Goal: Task Accomplishment & Management: Use online tool/utility

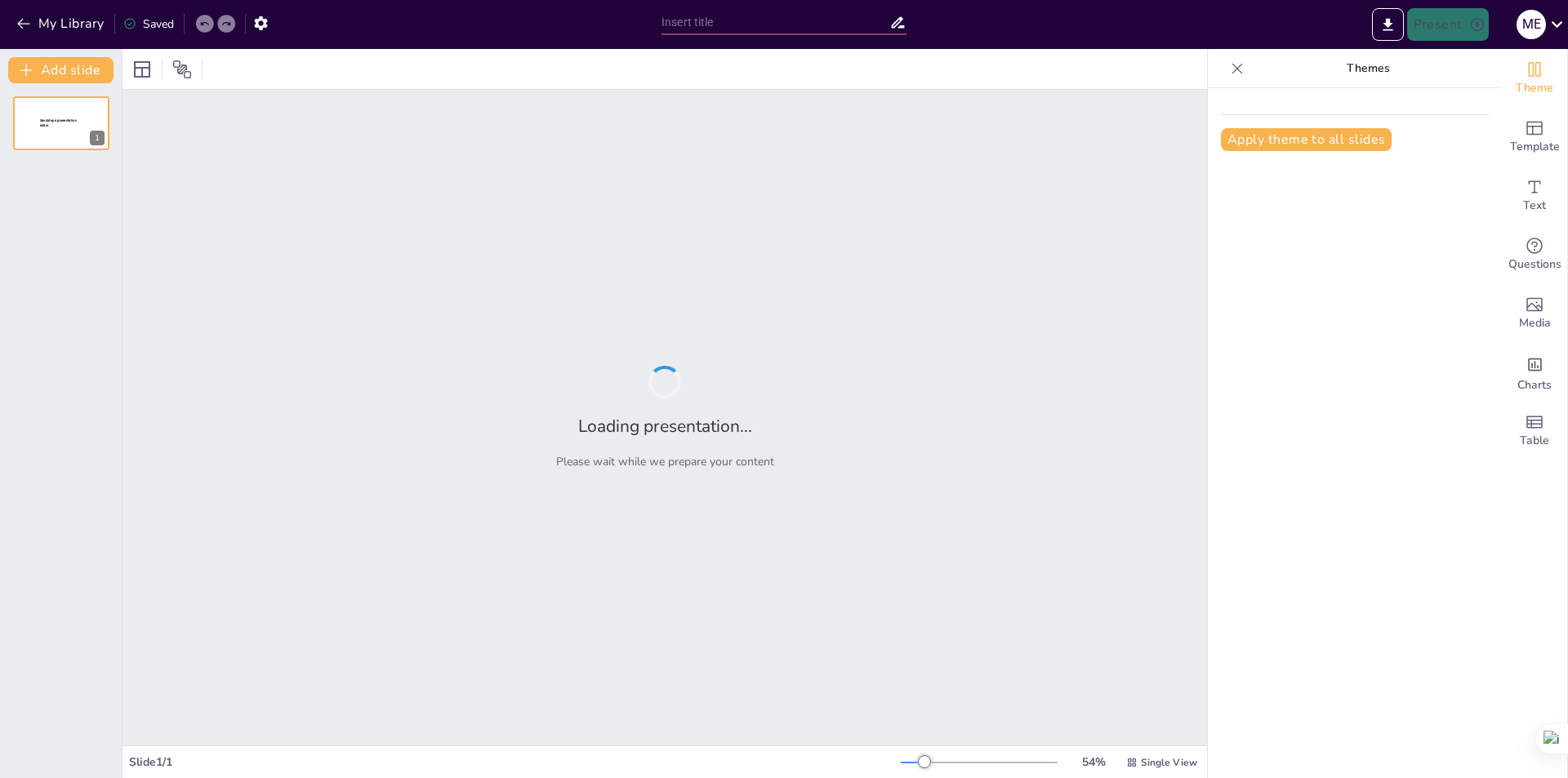
type input "Obesidad y seguridad vial: ¿Qué debes saber?"
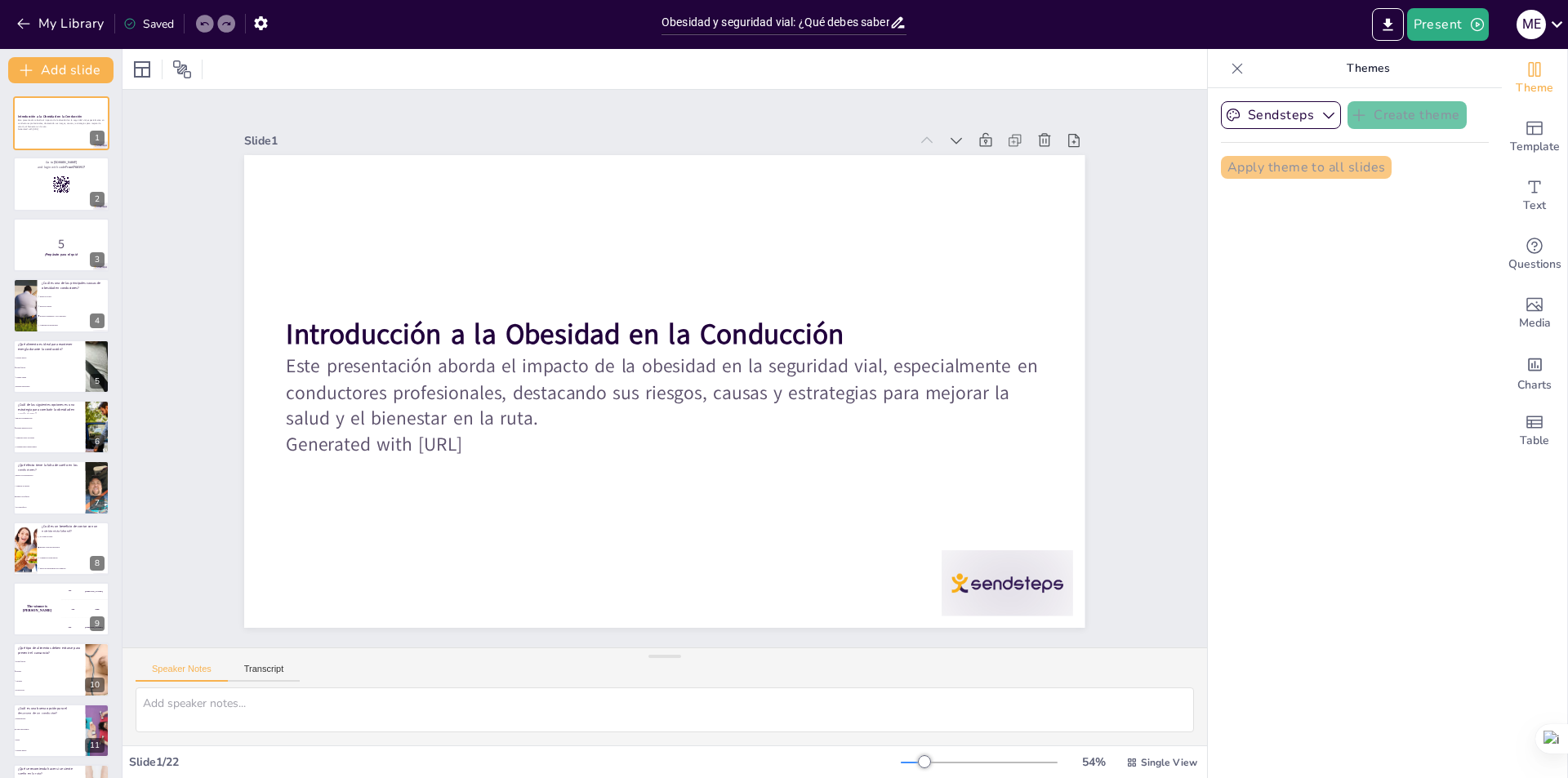
checkbox input "true"
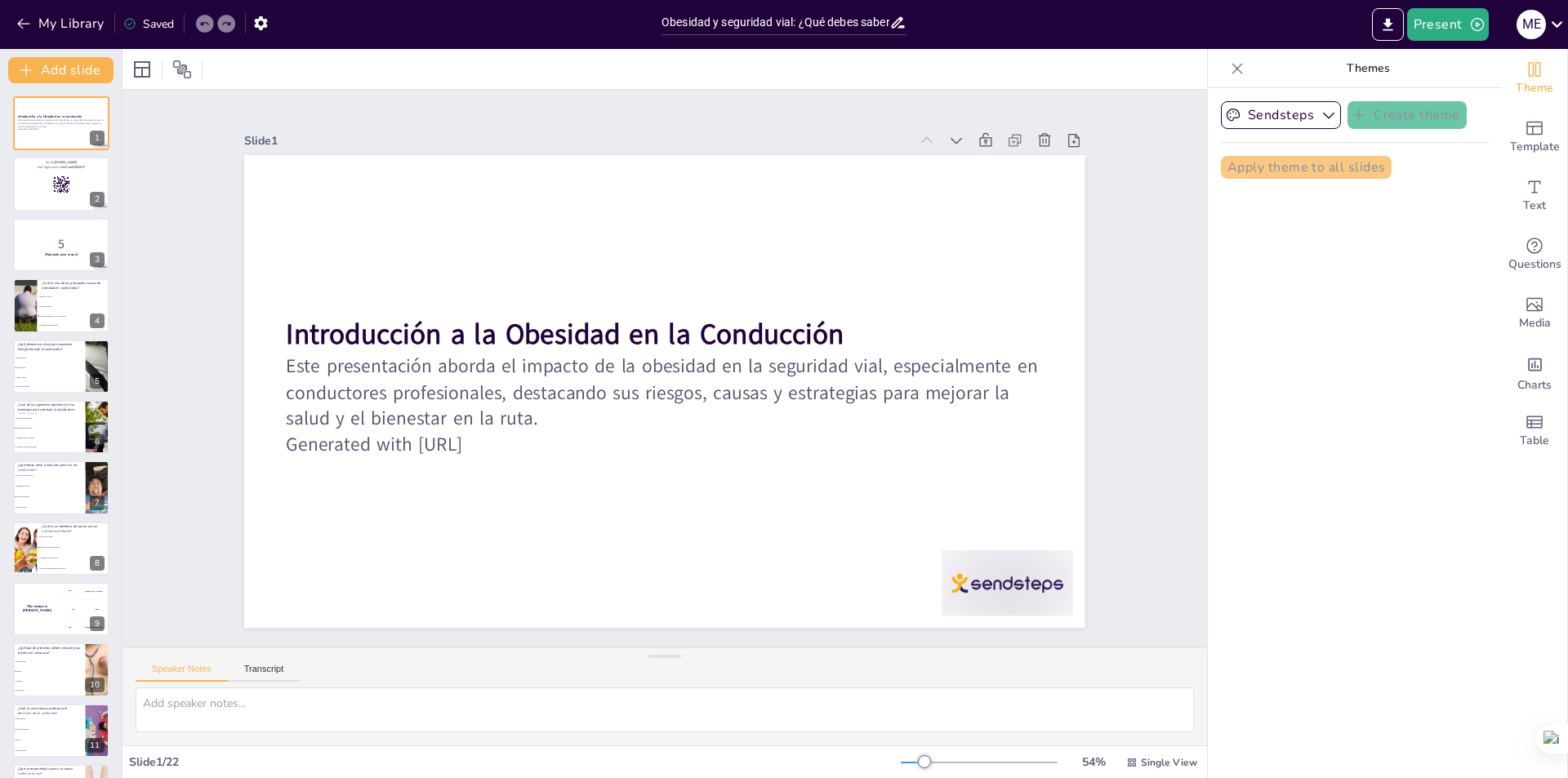
checkbox input "true"
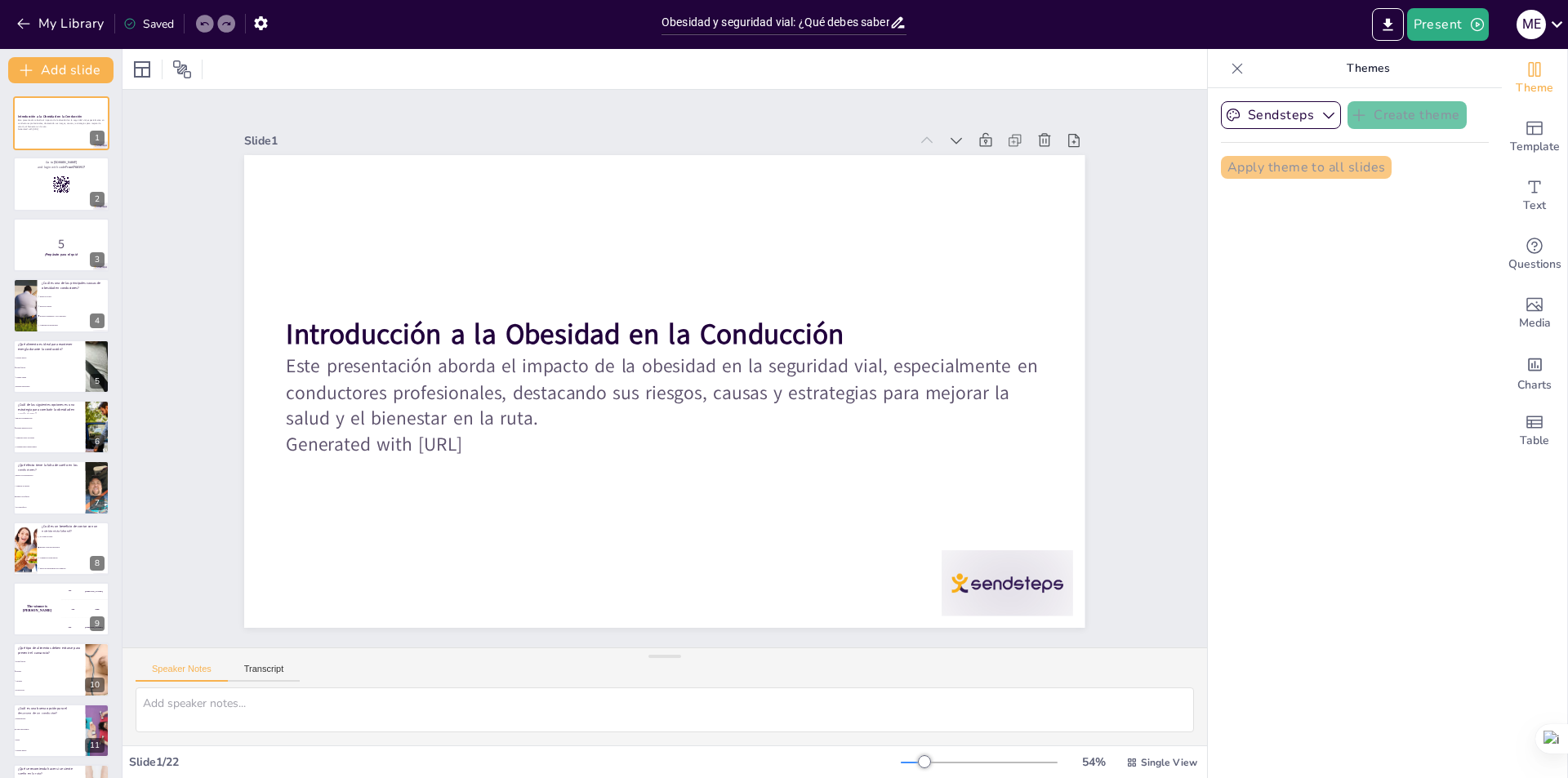
checkbox input "true"
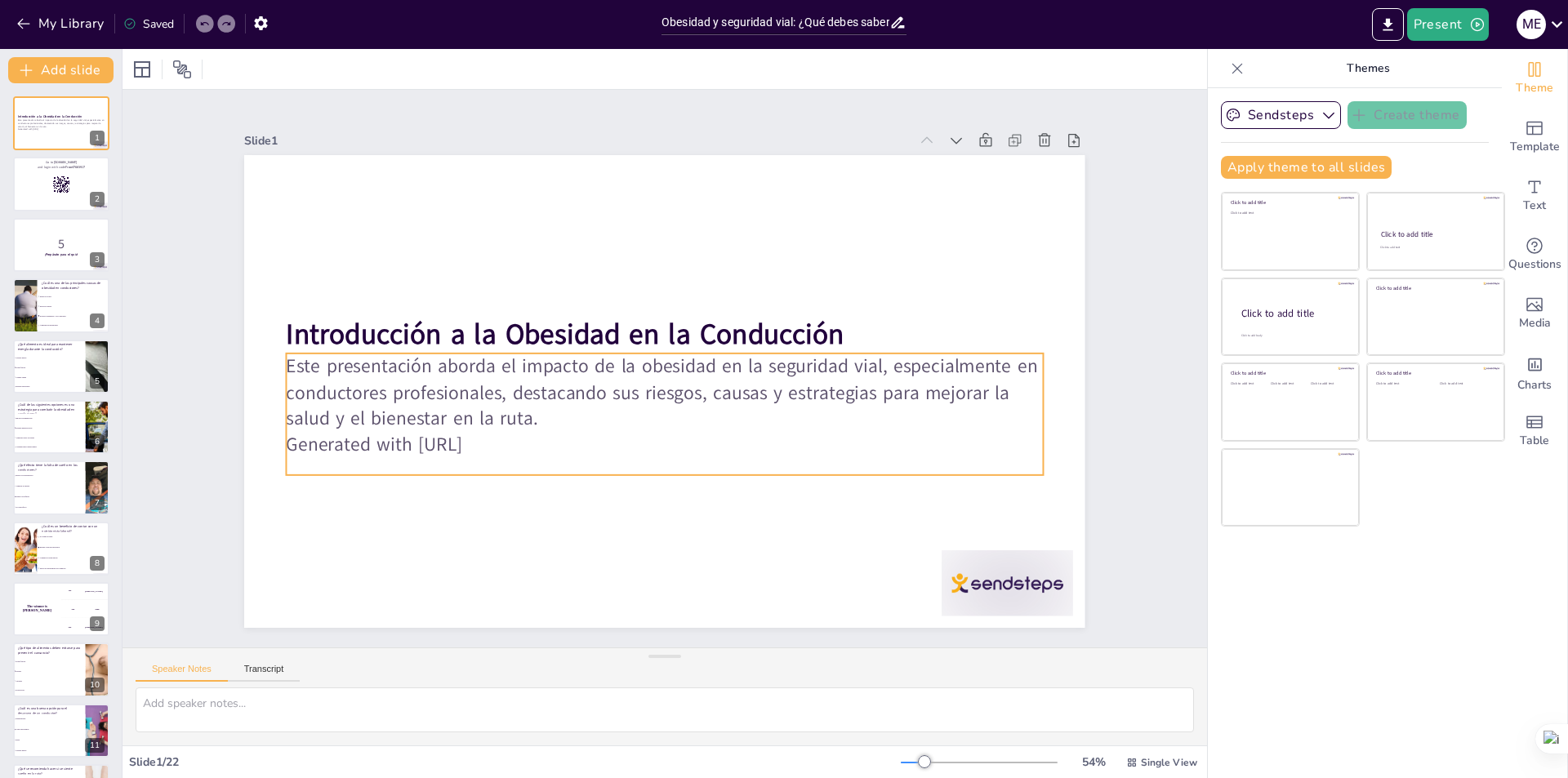
checkbox input "true"
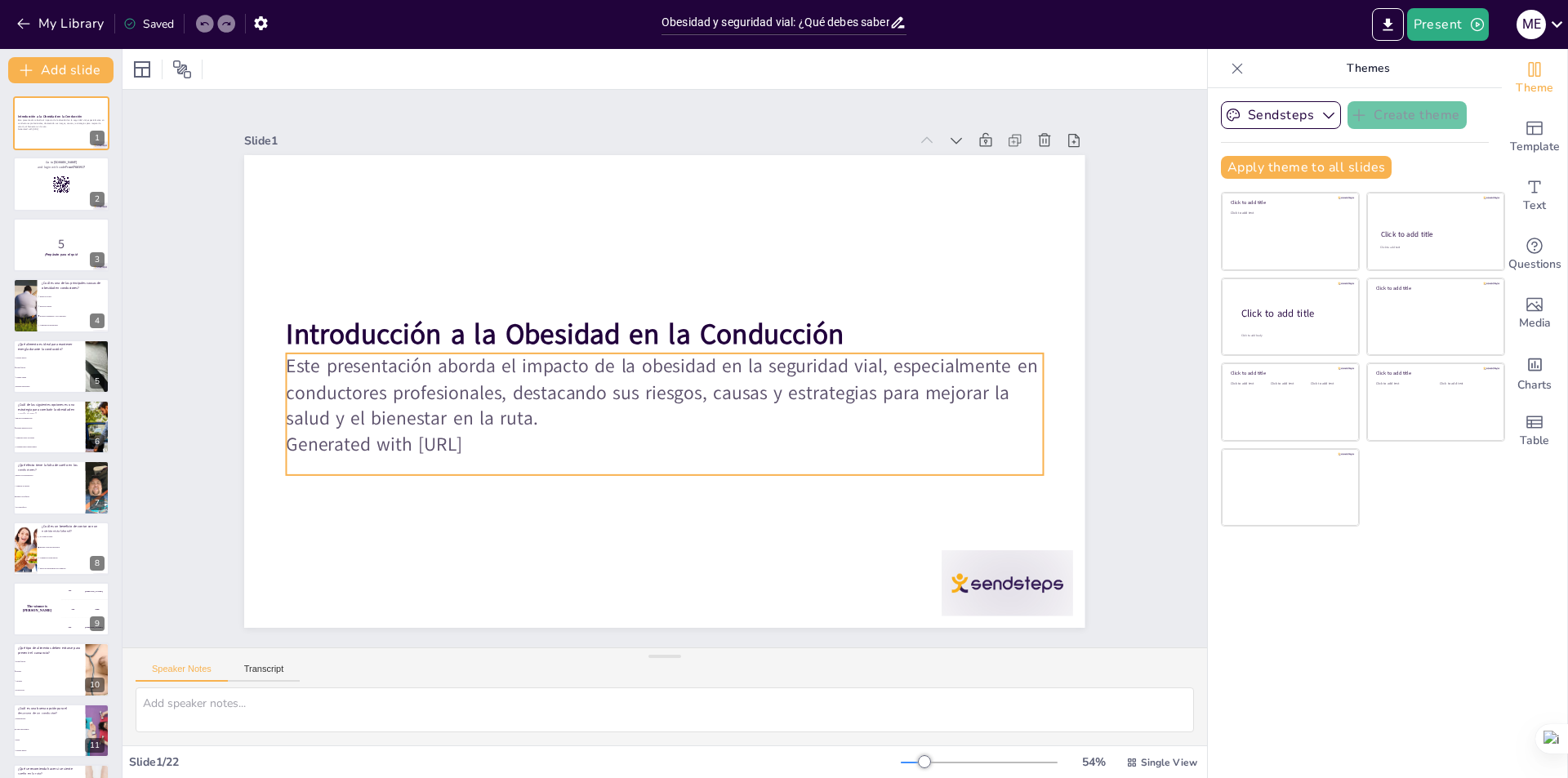
checkbox input "true"
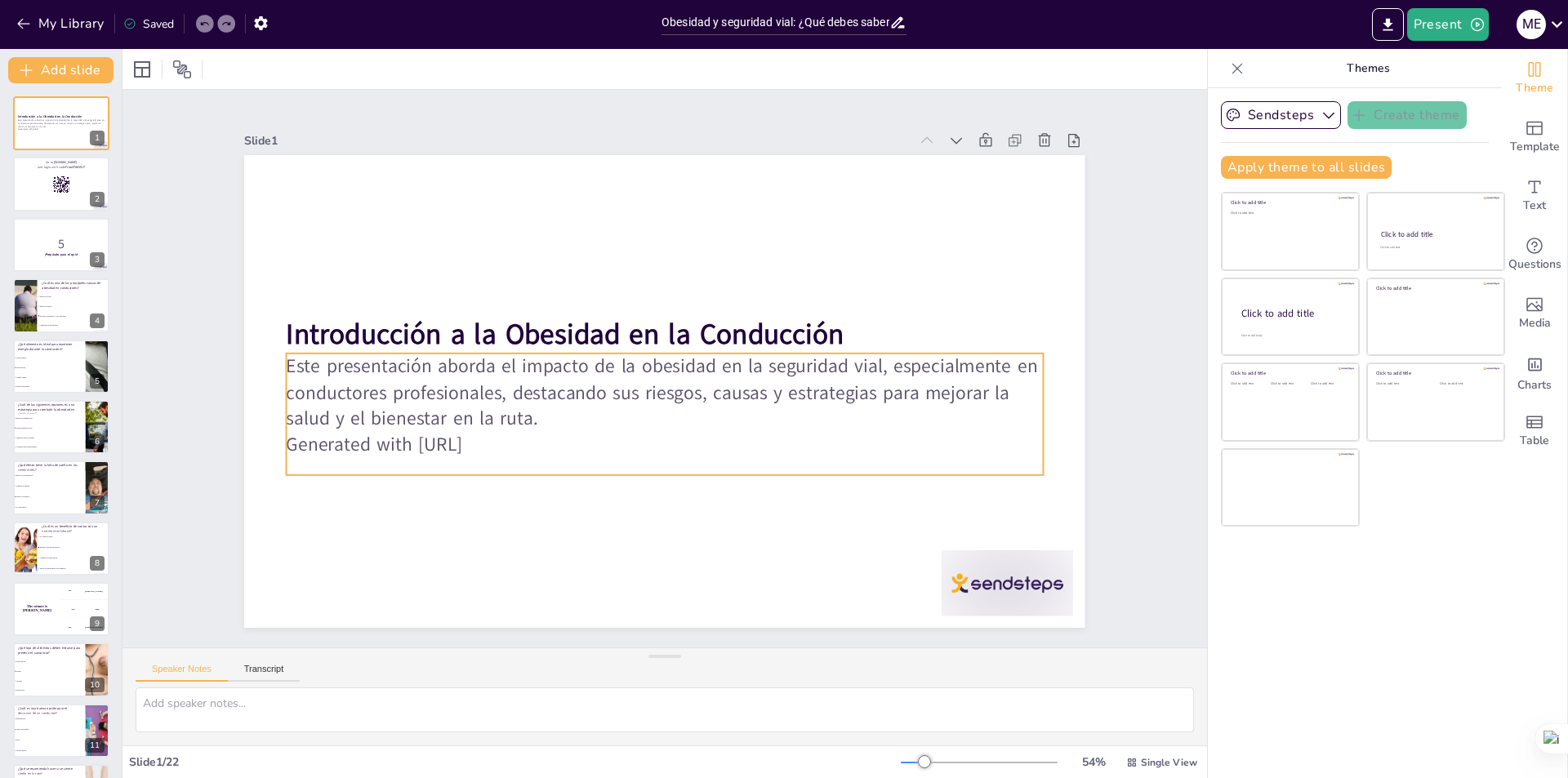
checkbox input "true"
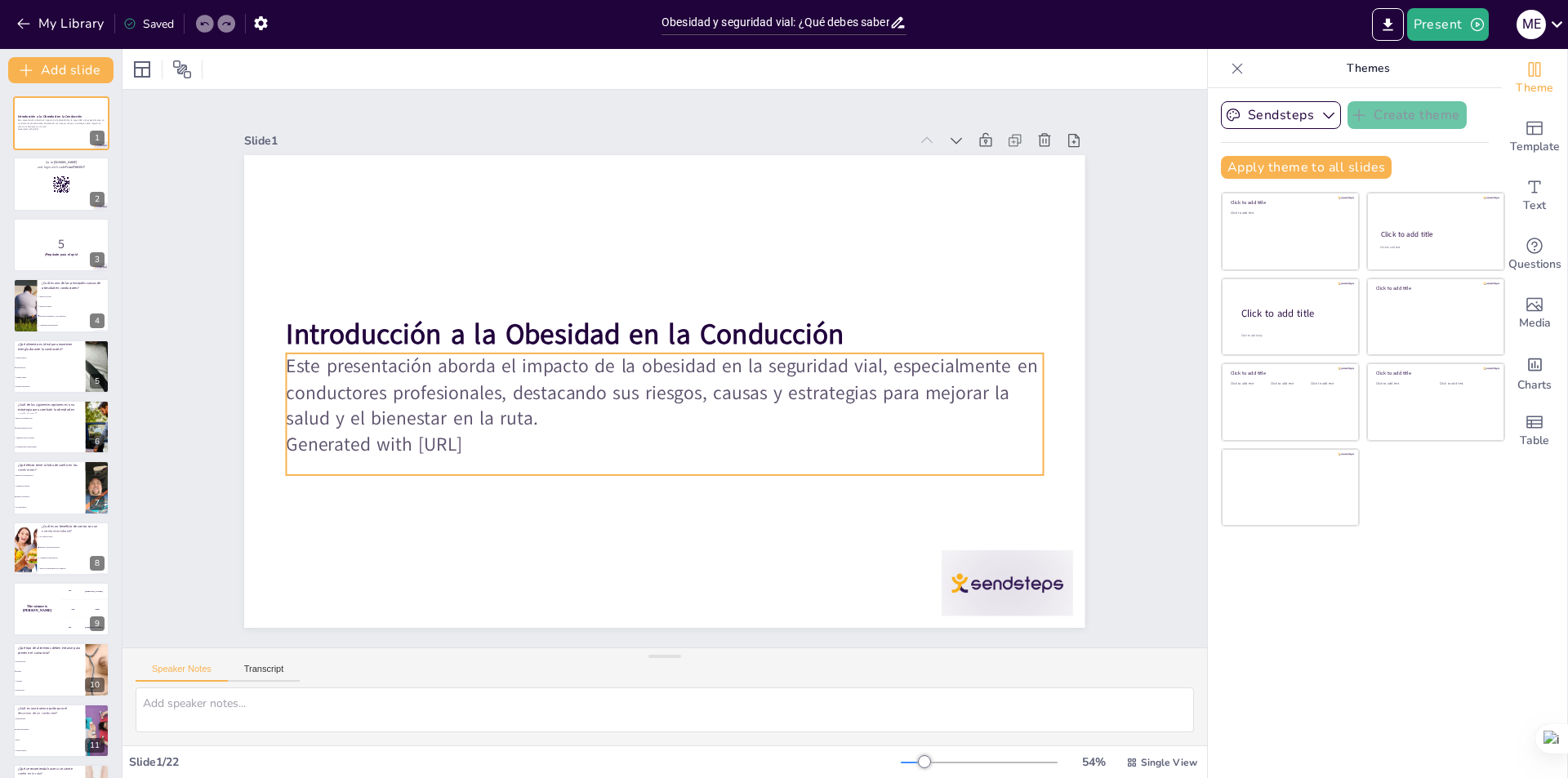
checkbox input "true"
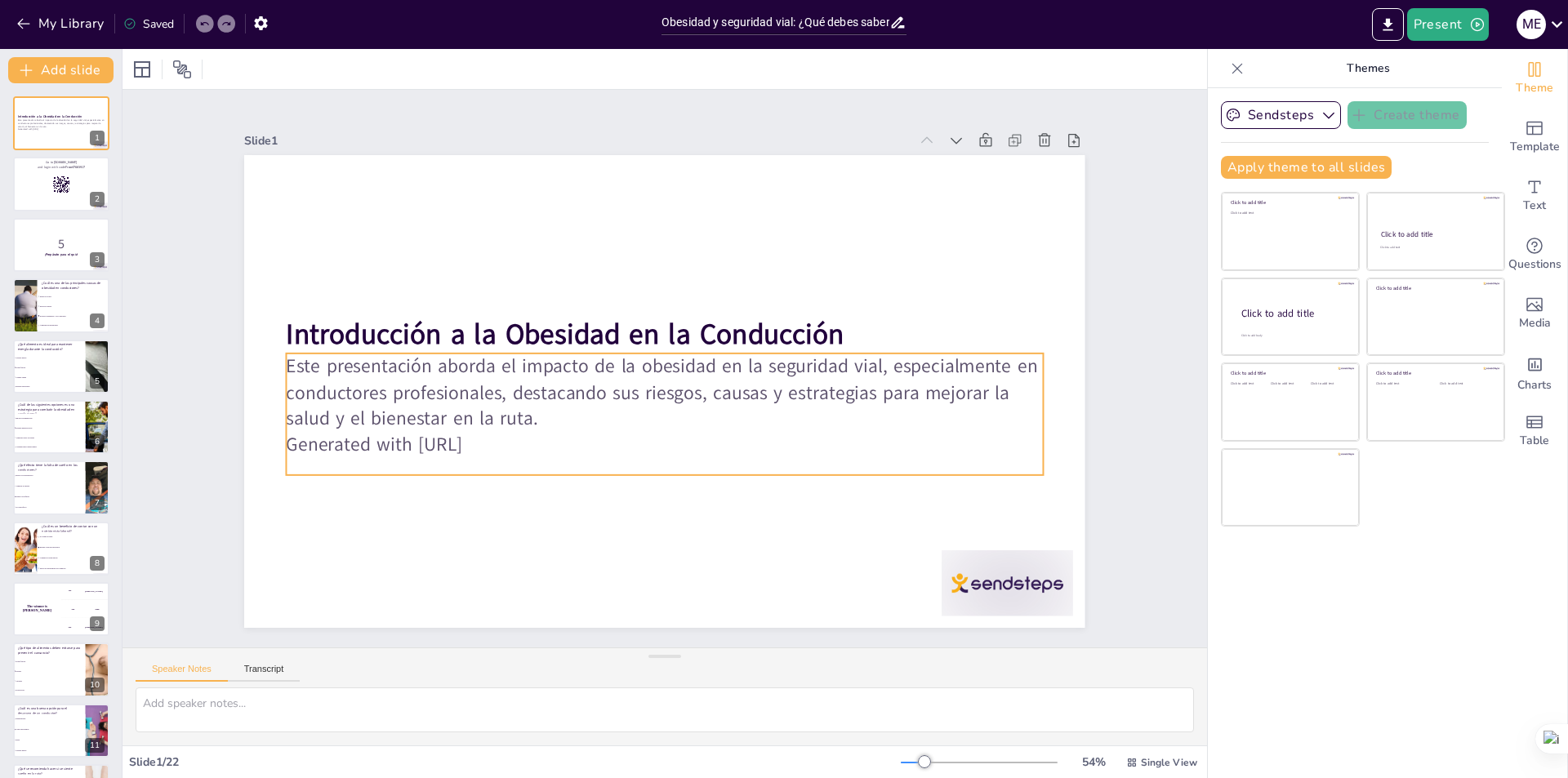
checkbox input "true"
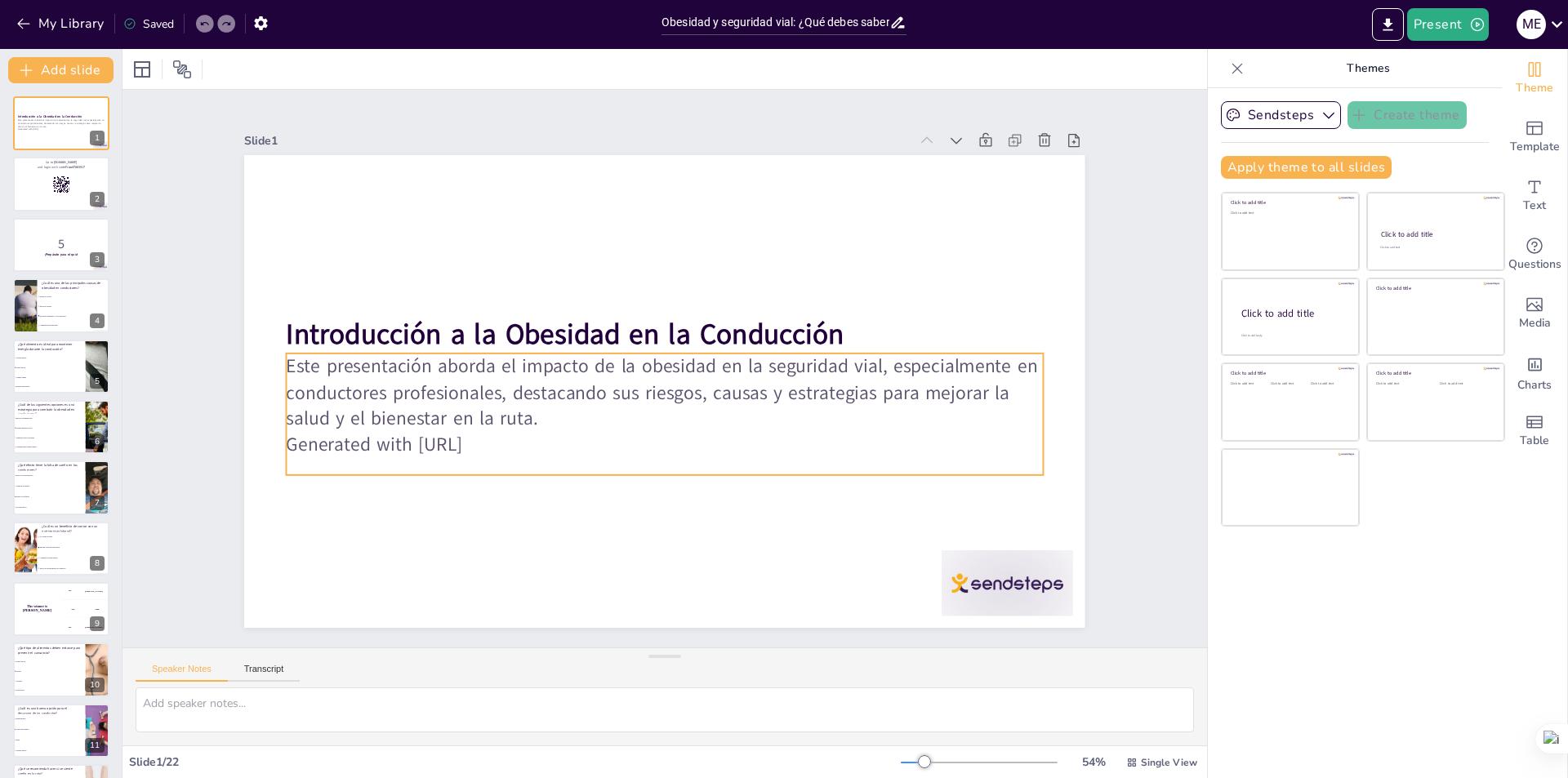
checkbox input "true"
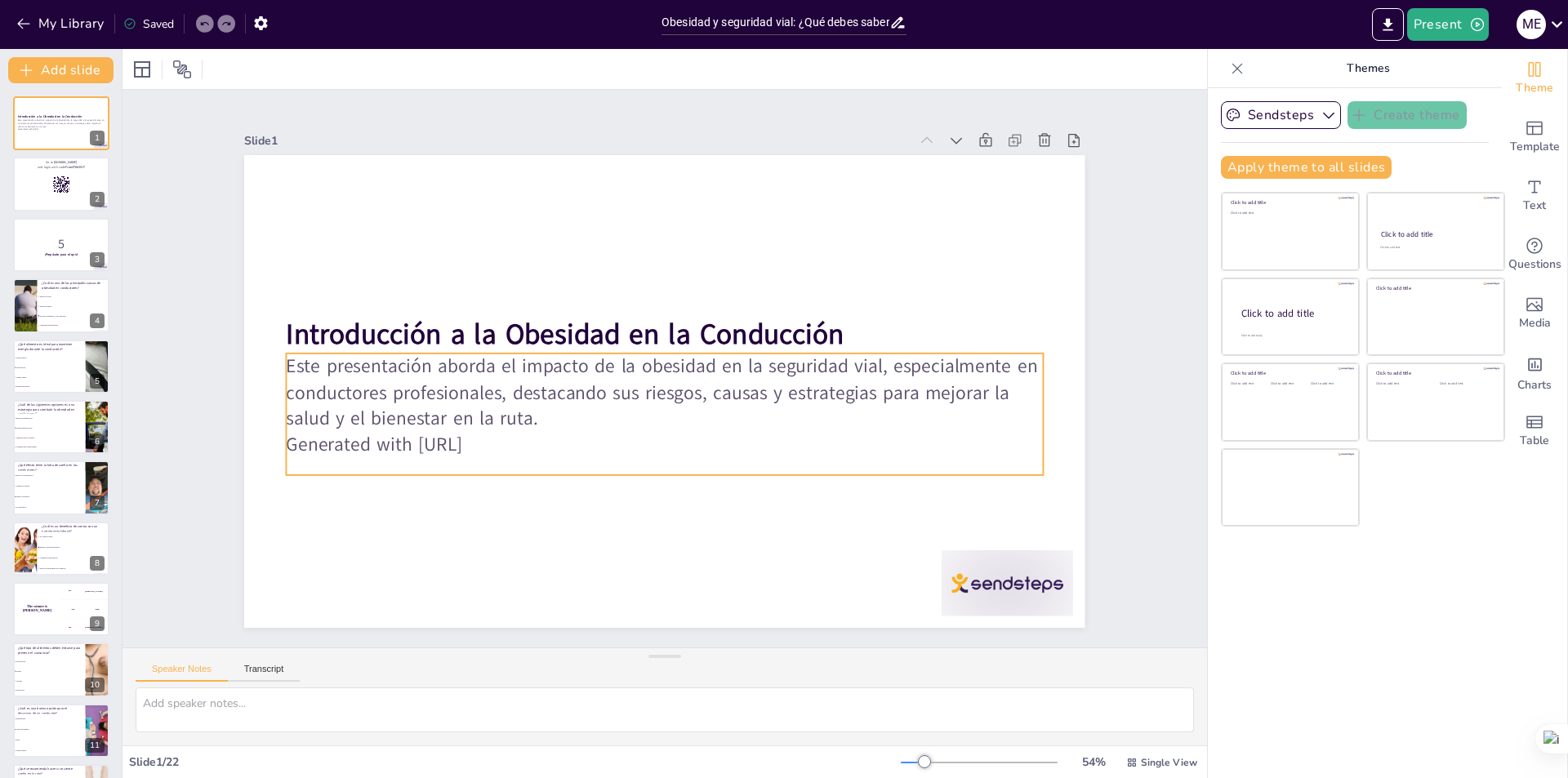
checkbox input "true"
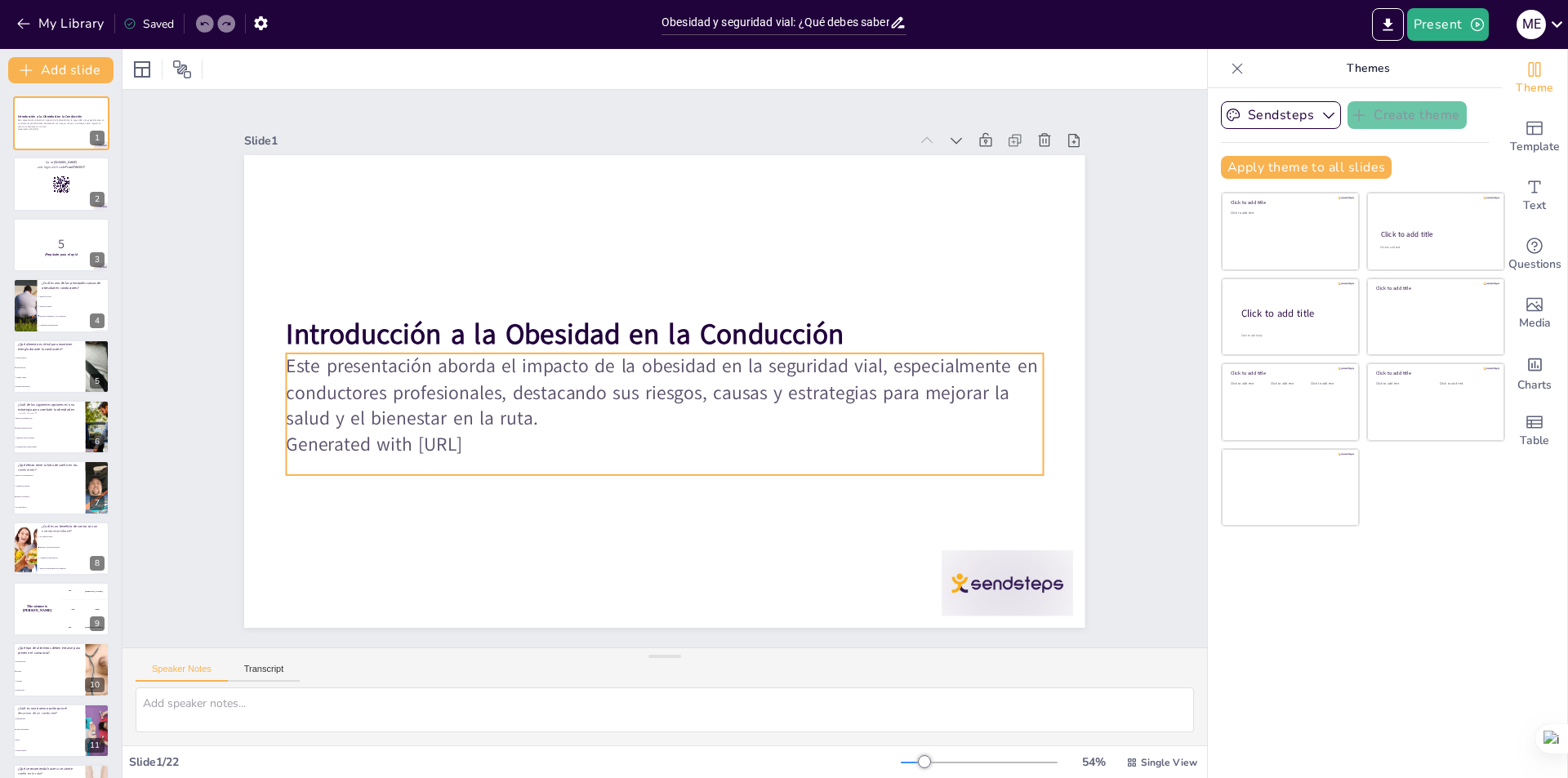
checkbox input "true"
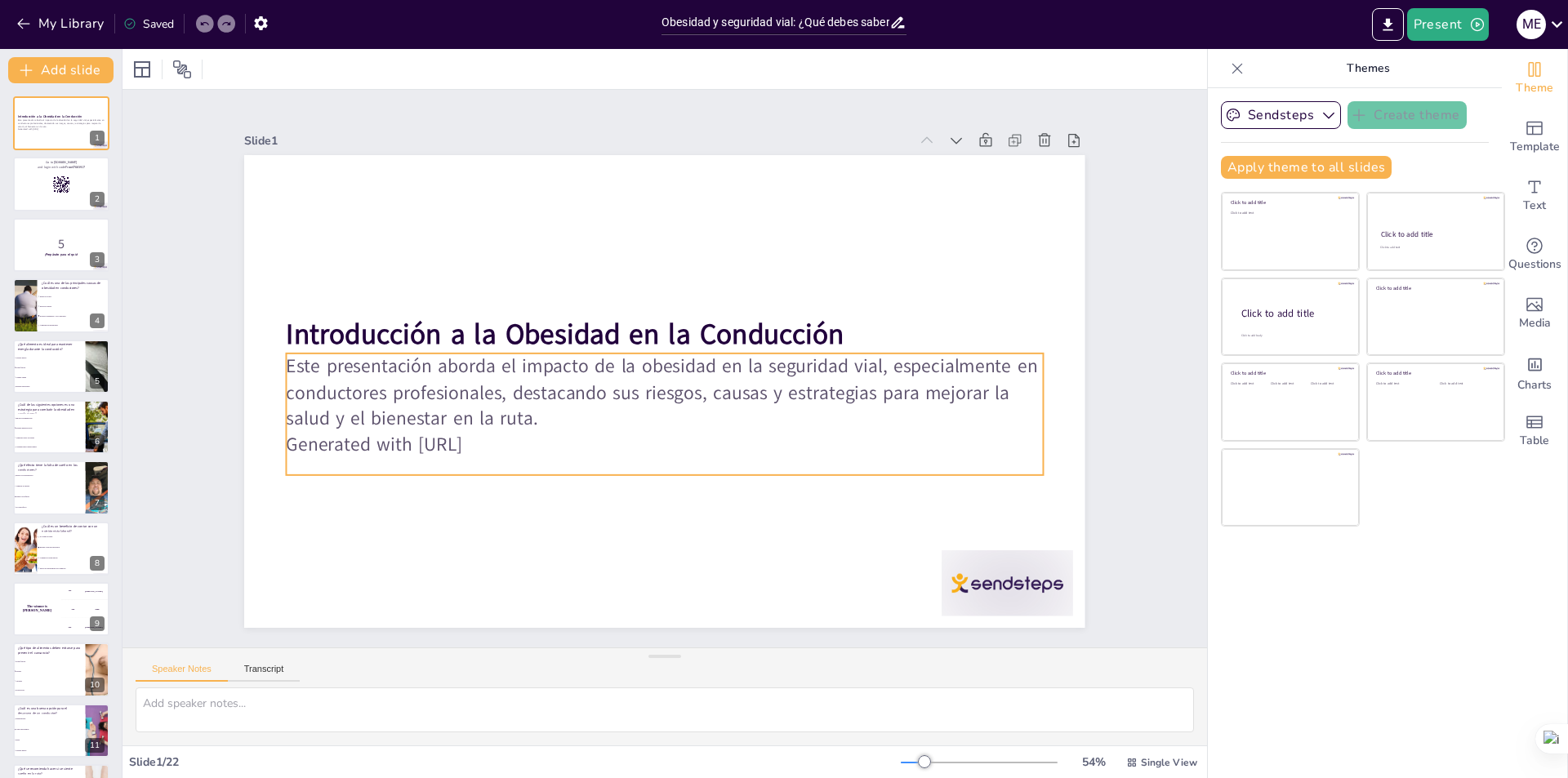
checkbox input "true"
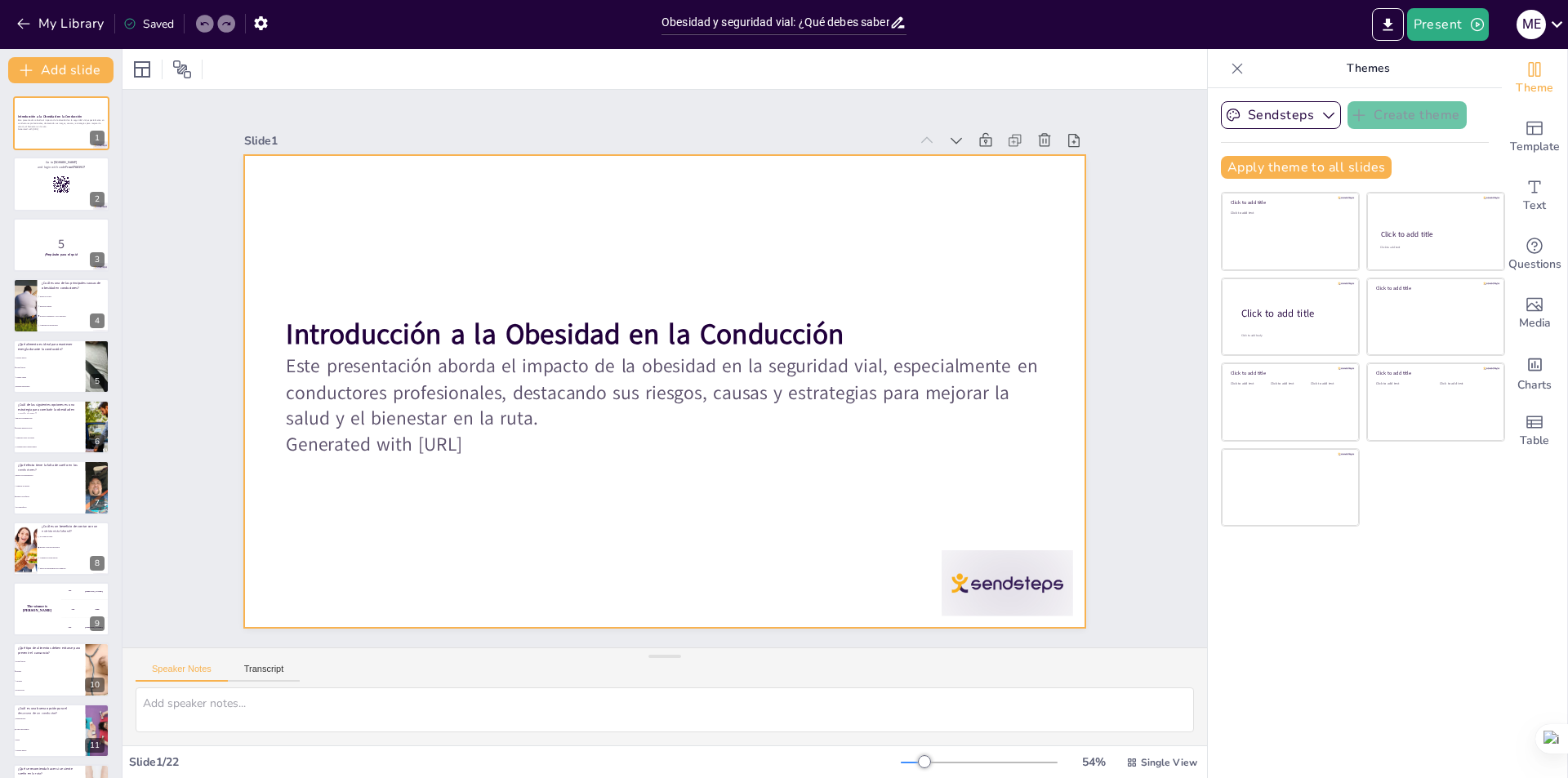
checkbox input "true"
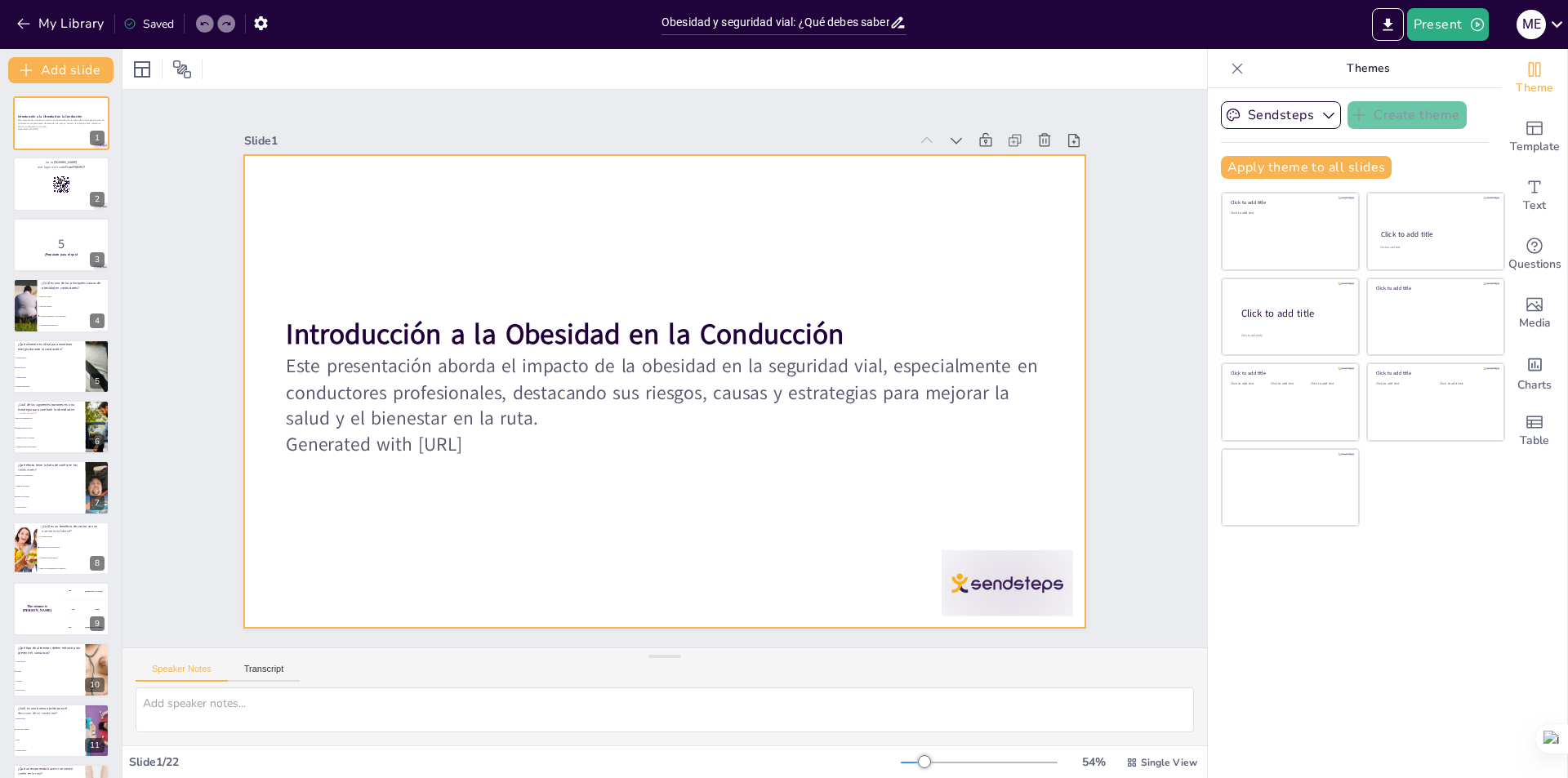
checkbox input "true"
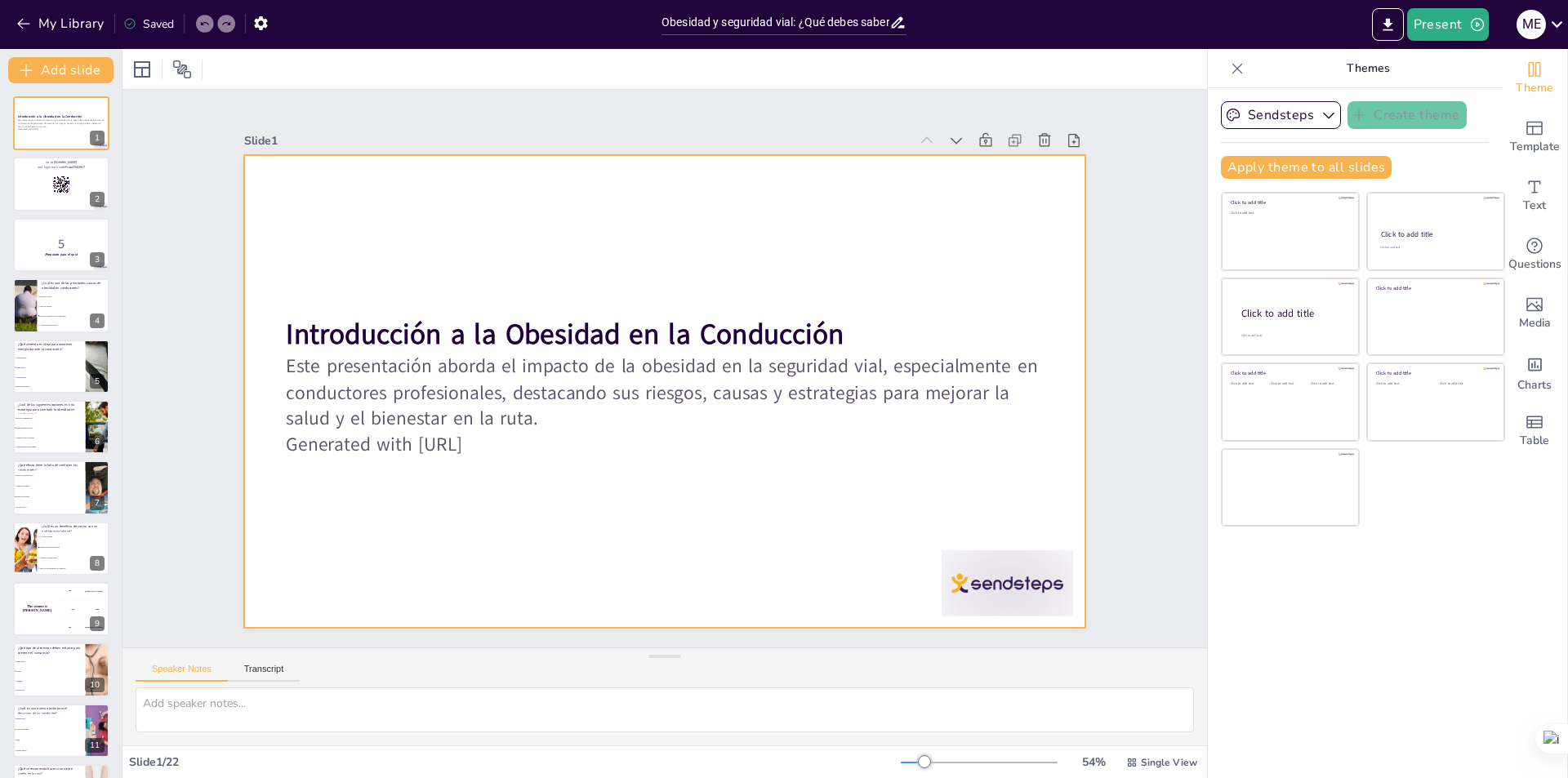
checkbox input "true"
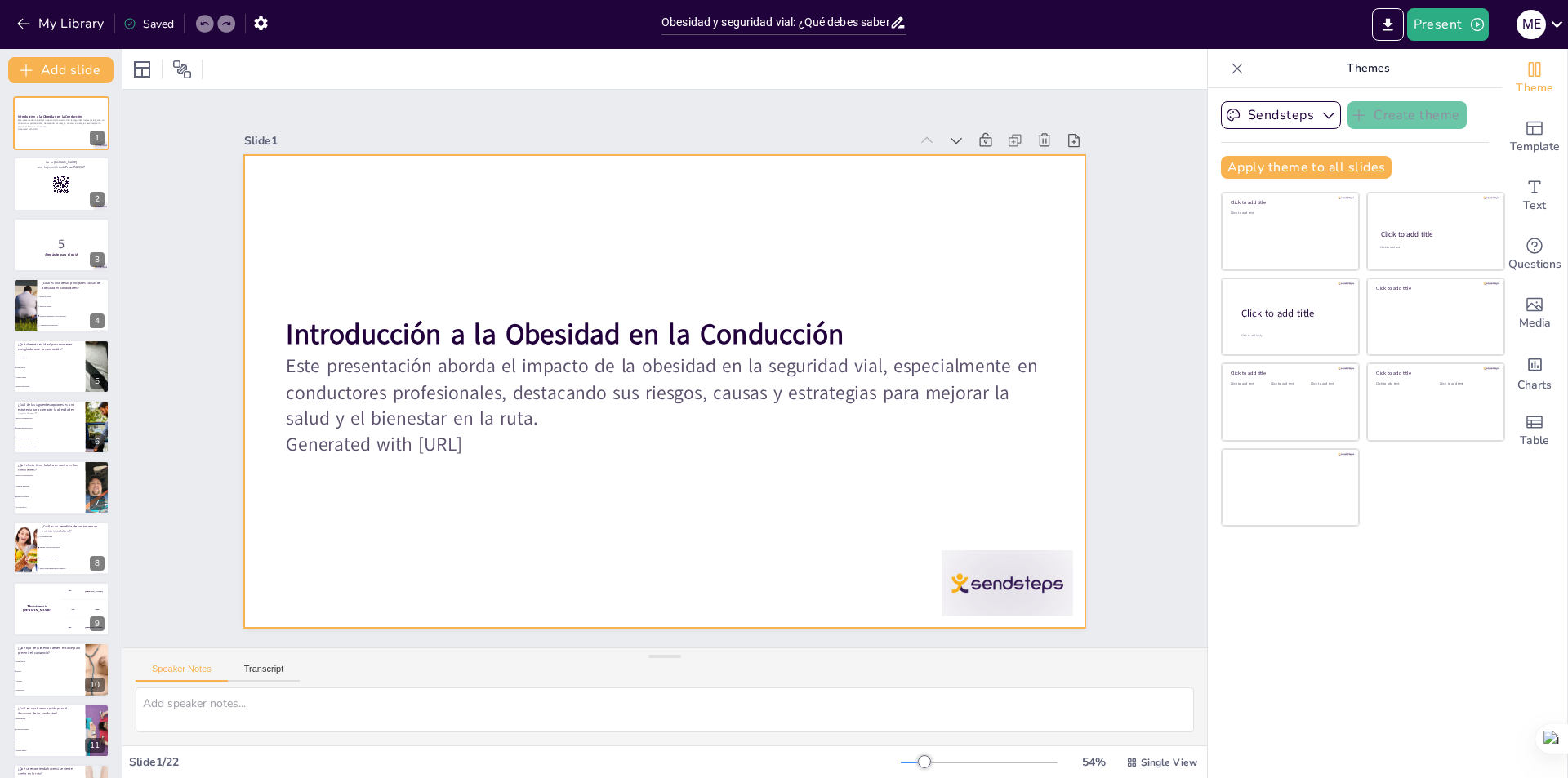
checkbox input "true"
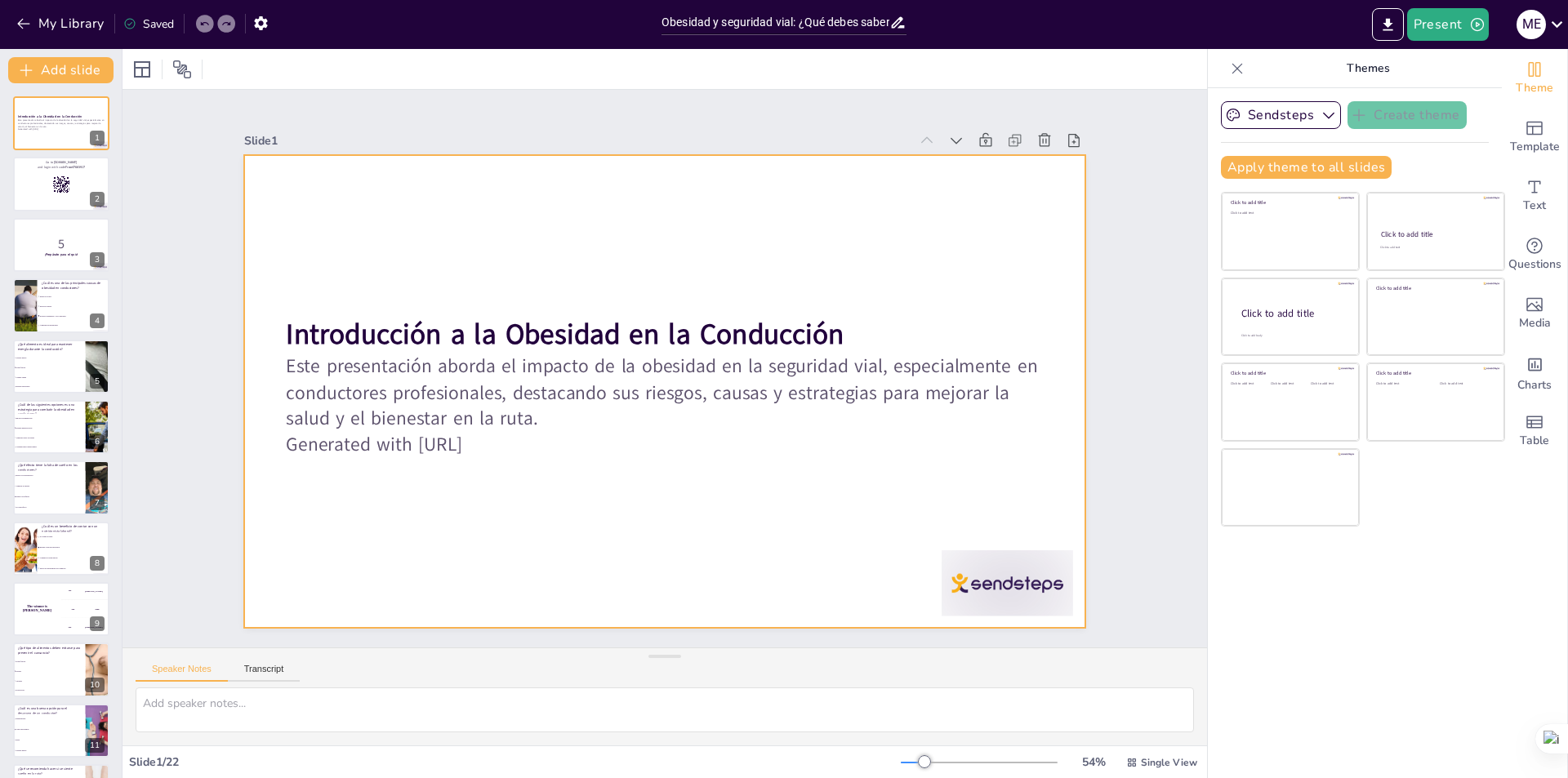
checkbox input "true"
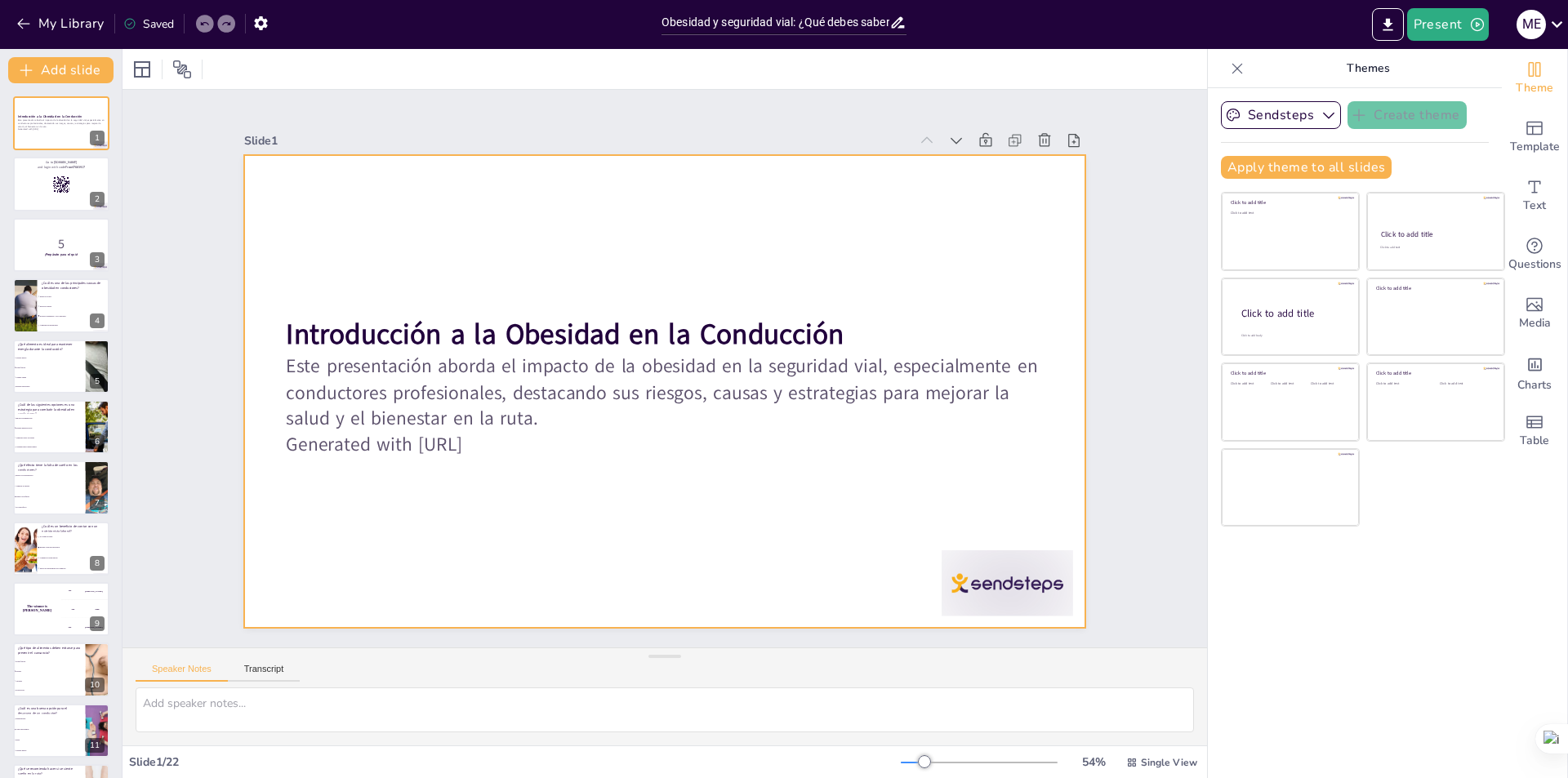
checkbox input "true"
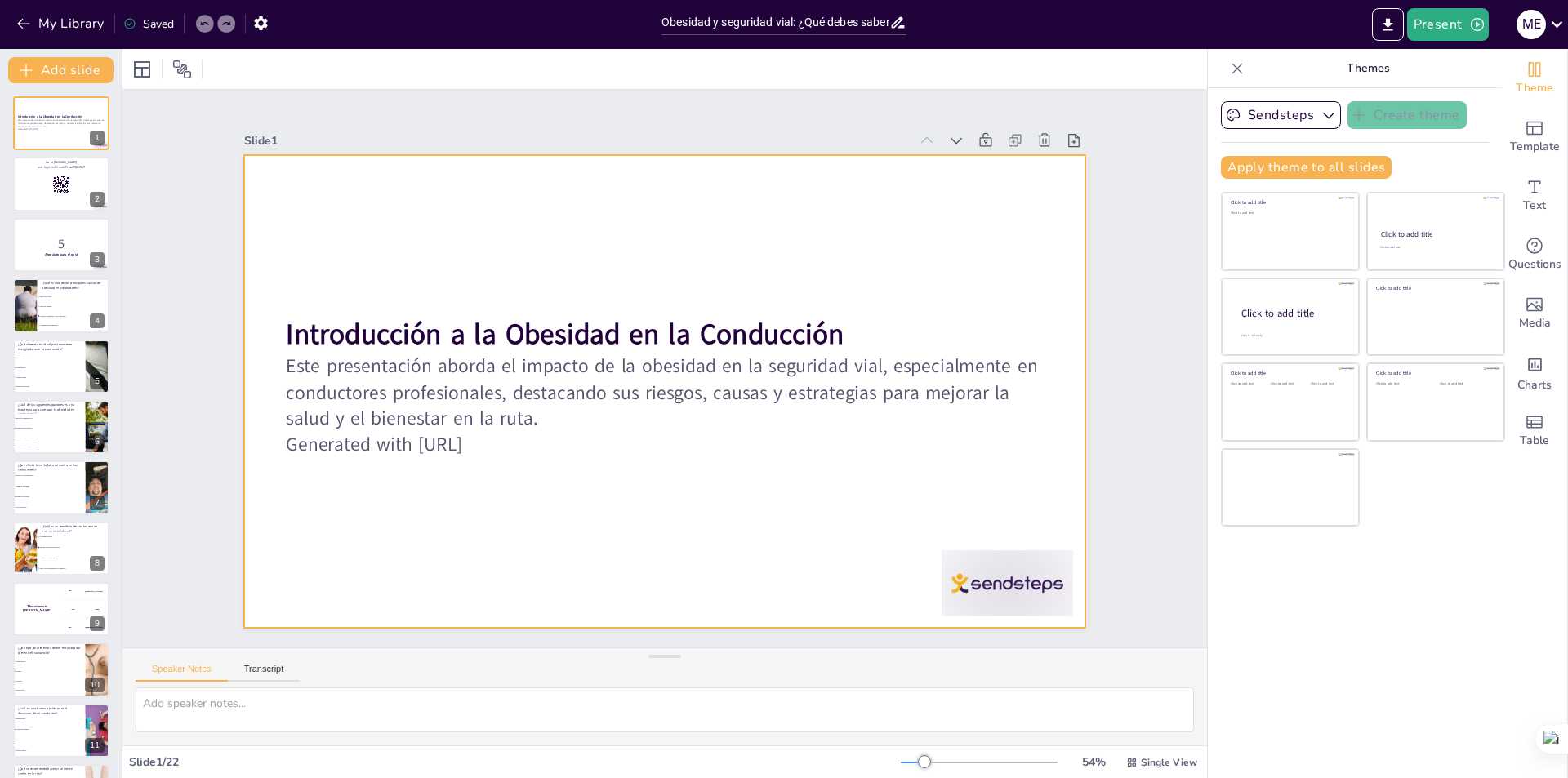
checkbox input "true"
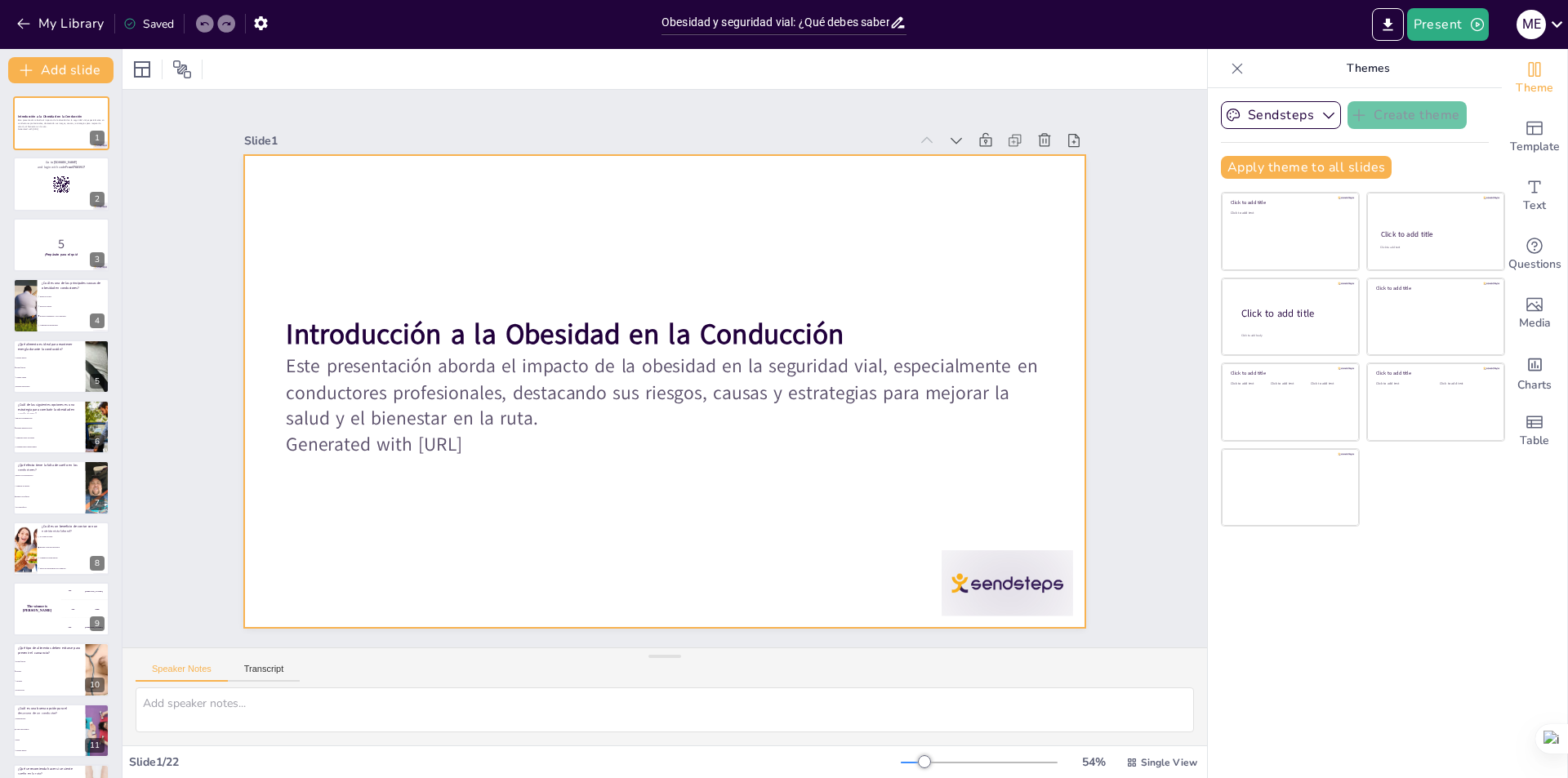
checkbox input "true"
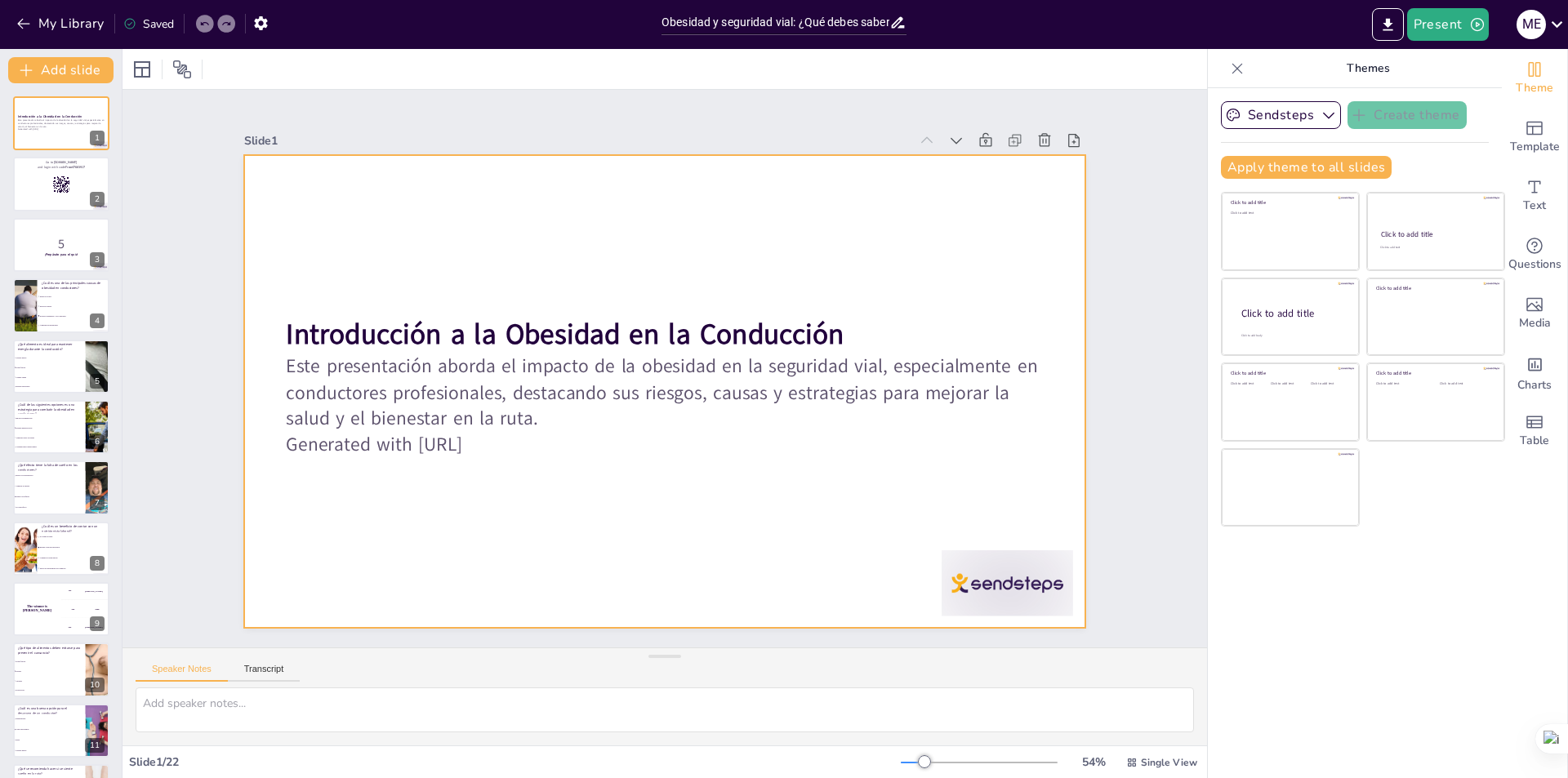
checkbox input "true"
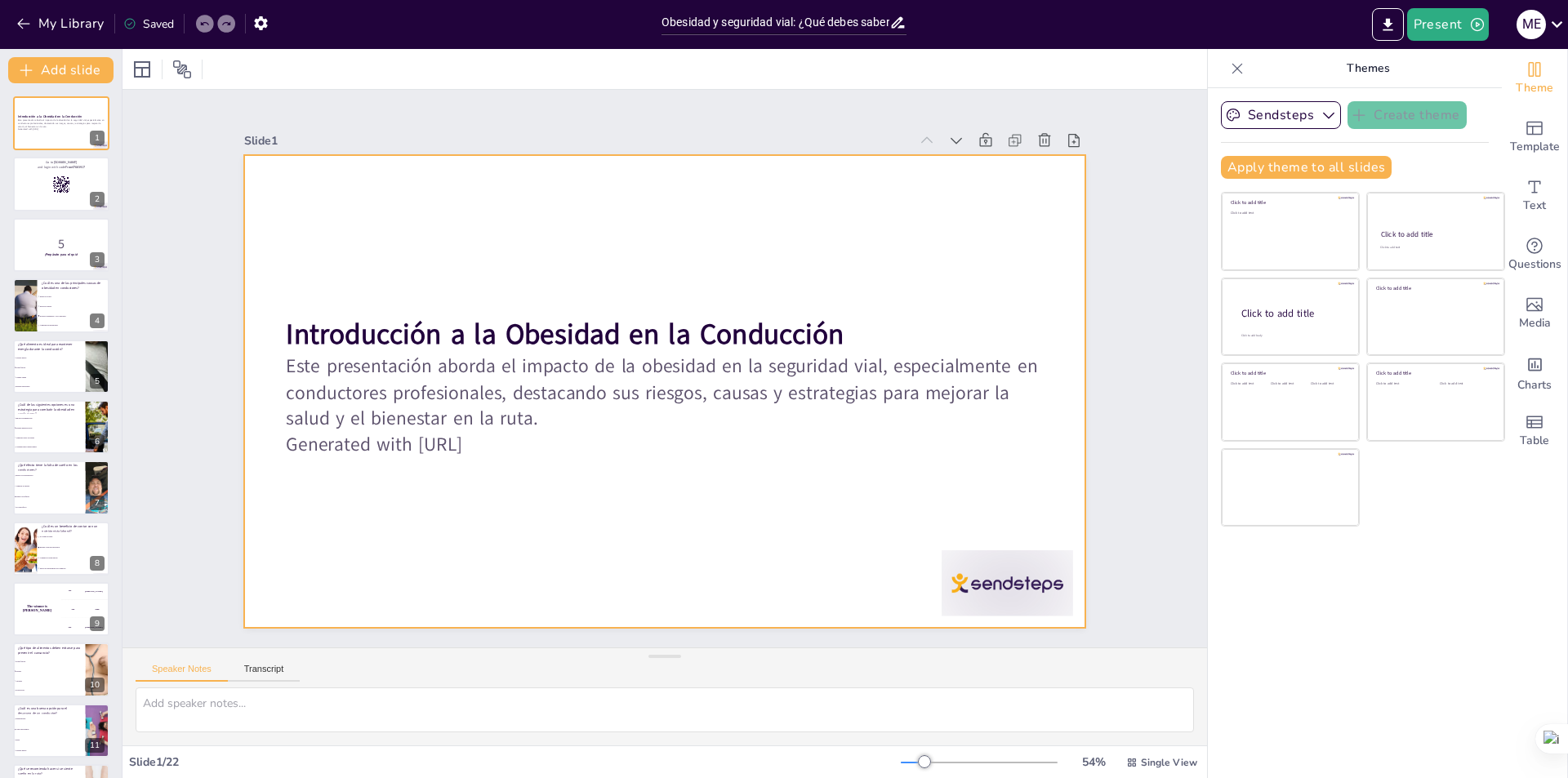
checkbox input "true"
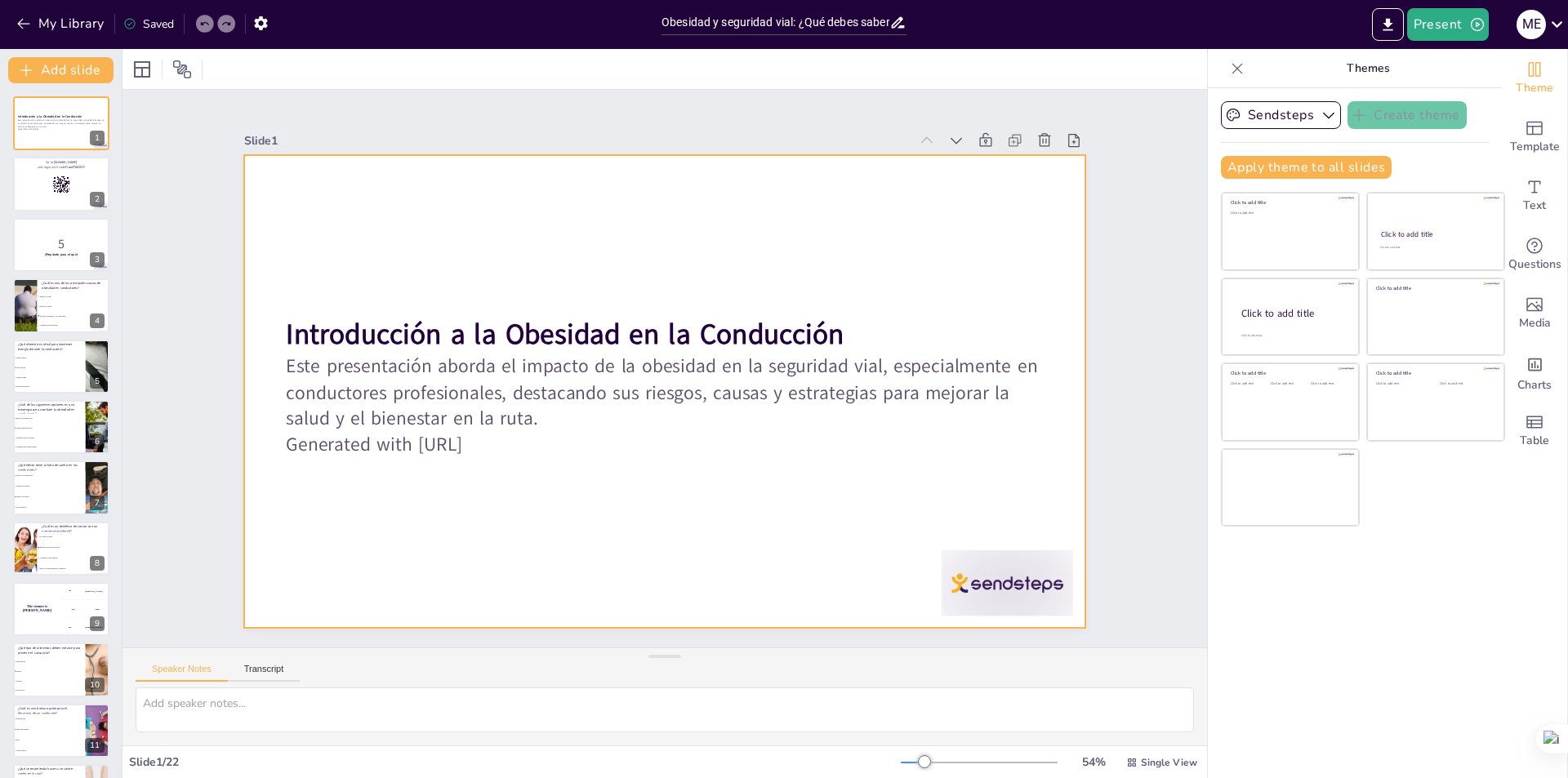
checkbox input "true"
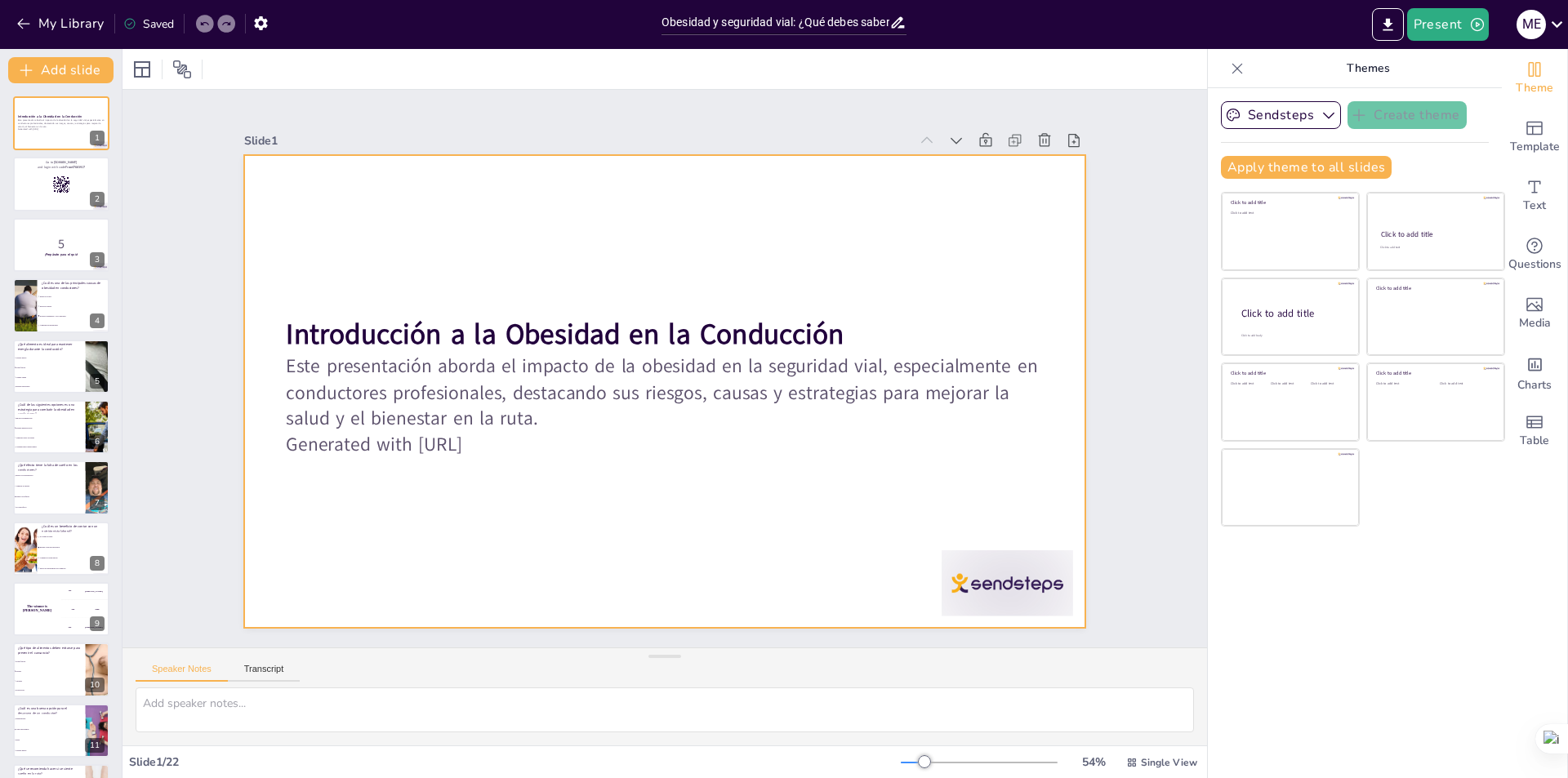
checkbox input "true"
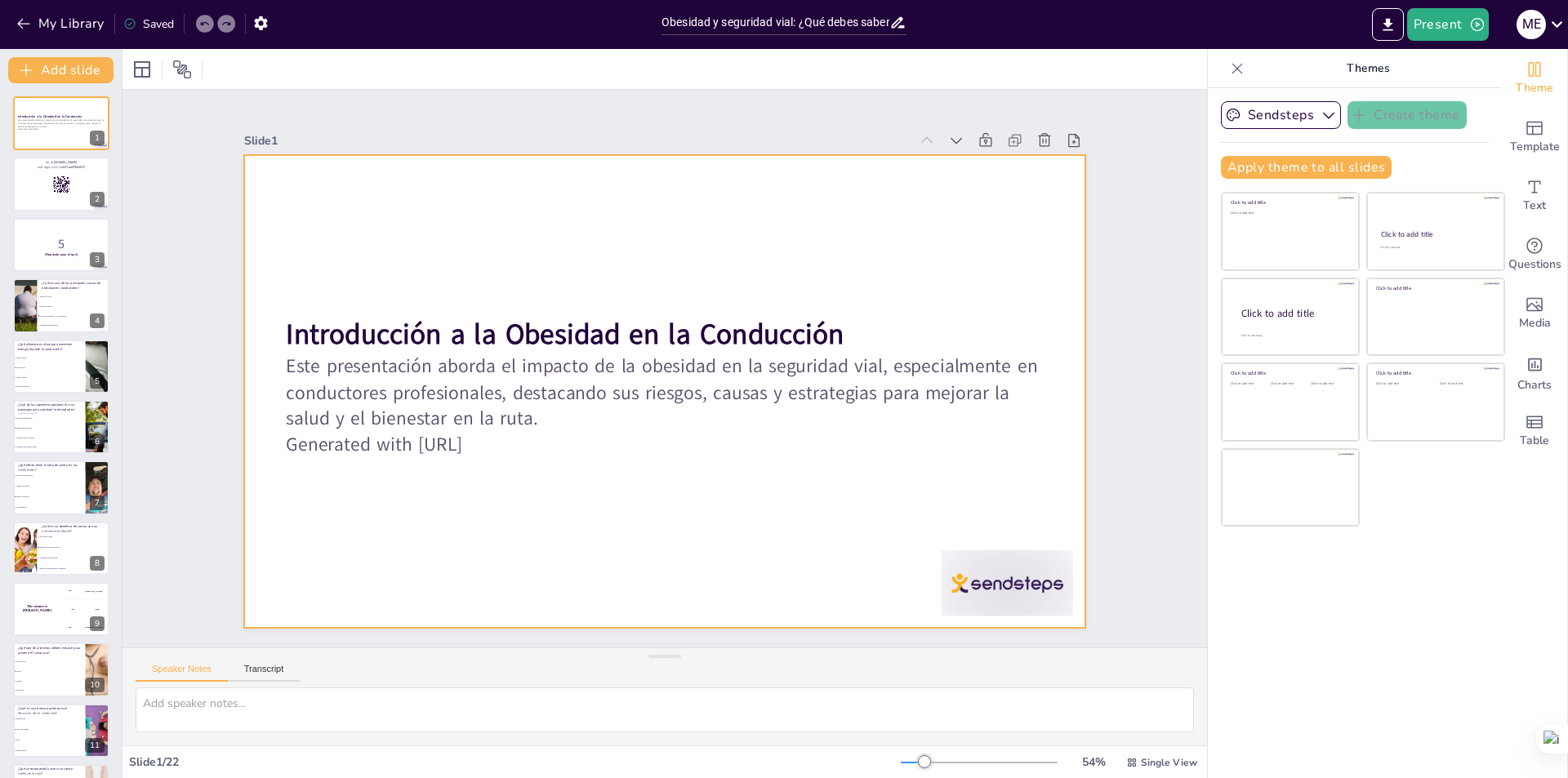
checkbox input "true"
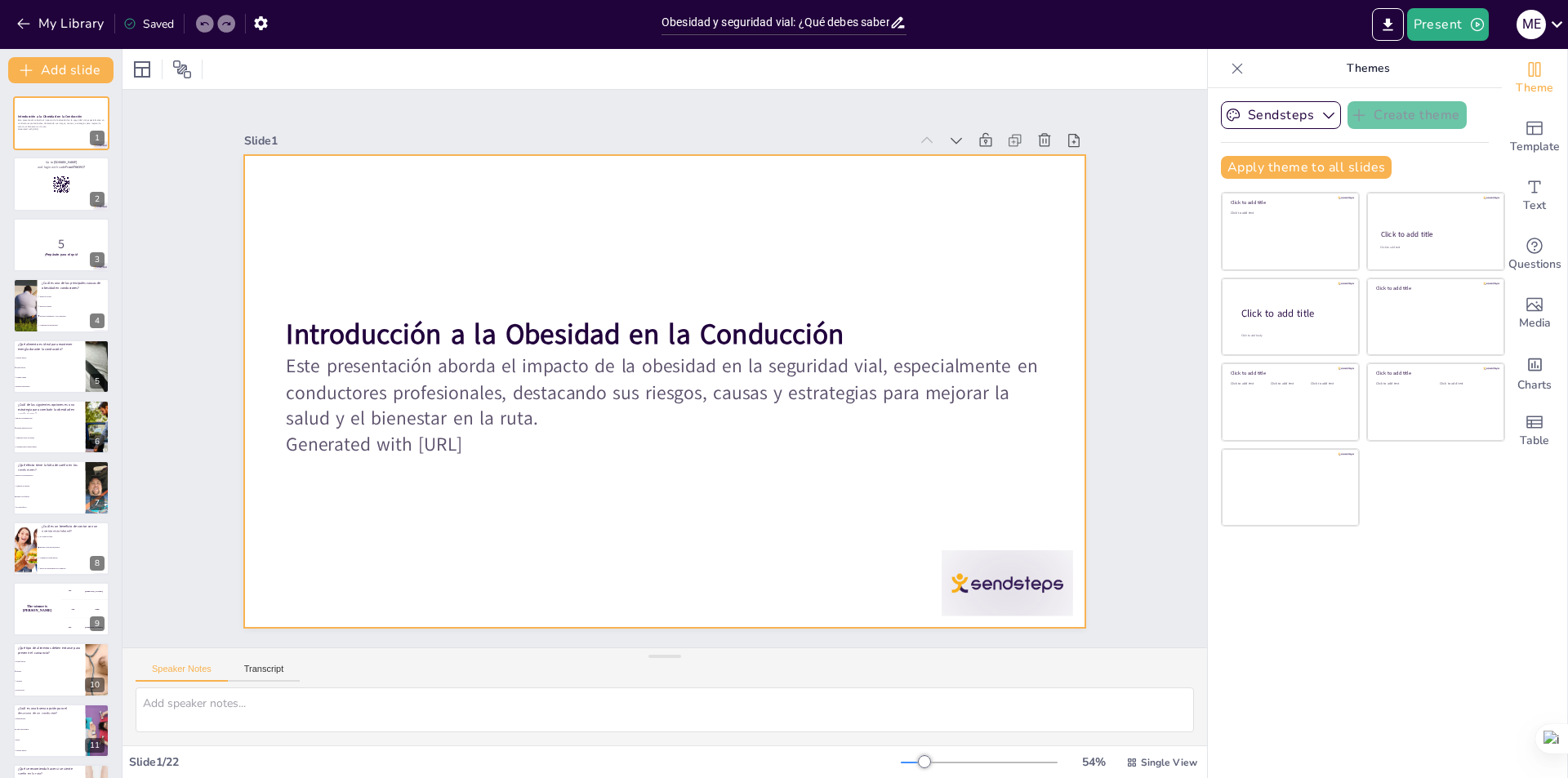
checkbox input "true"
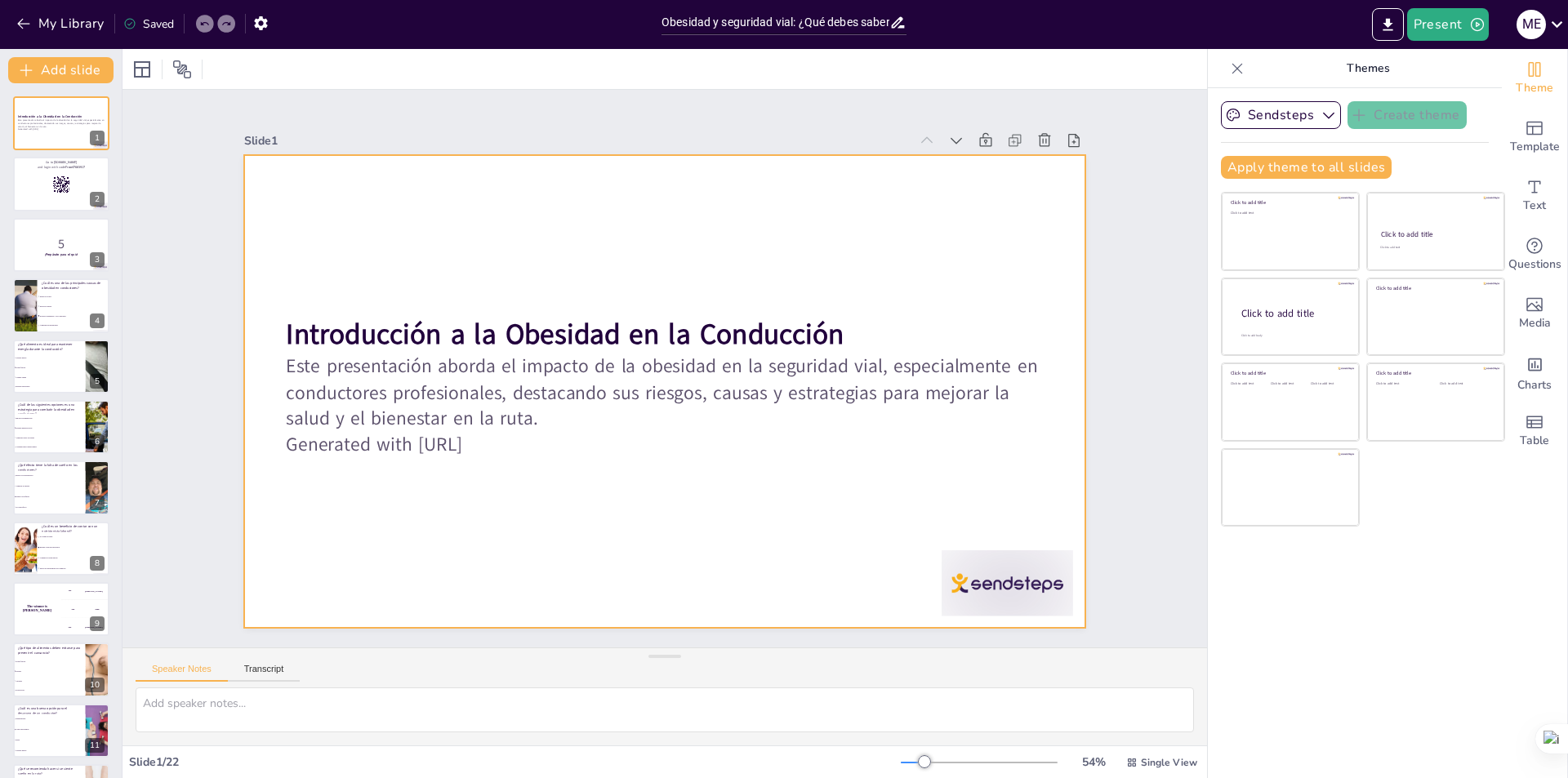
checkbox input "true"
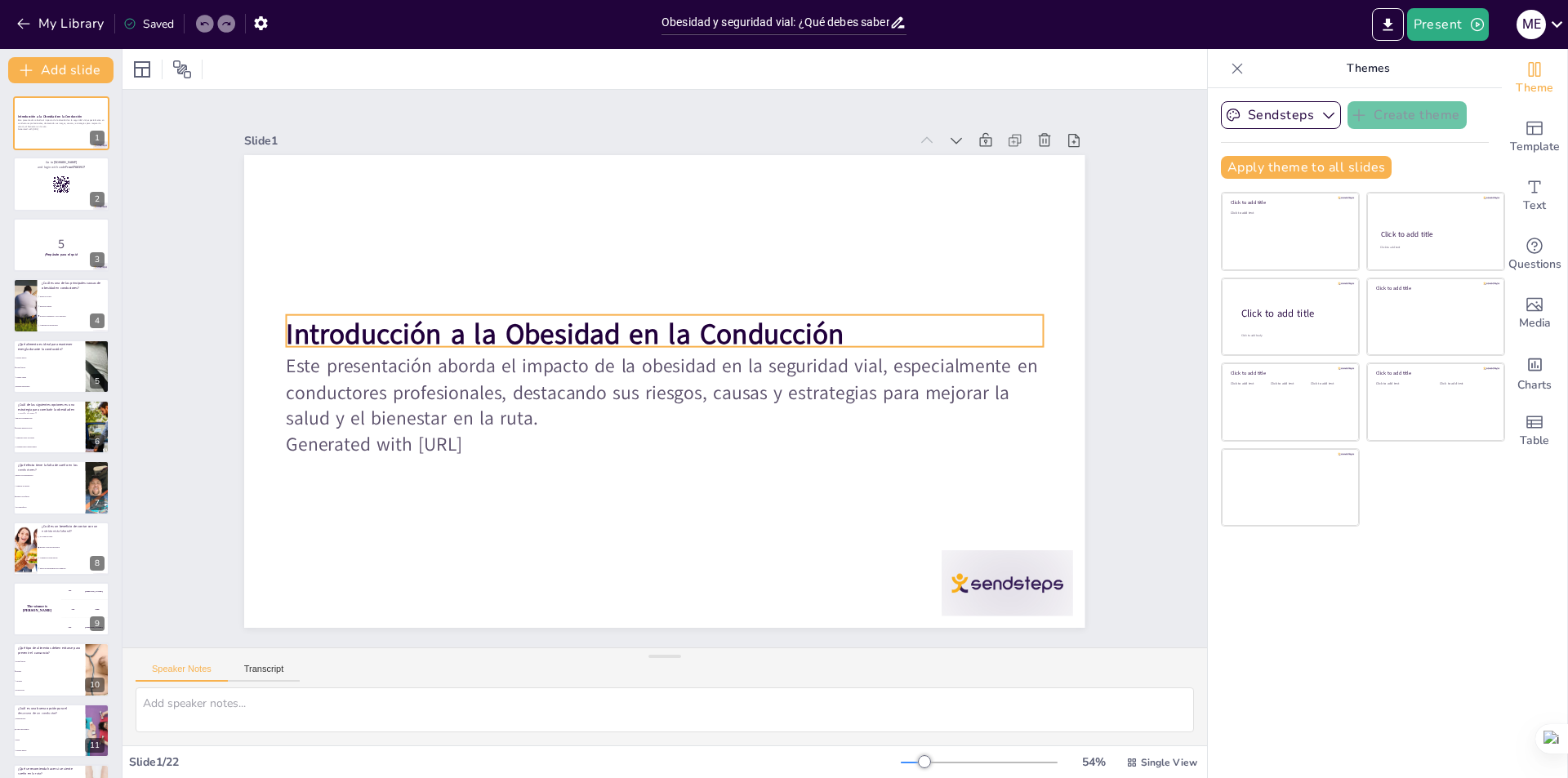
checkbox input "true"
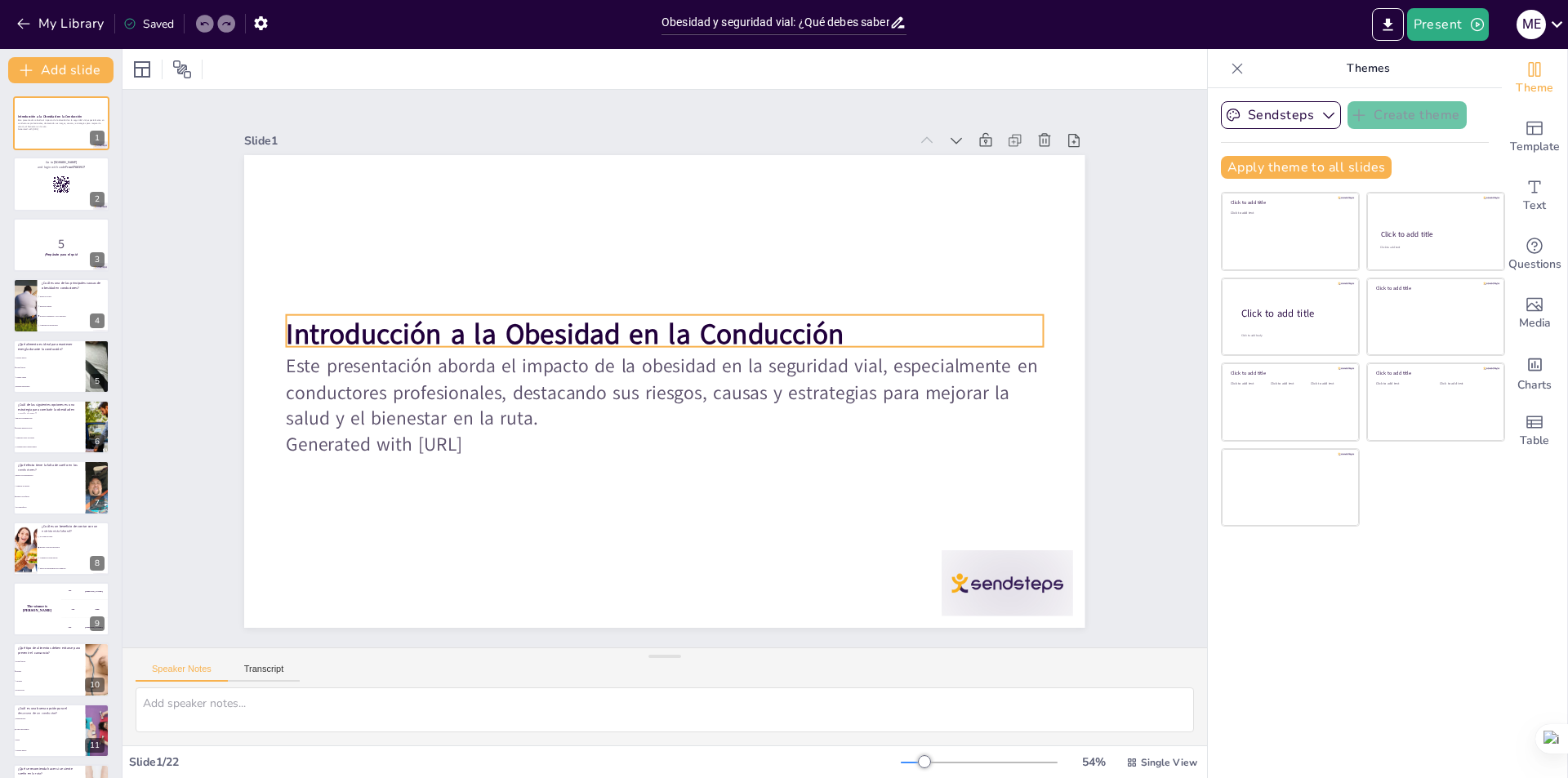
checkbox input "true"
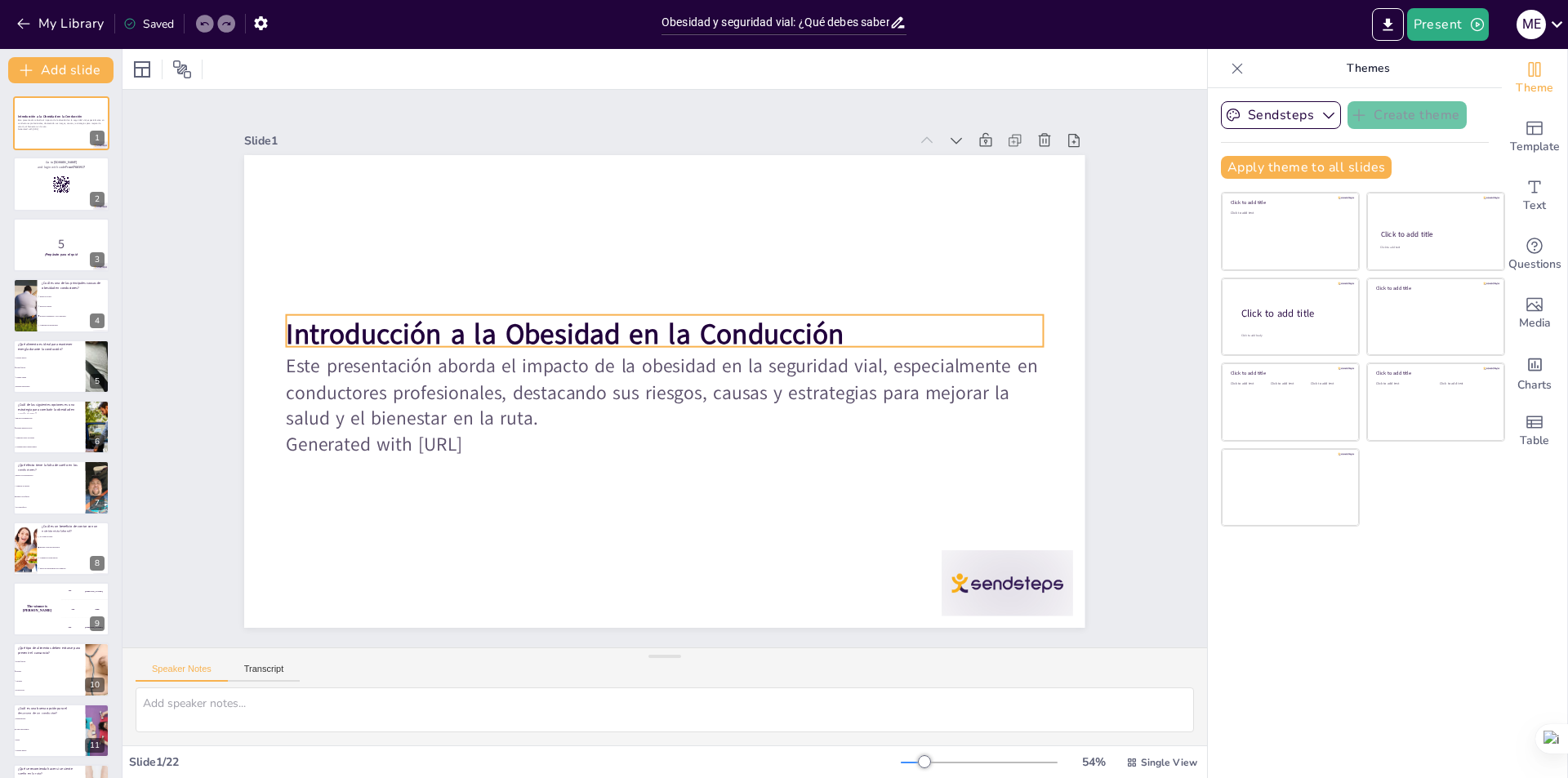
checkbox input "true"
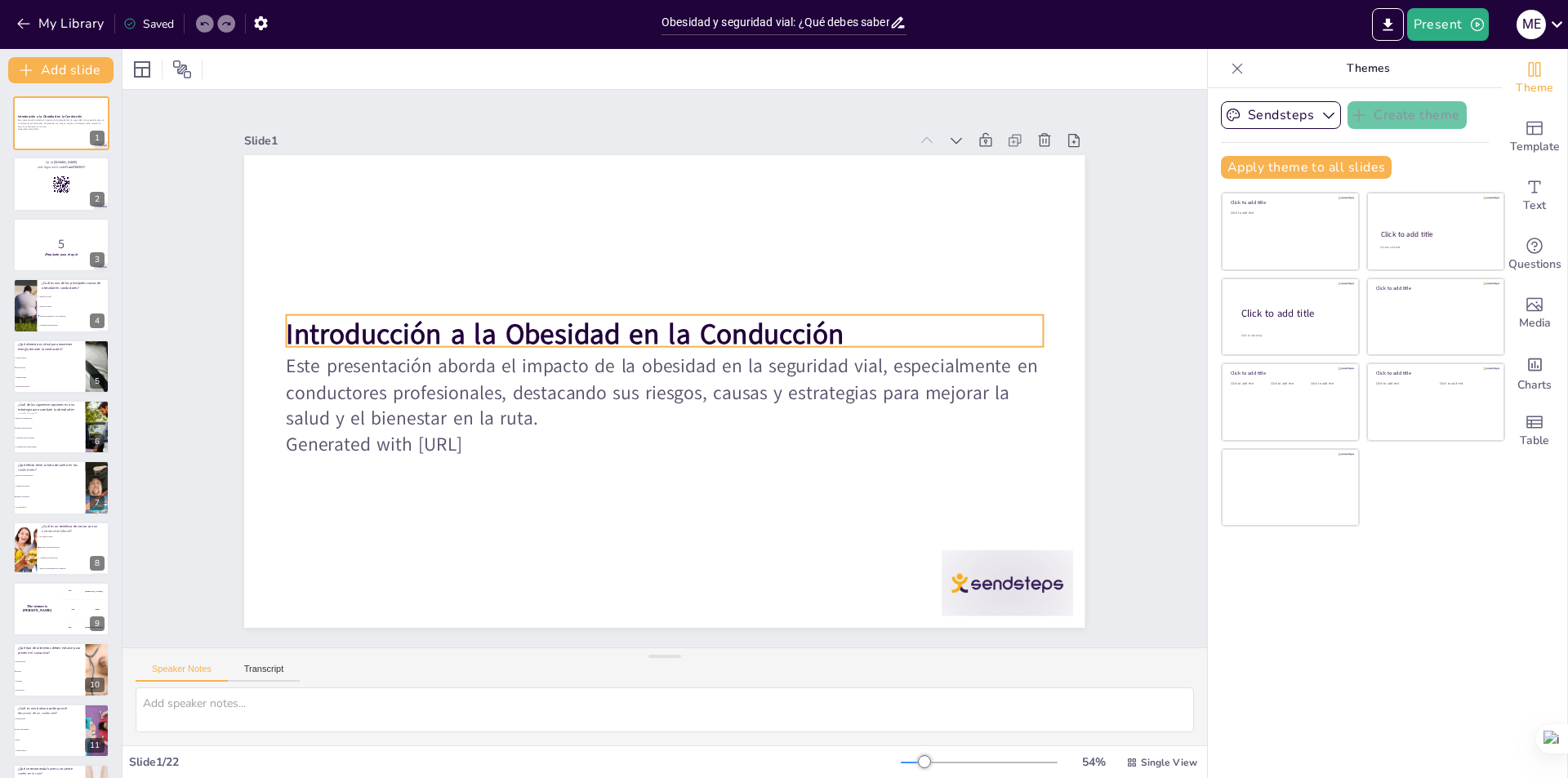
checkbox input "true"
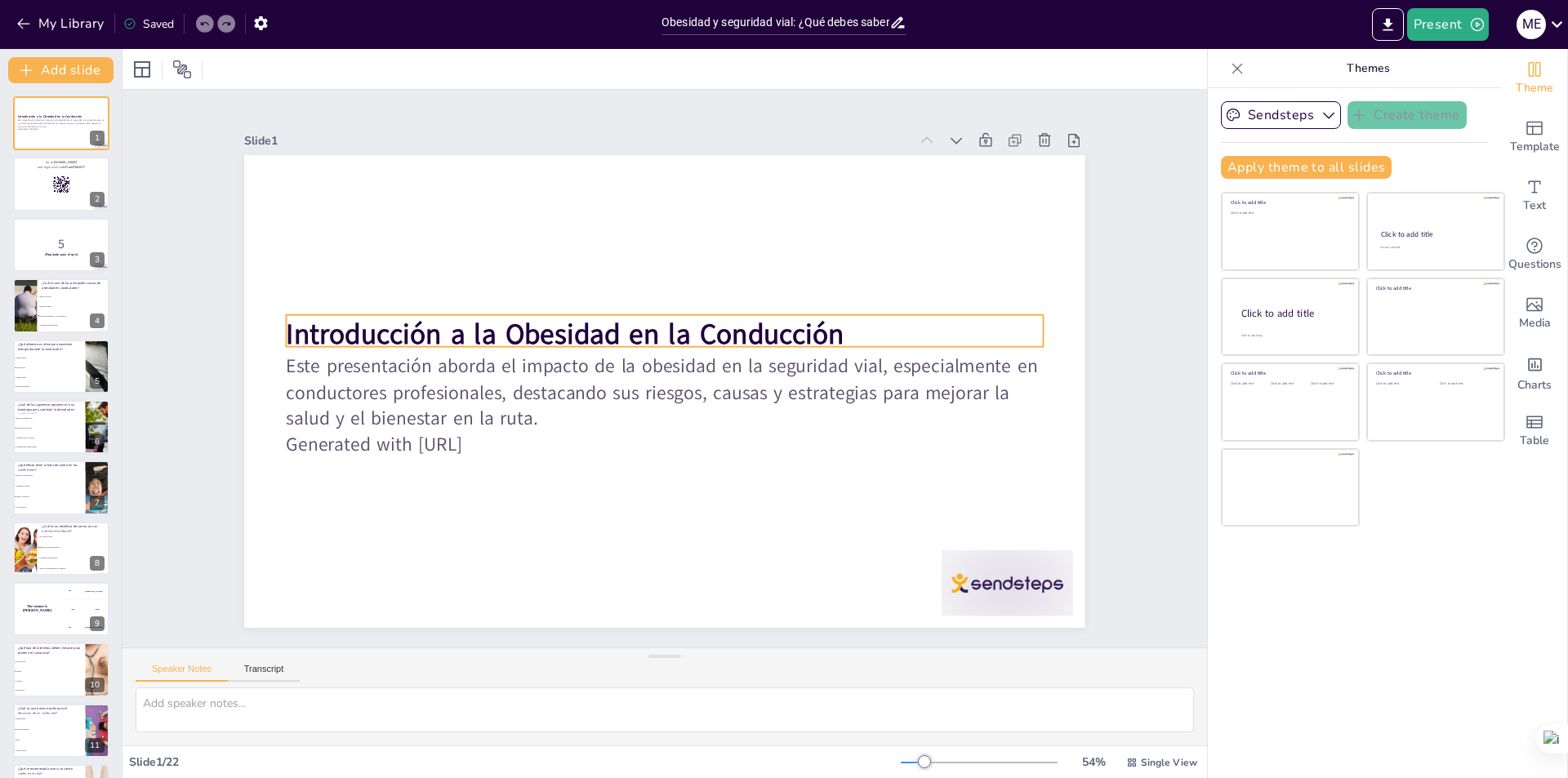
checkbox input "true"
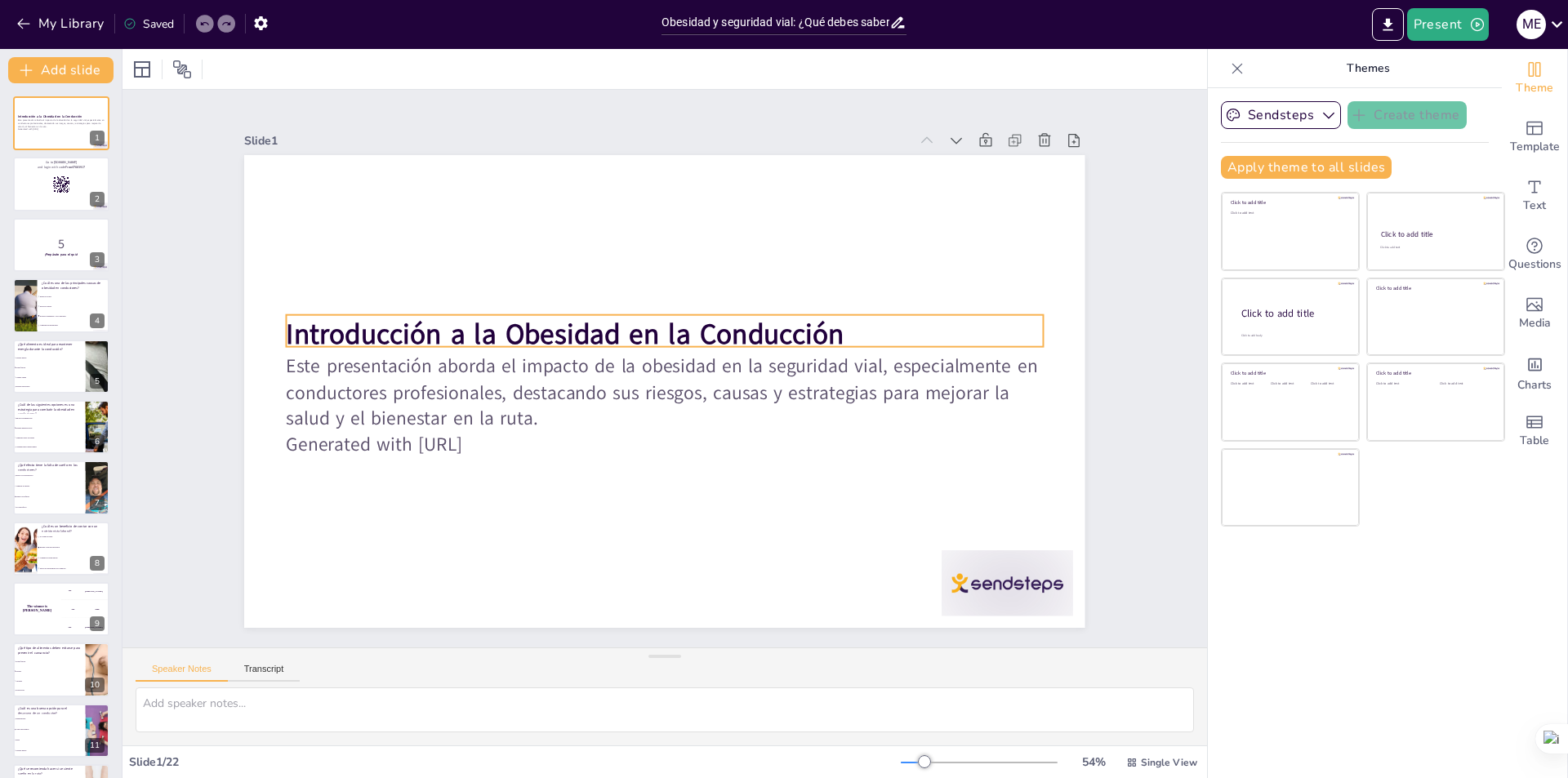
checkbox input "true"
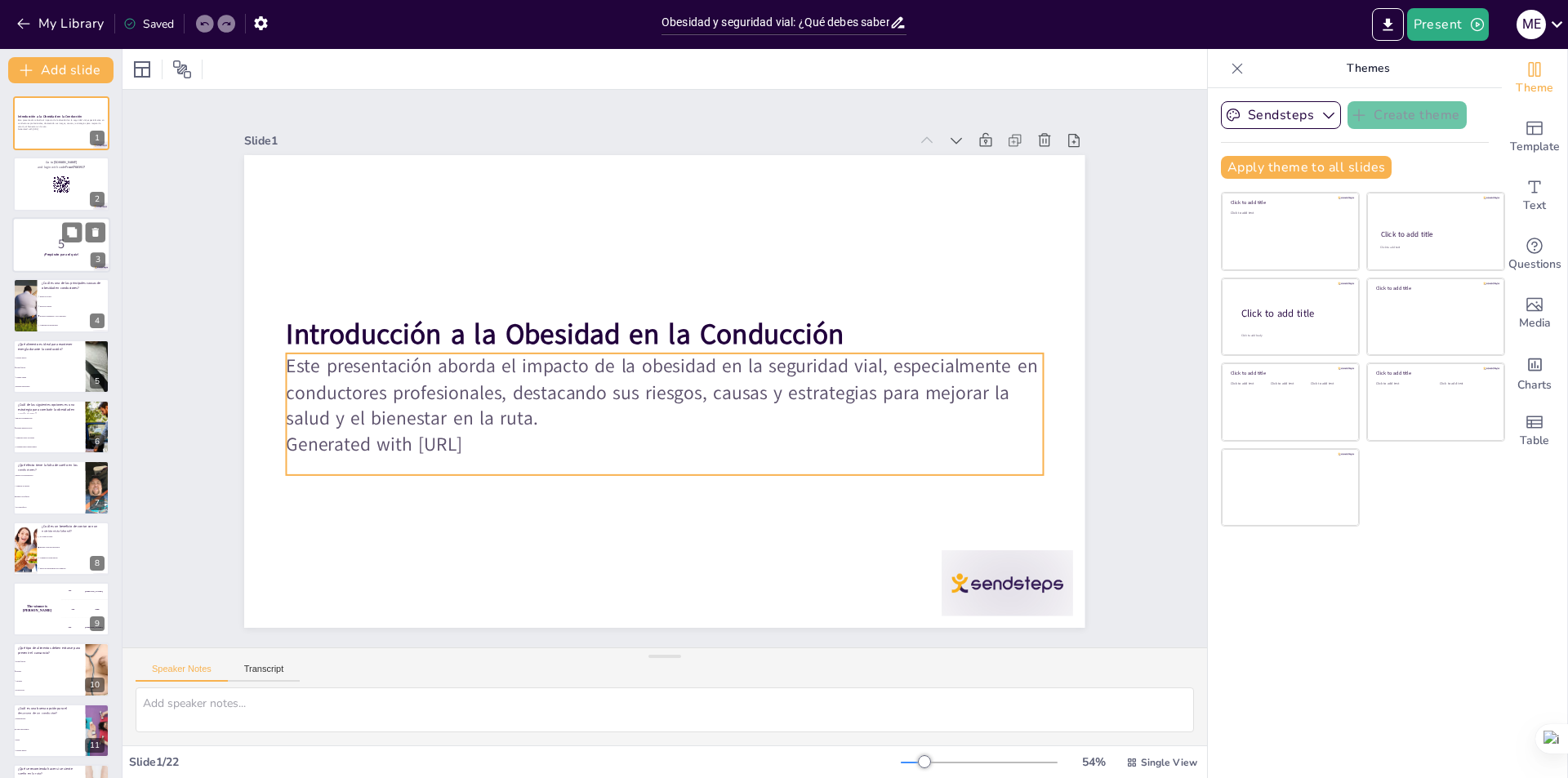
checkbox input "true"
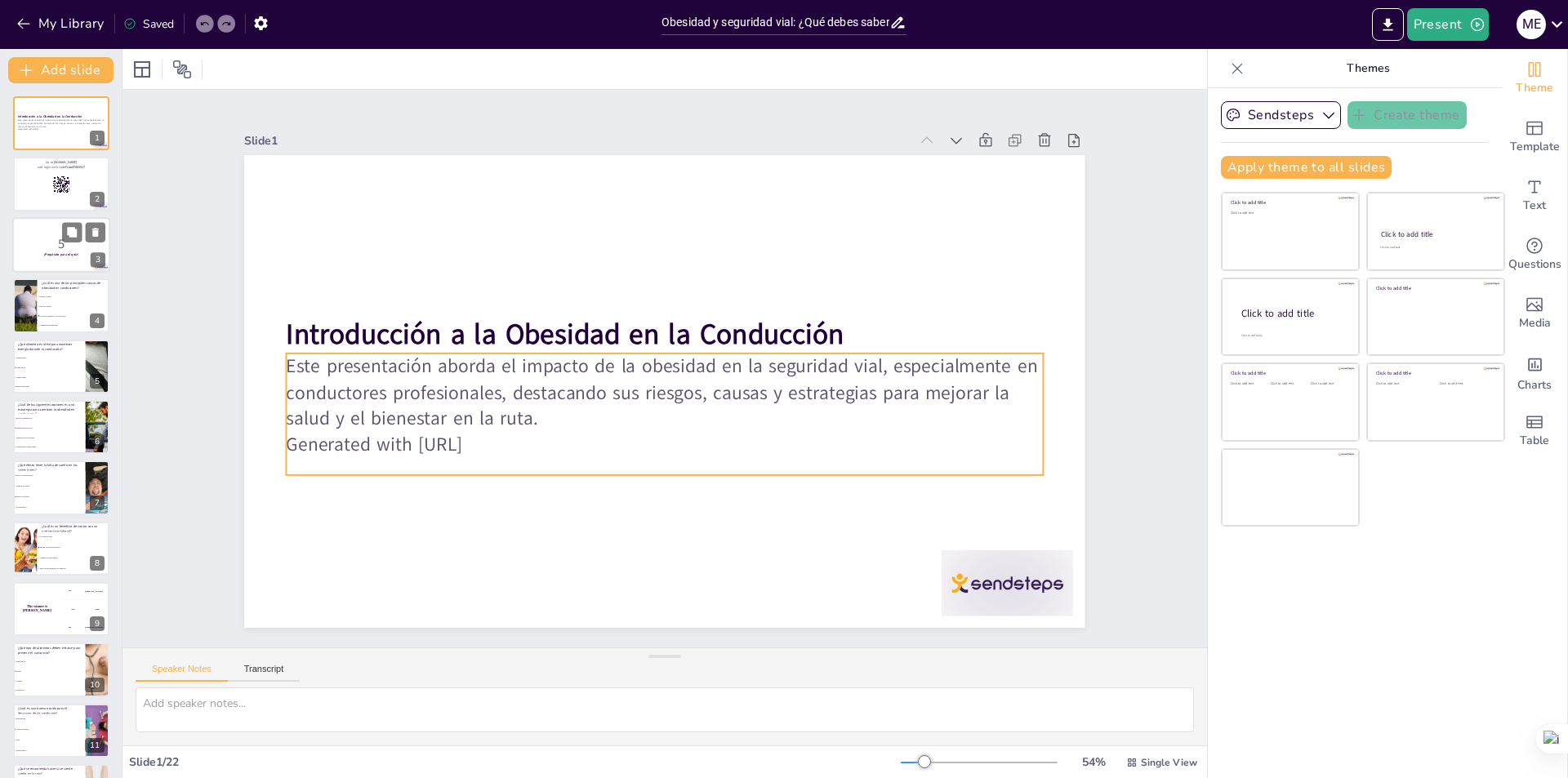
checkbox input "true"
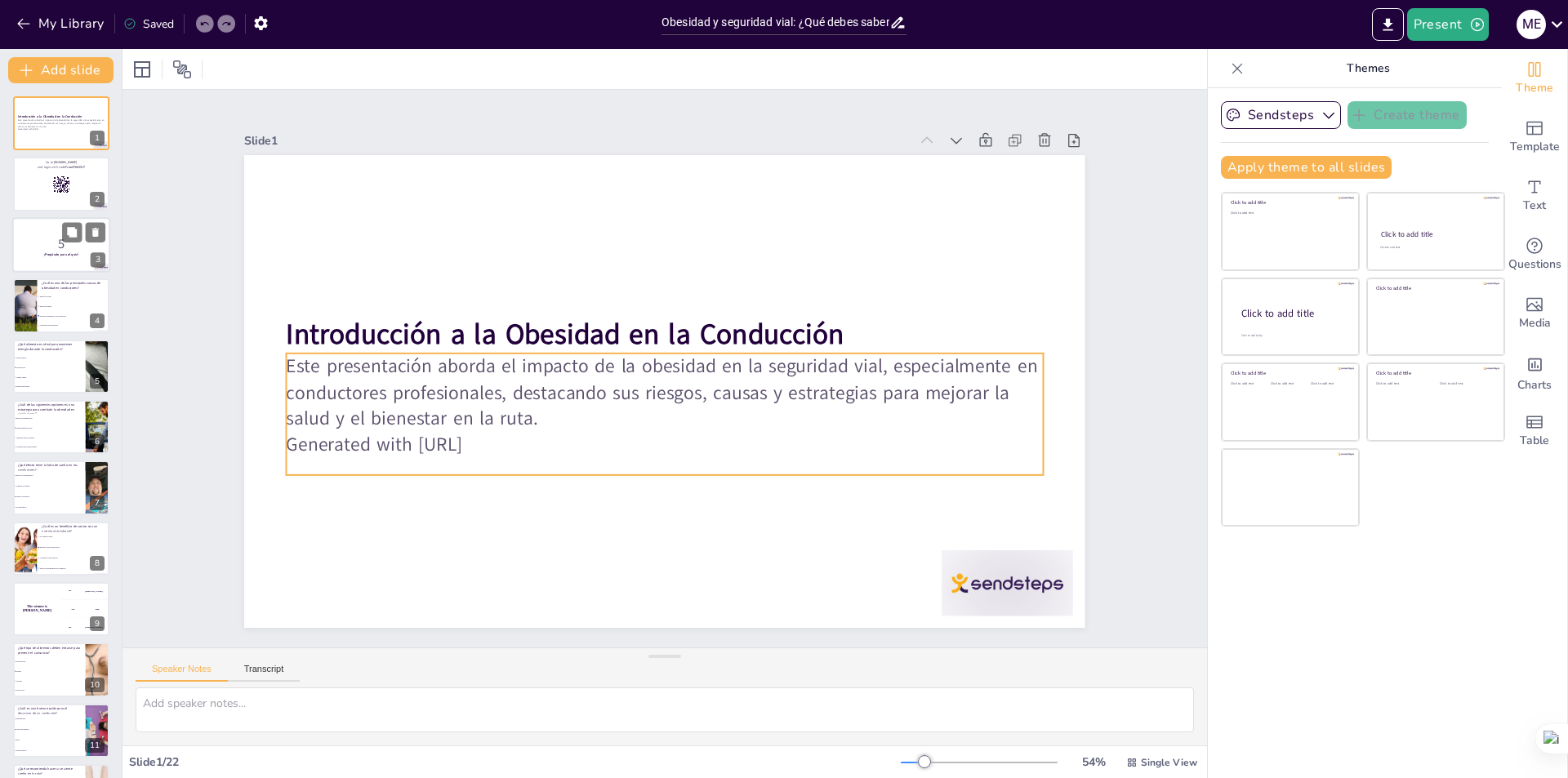
checkbox input "true"
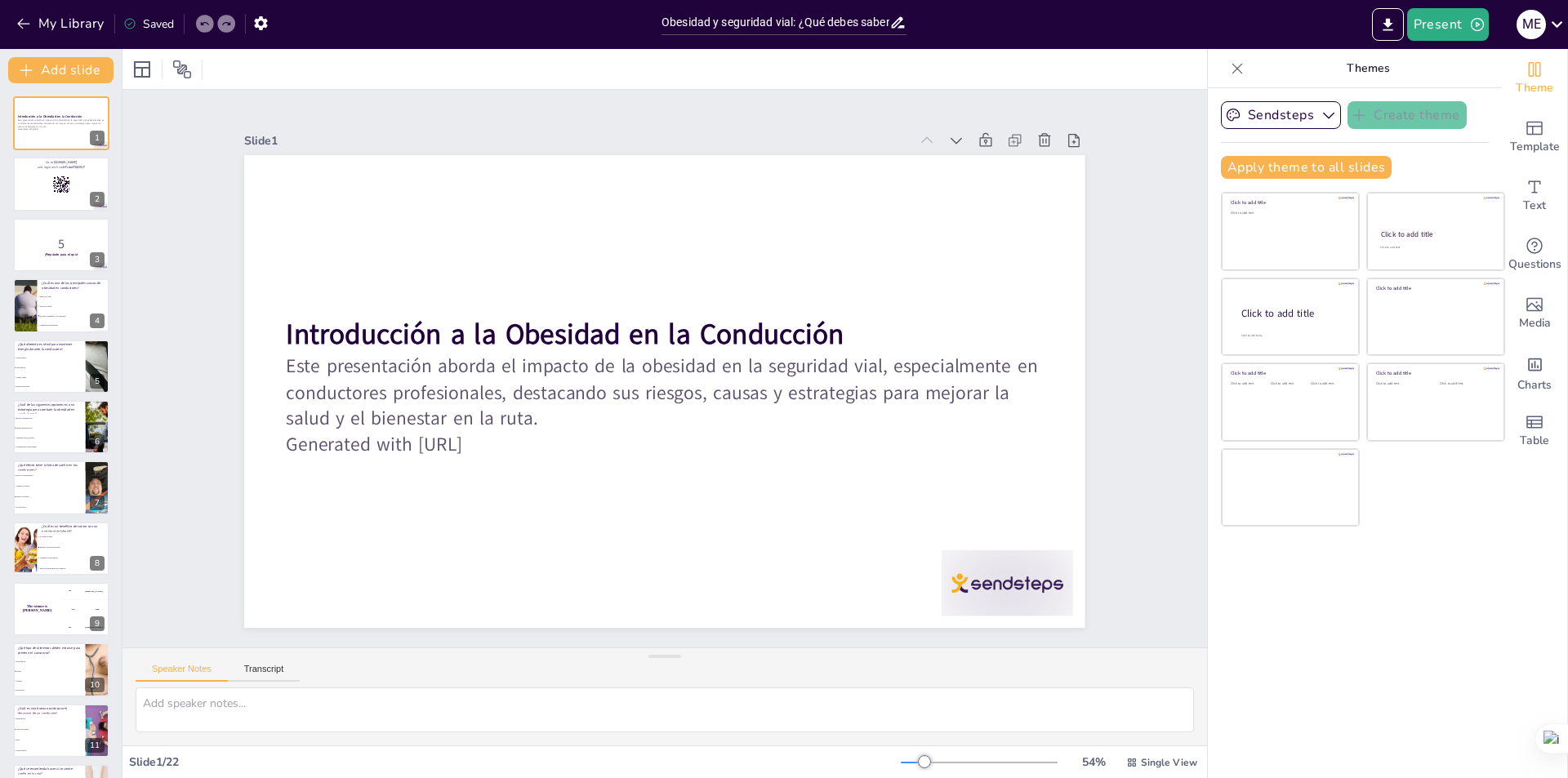
checkbox input "true"
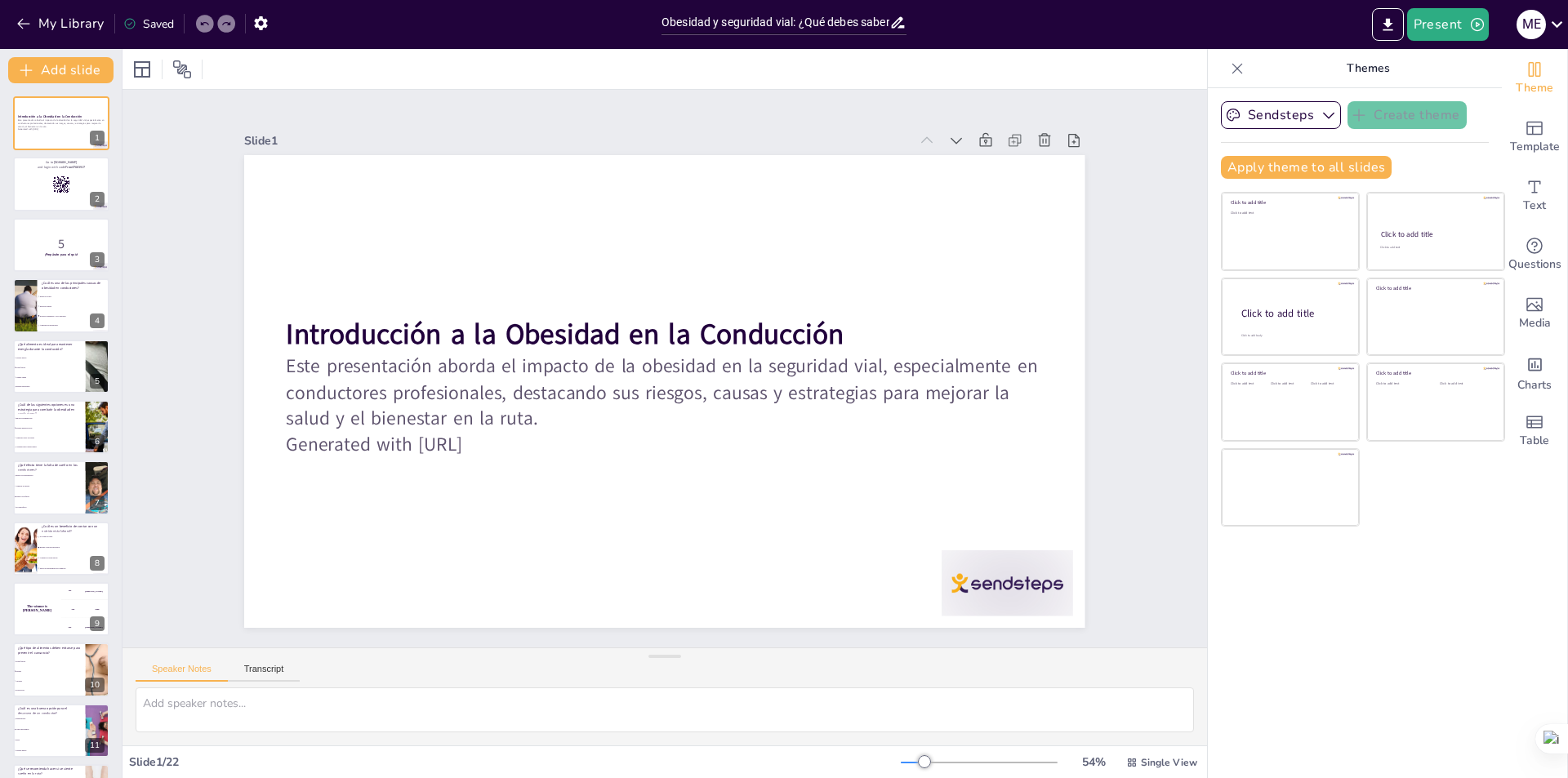
checkbox input "true"
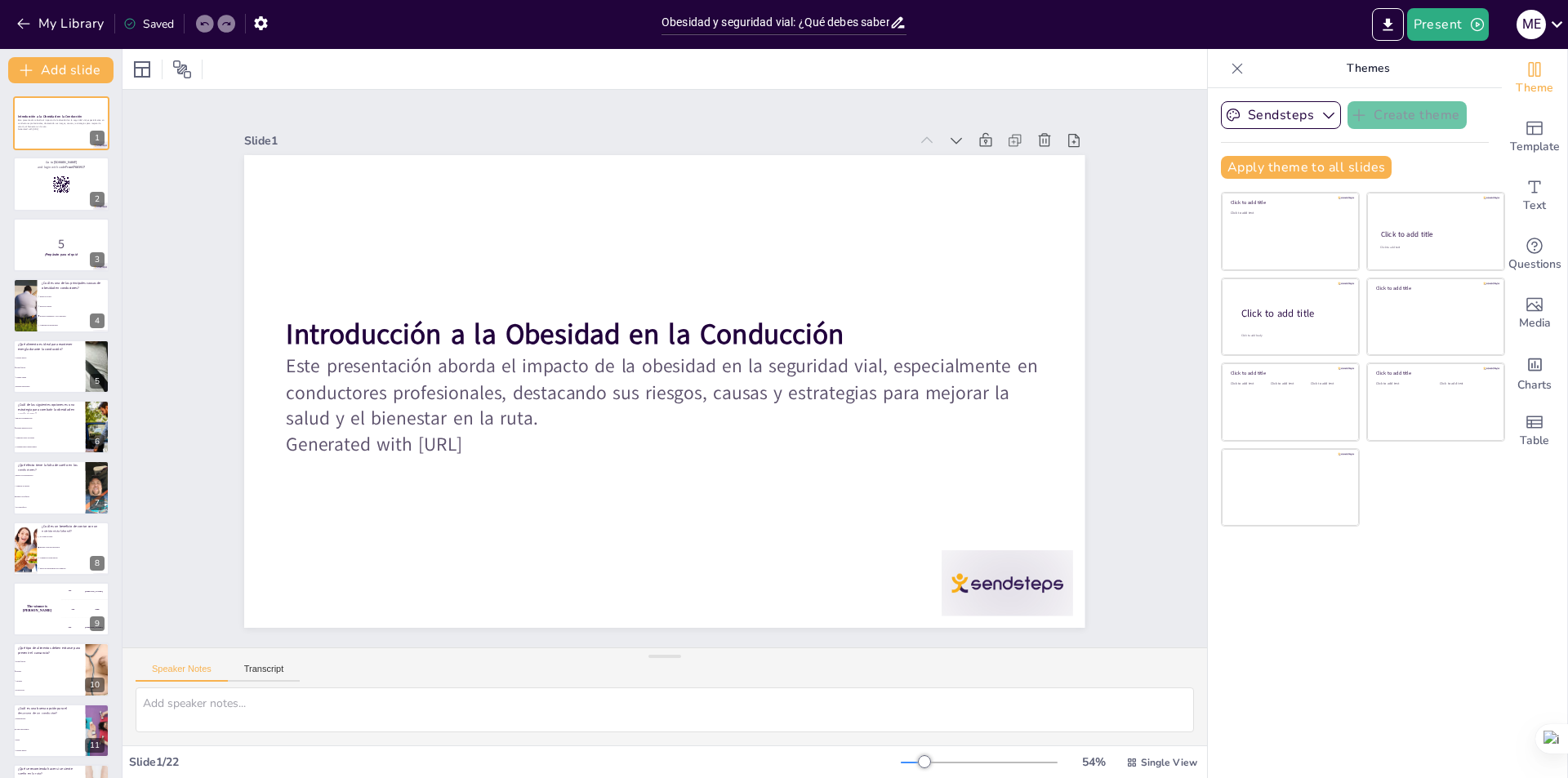
checkbox input "true"
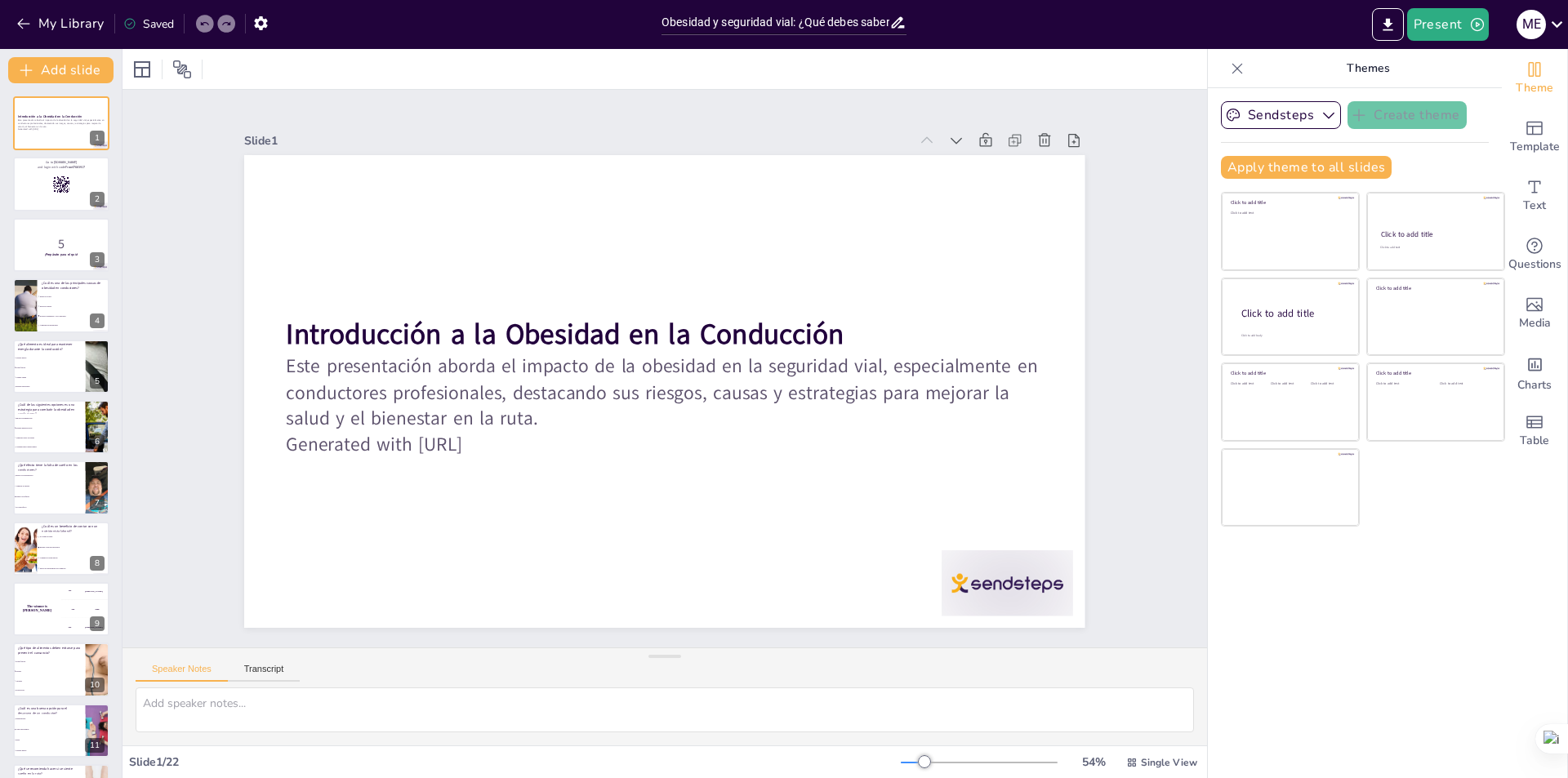
checkbox input "true"
click at [21, 195] on div at bounding box center [61, 184] width 98 height 55
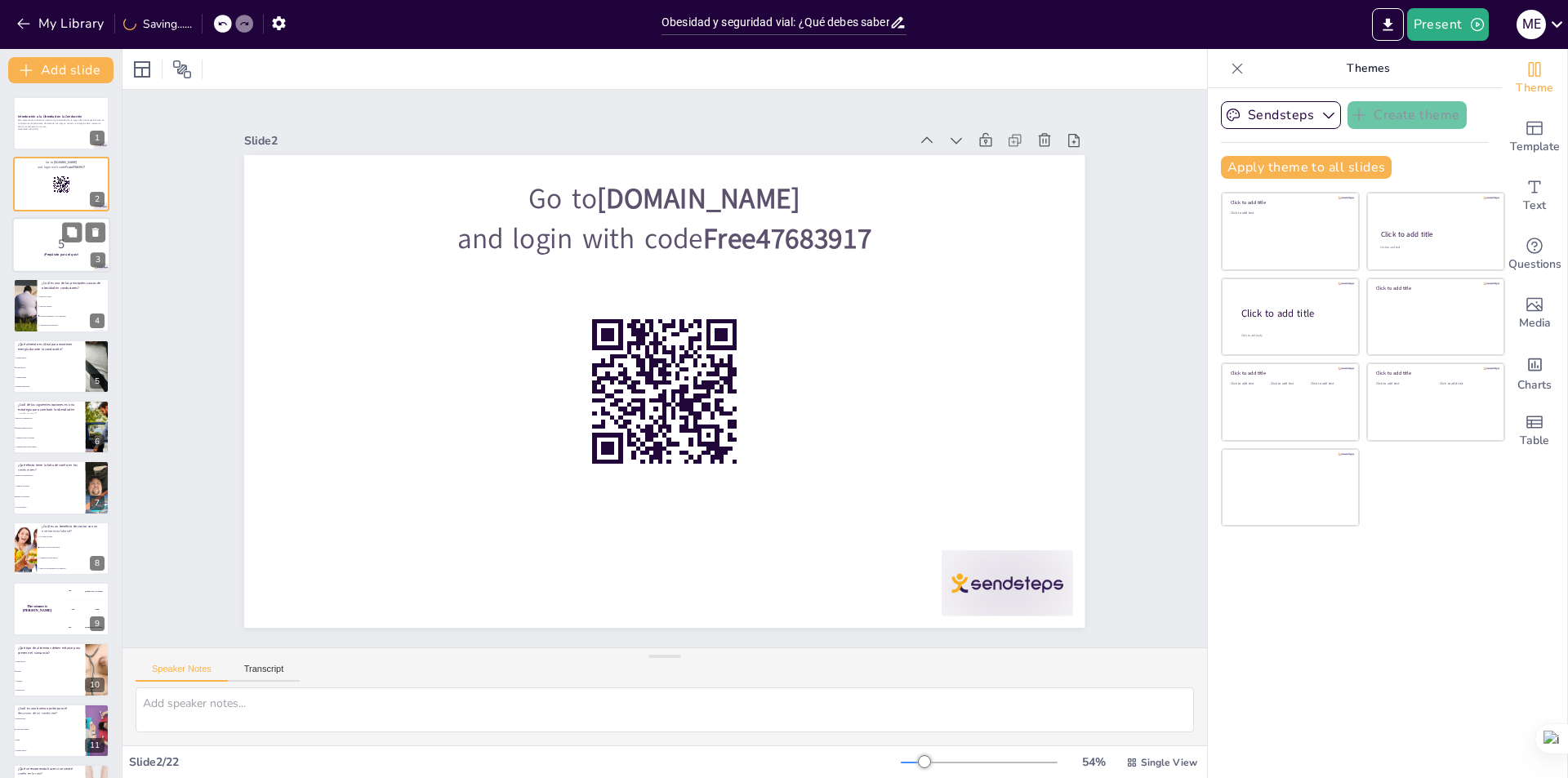
click at [25, 246] on p "5" at bounding box center [60, 243] width 88 height 18
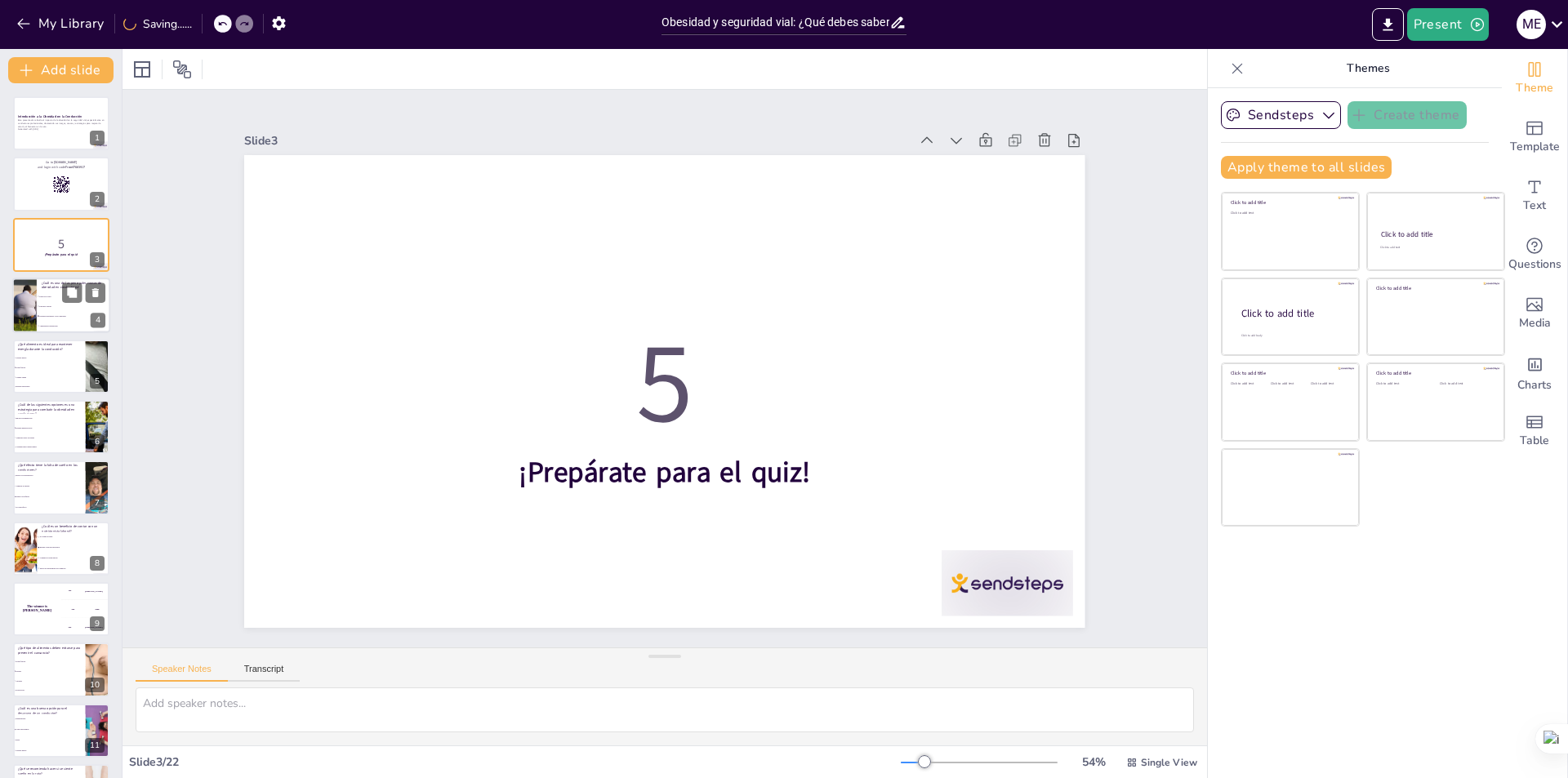
click at [32, 305] on div at bounding box center [25, 305] width 84 height 55
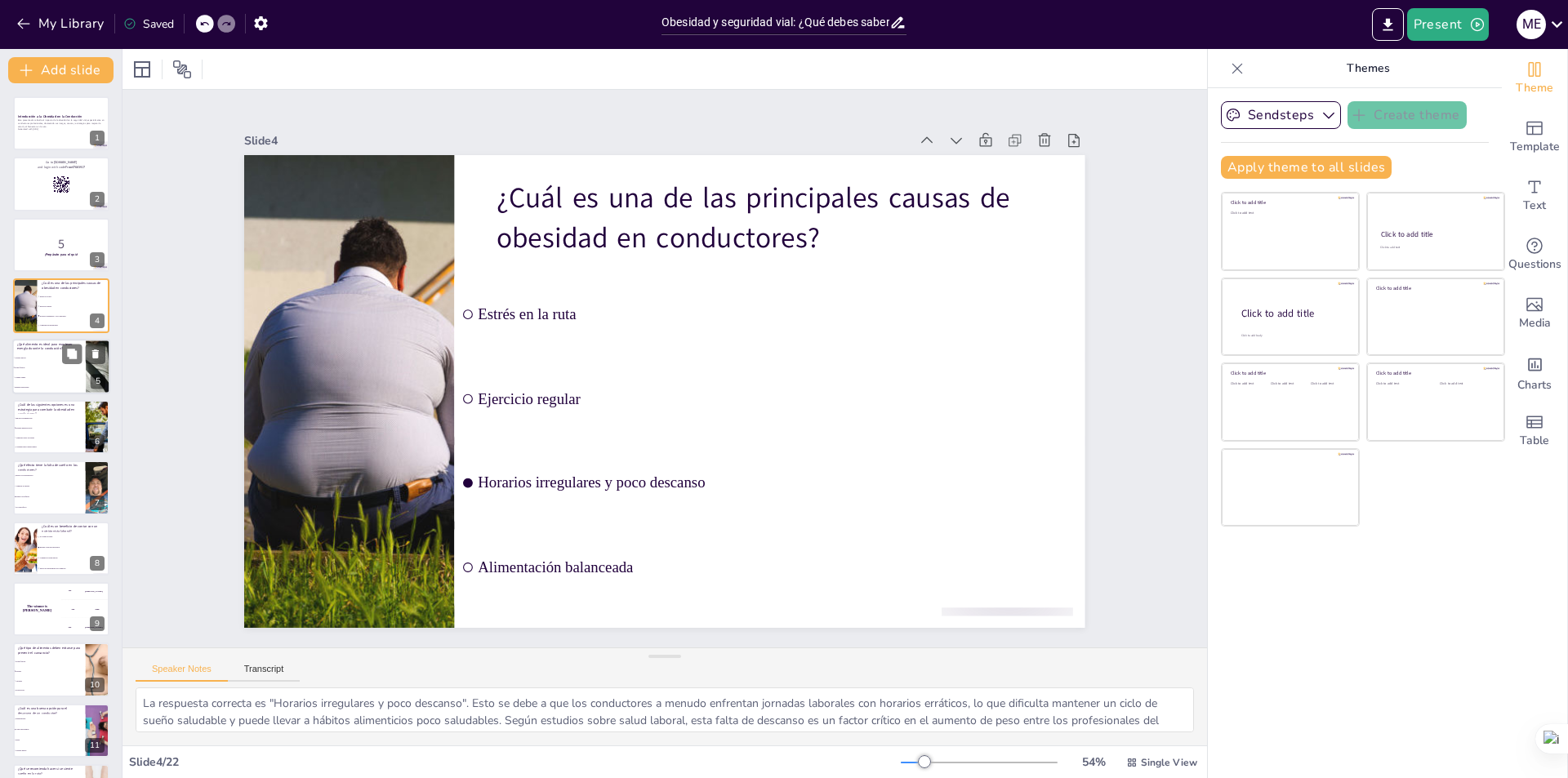
click at [51, 376] on span "Comida rápida" at bounding box center [50, 377] width 70 height 3
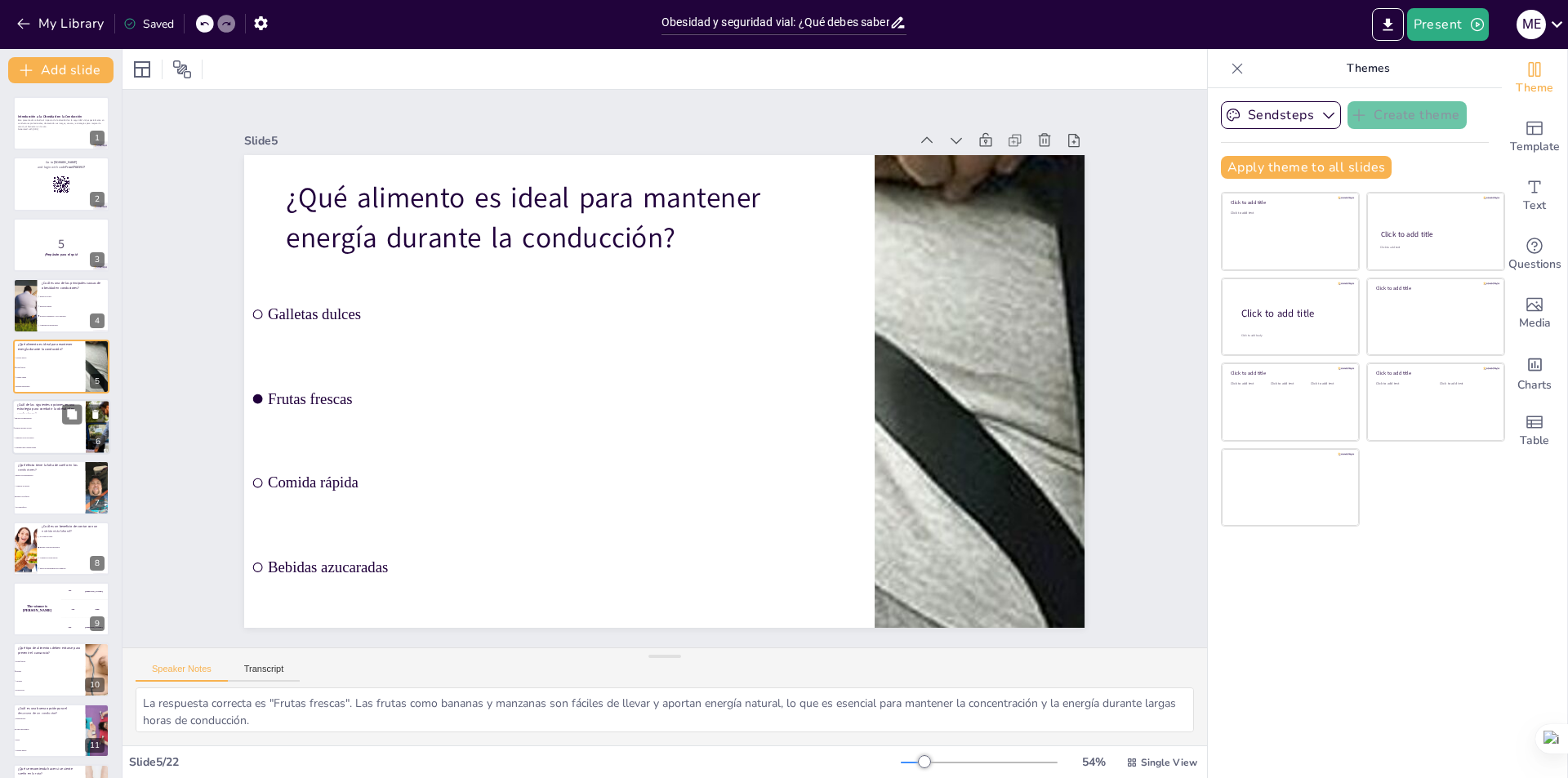
click at [25, 433] on li "Aumentar horas de trabajo" at bounding box center [49, 438] width 74 height 10
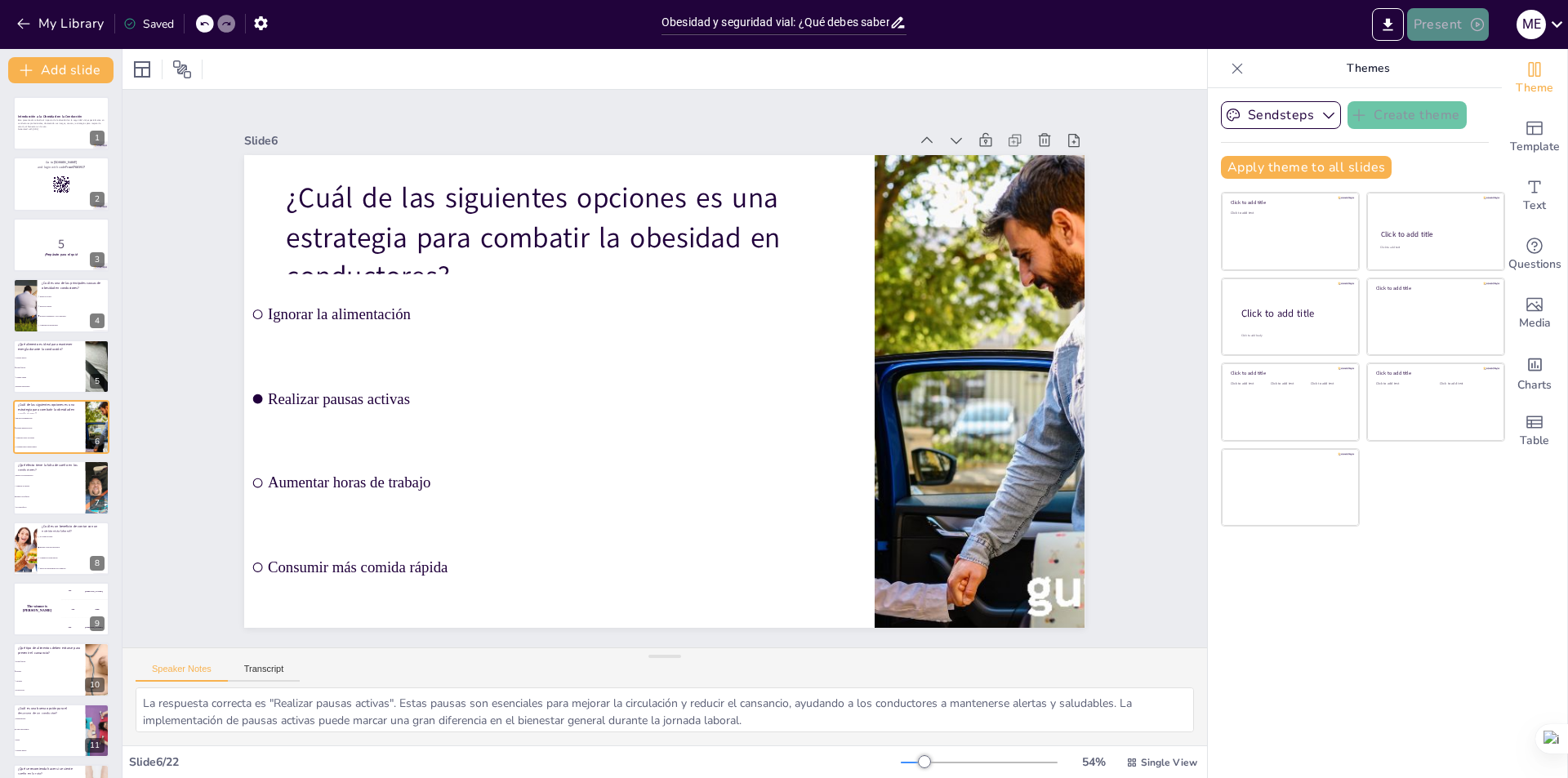
click at [1458, 30] on button "Present" at bounding box center [1448, 24] width 82 height 33
click at [1482, 65] on font "Presentación de vista previa" at bounding box center [1489, 60] width 136 height 13
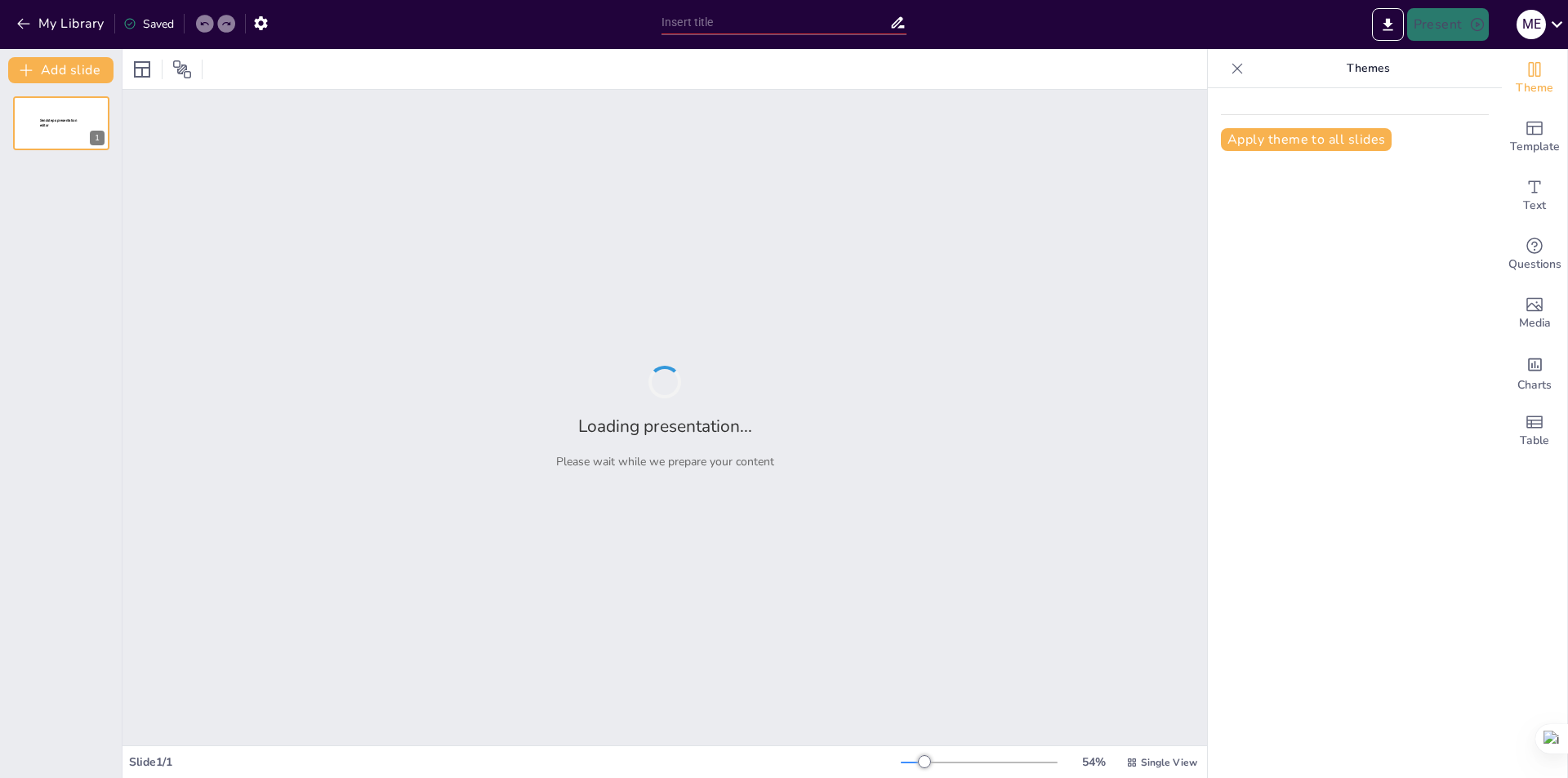
type input "Obesidad y seguridad vial: ¿Qué debes saber?"
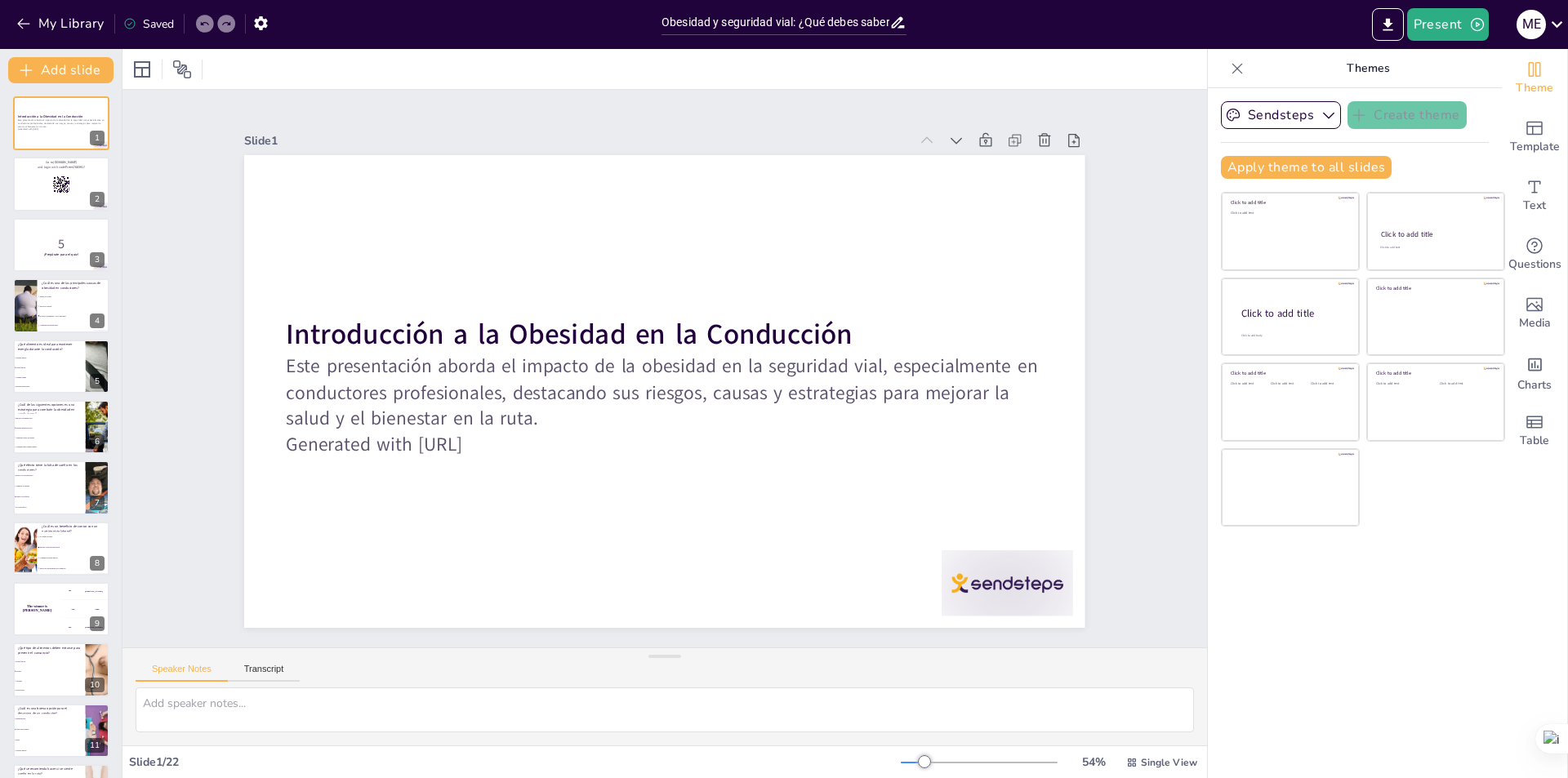
checkbox input "true"
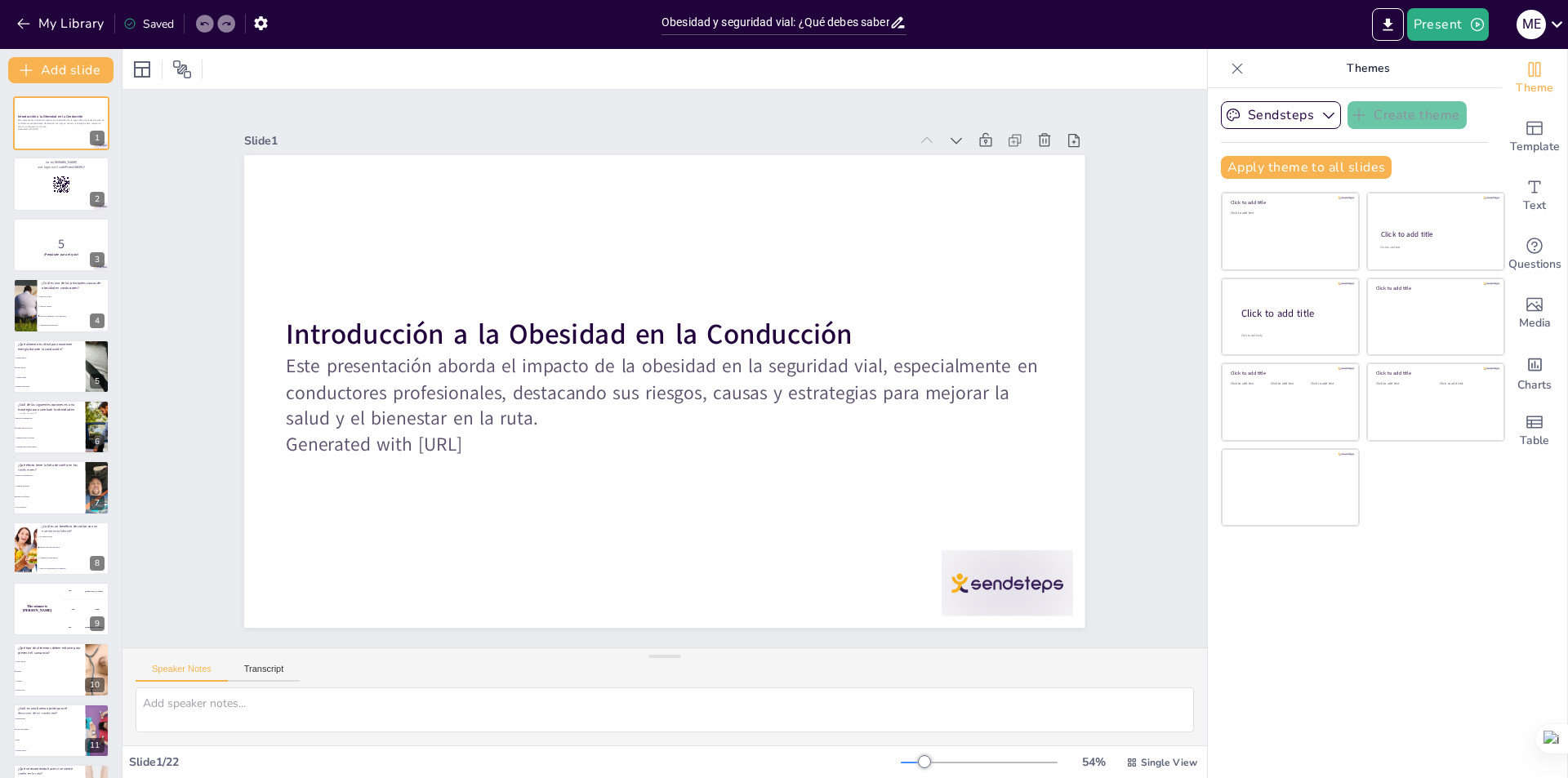
checkbox input "true"
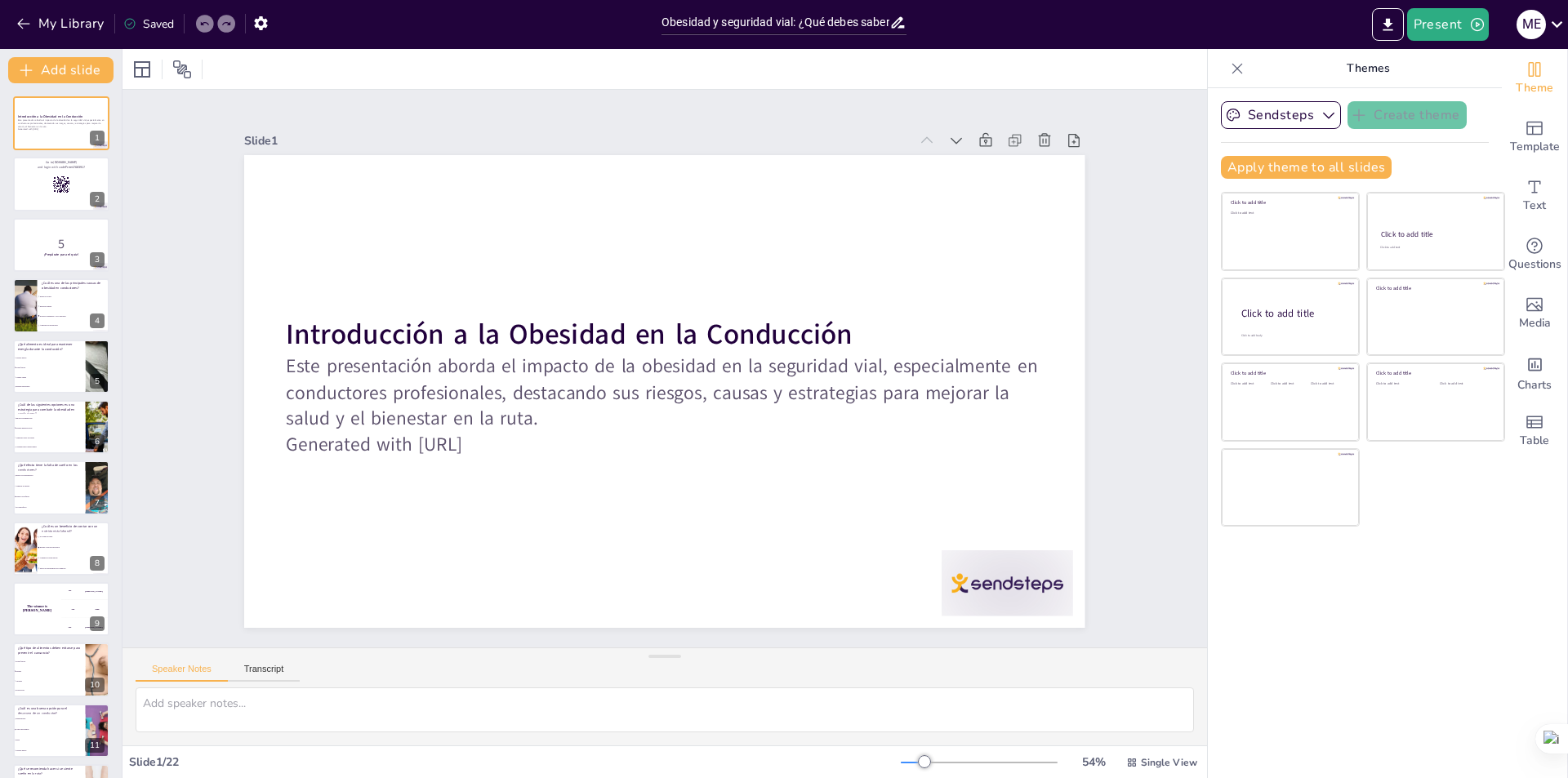
checkbox input "true"
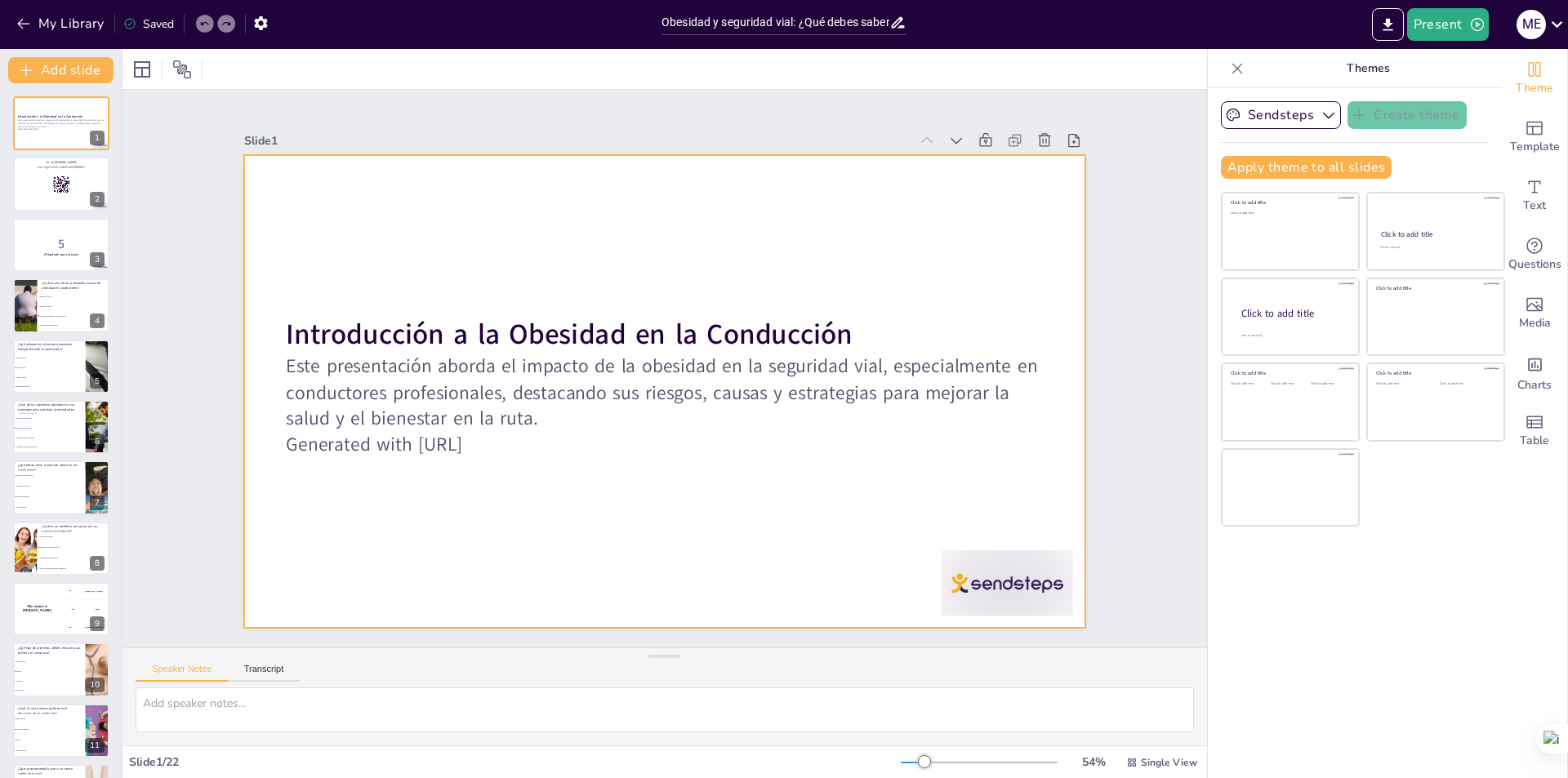
checkbox input "true"
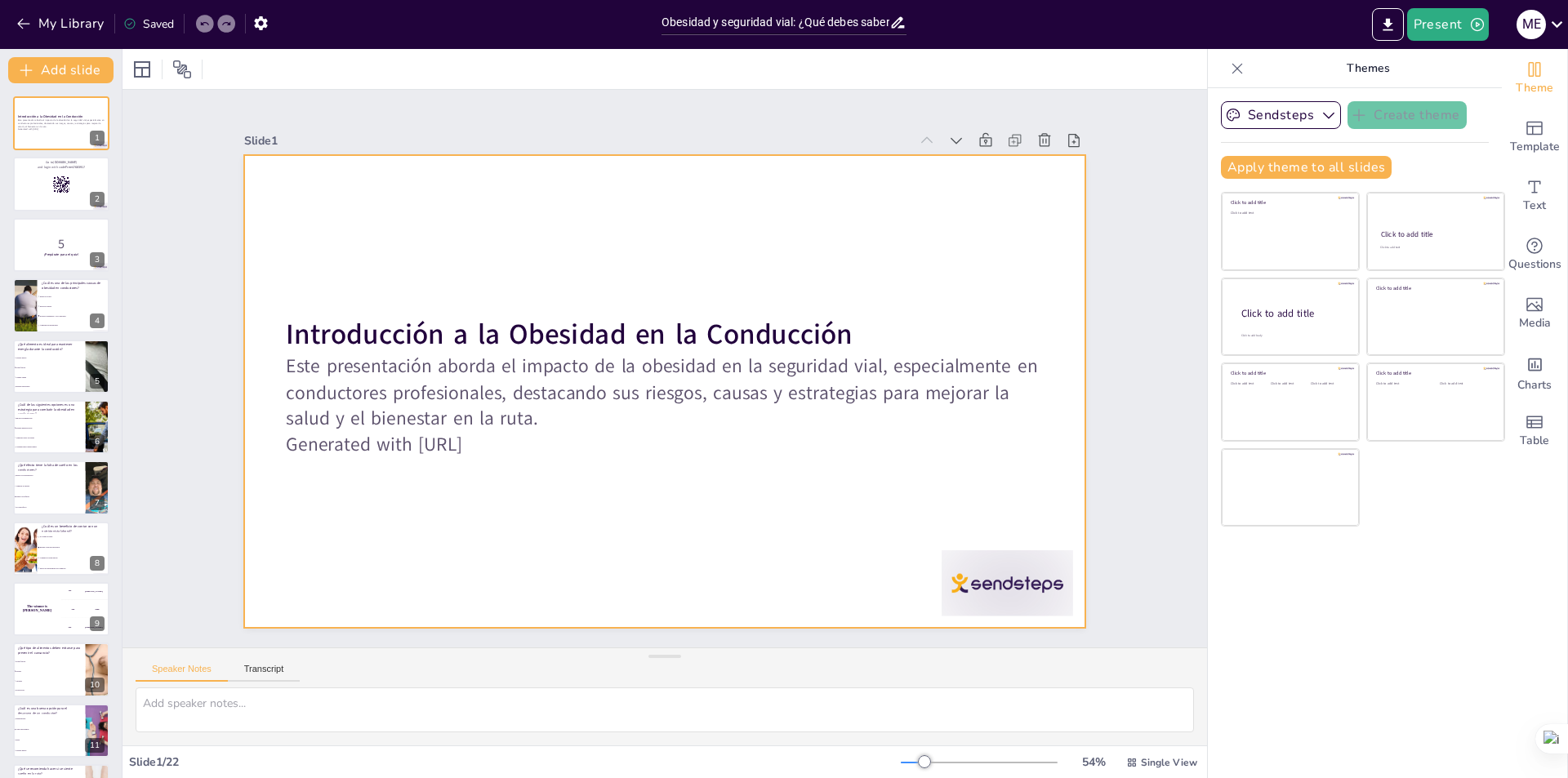
checkbox input "true"
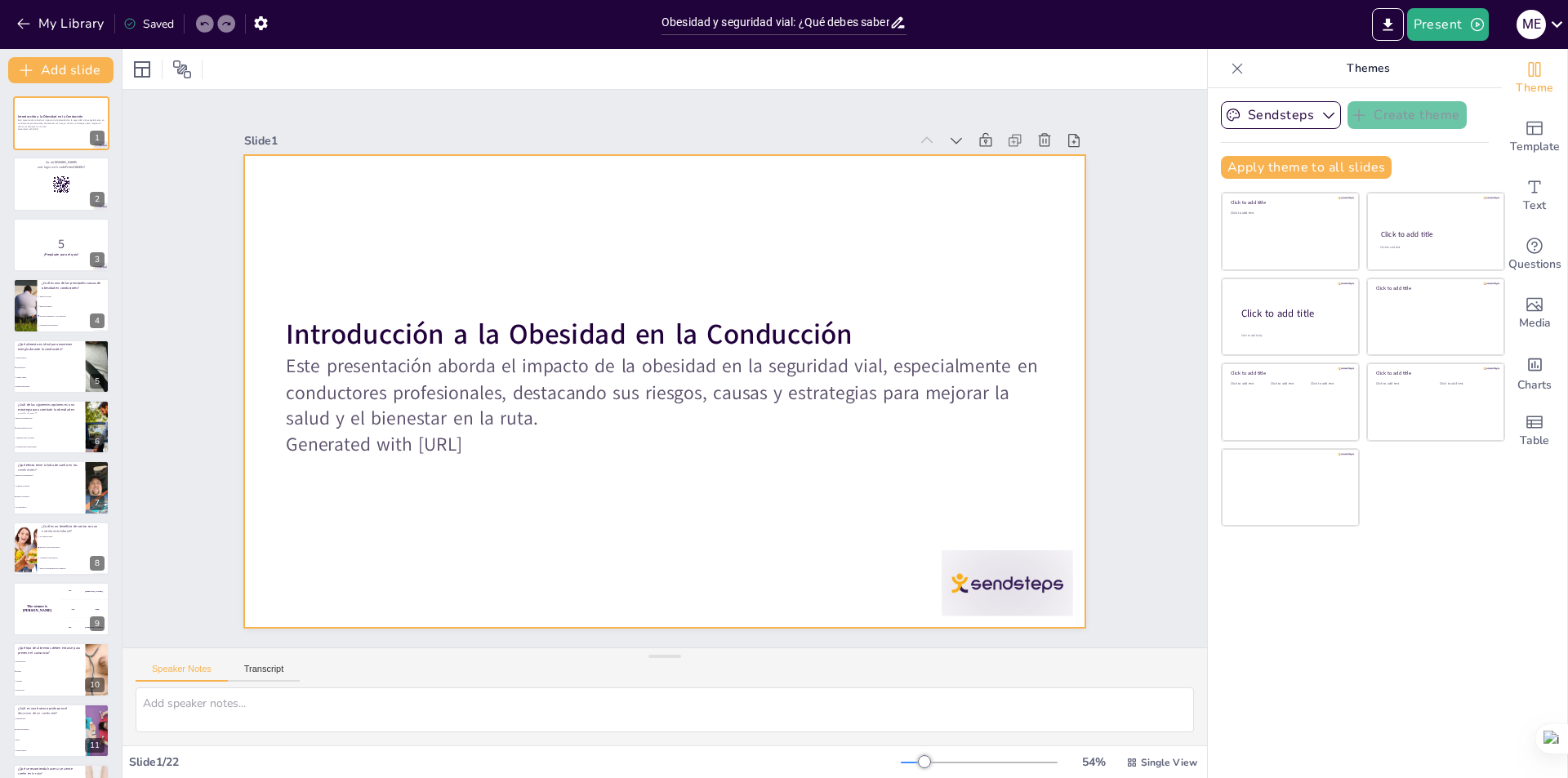
checkbox input "true"
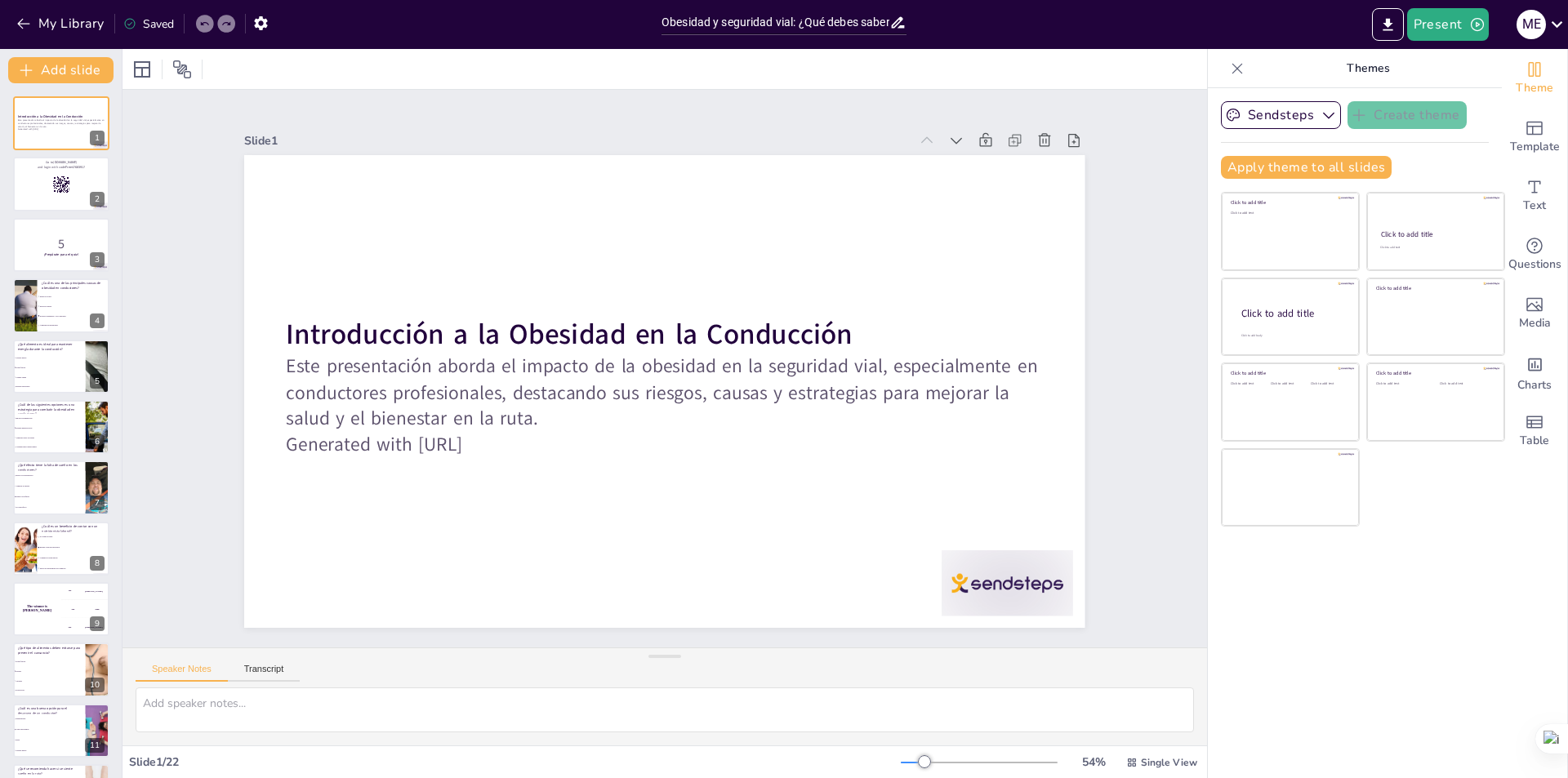
checkbox input "true"
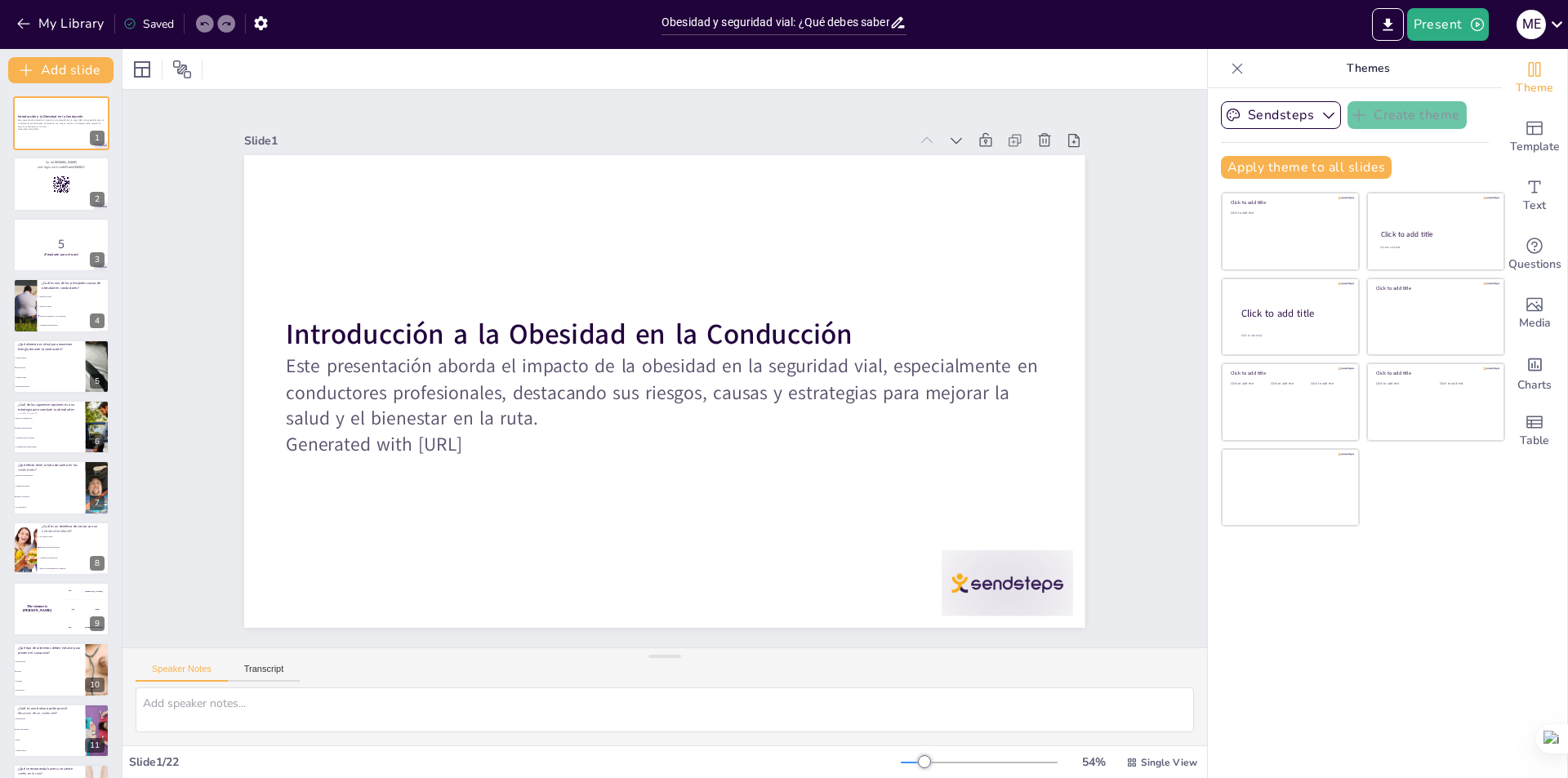
checkbox input "true"
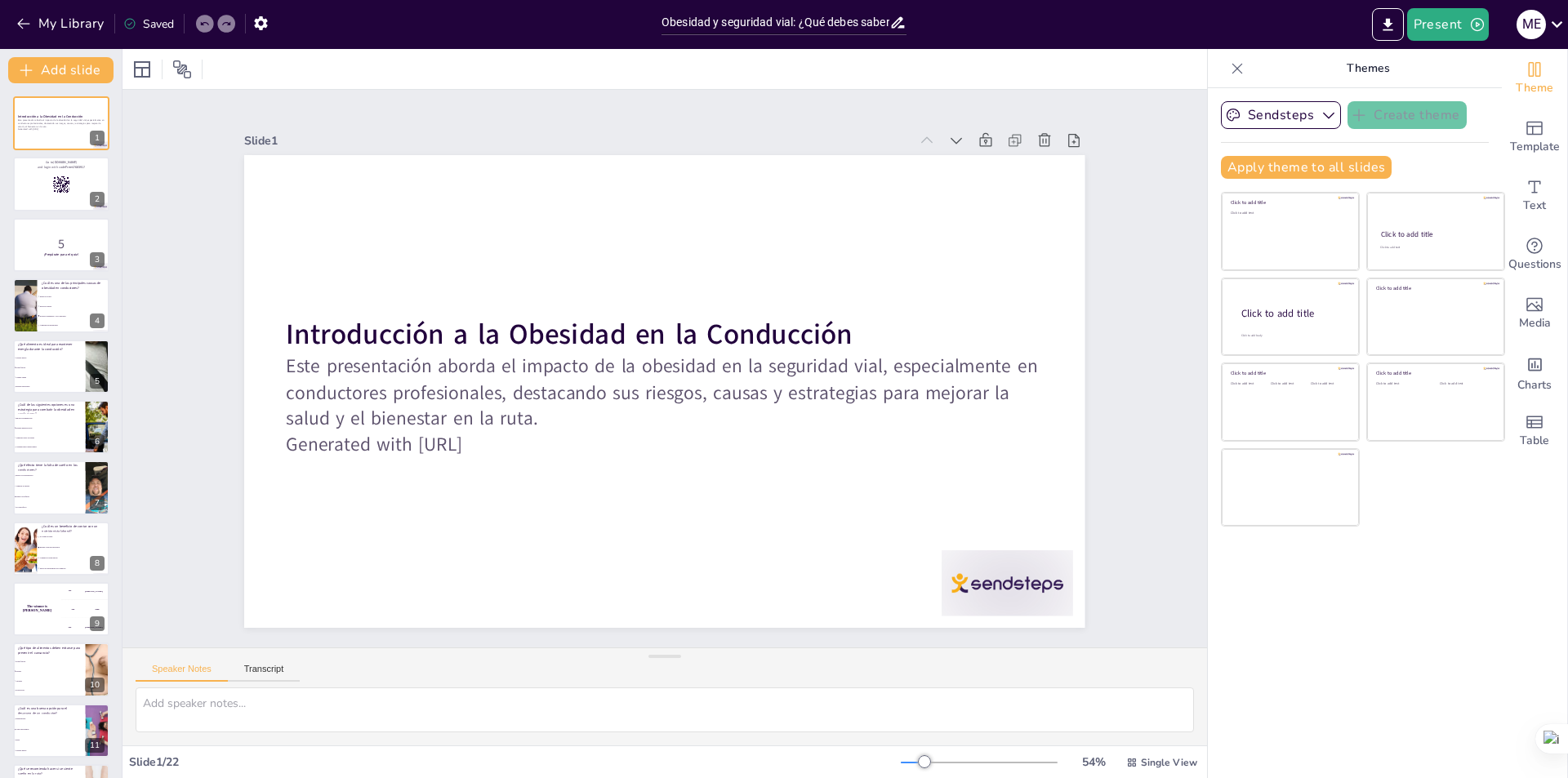
checkbox input "true"
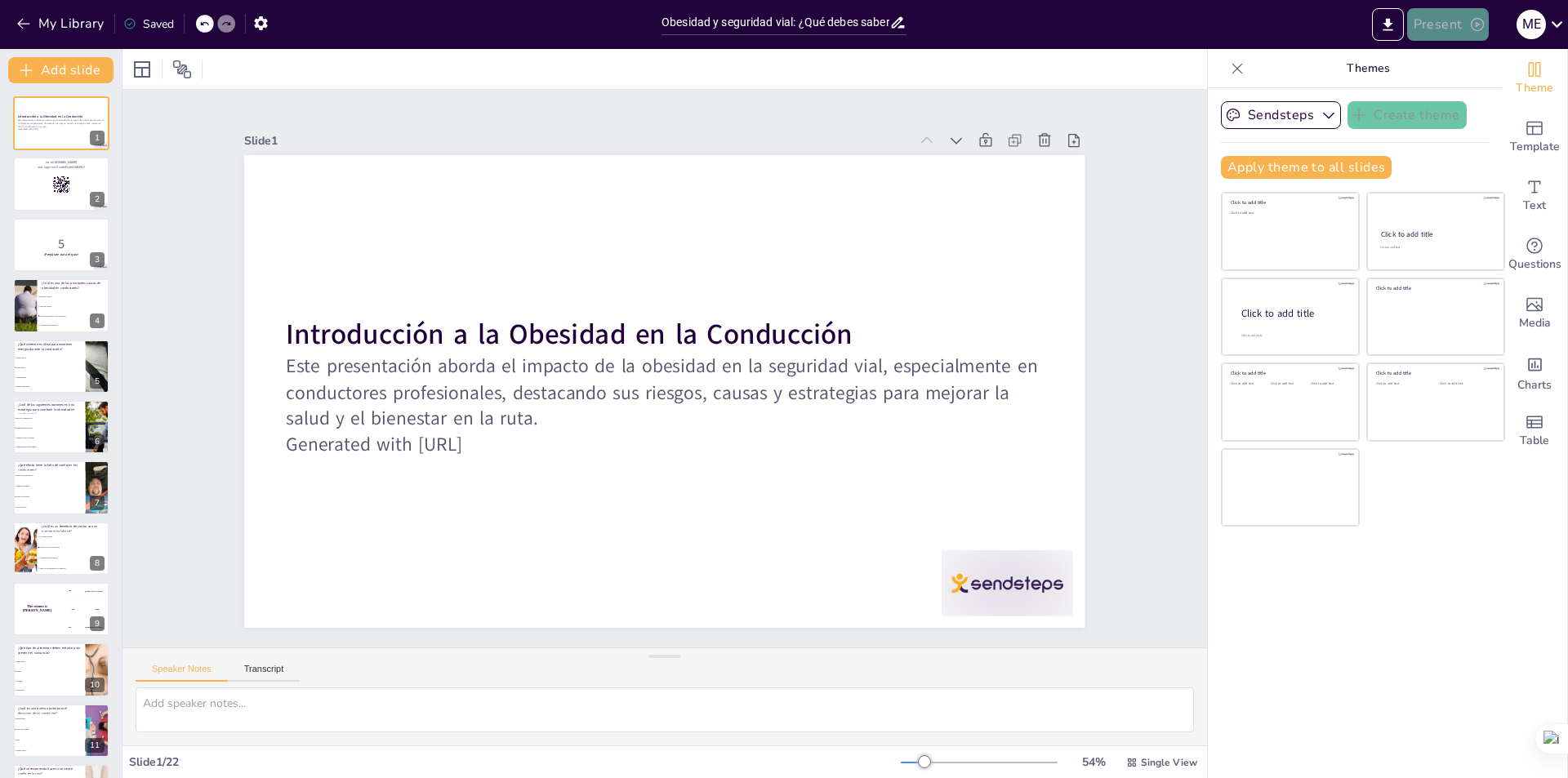
click at [1444, 27] on button "Present" at bounding box center [1448, 24] width 82 height 33
click at [1492, 104] on font "Presentación del juego" at bounding box center [1477, 100] width 111 height 13
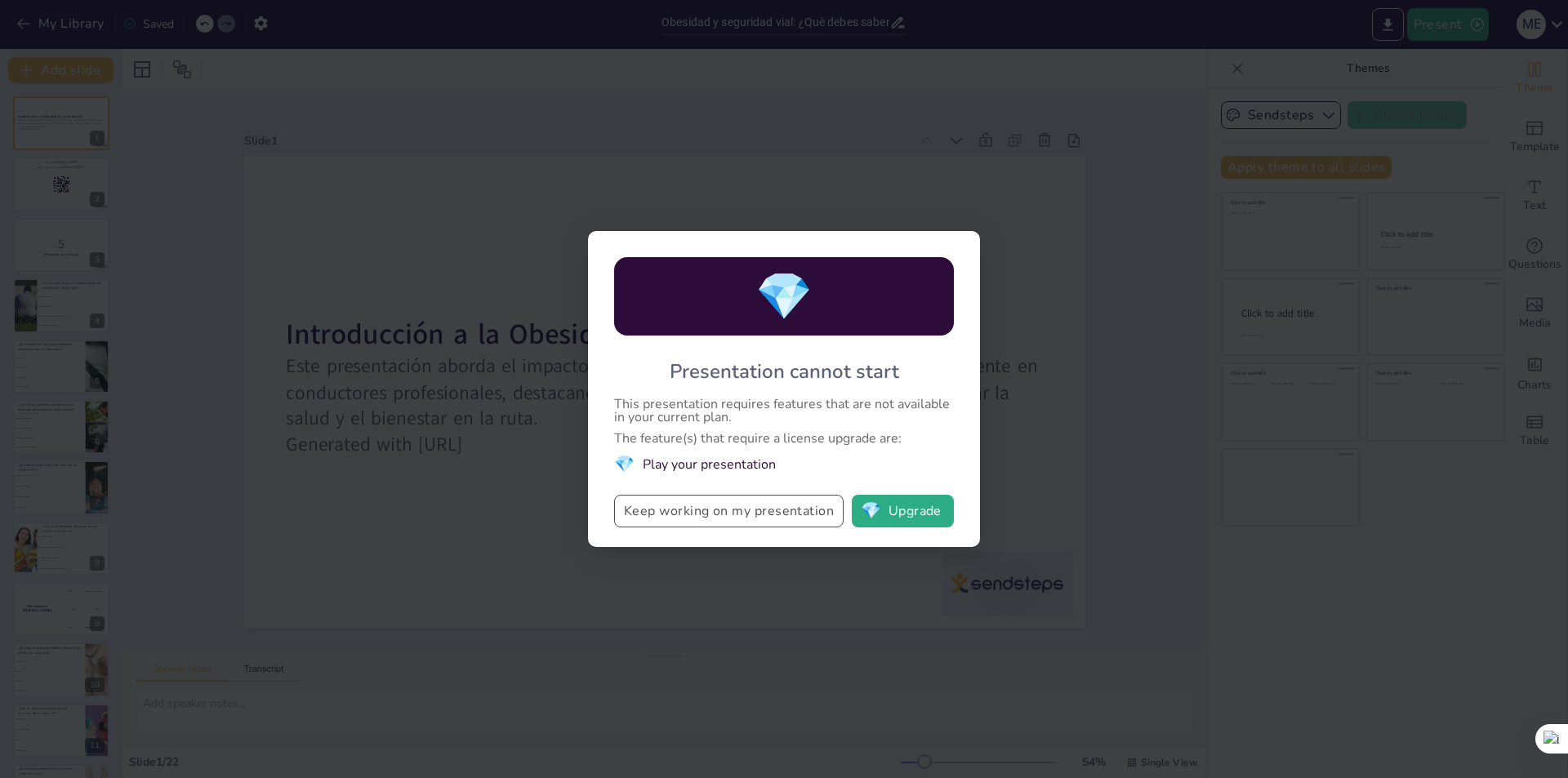
click at [780, 511] on button "Keep working on my presentation" at bounding box center [729, 510] width 229 height 33
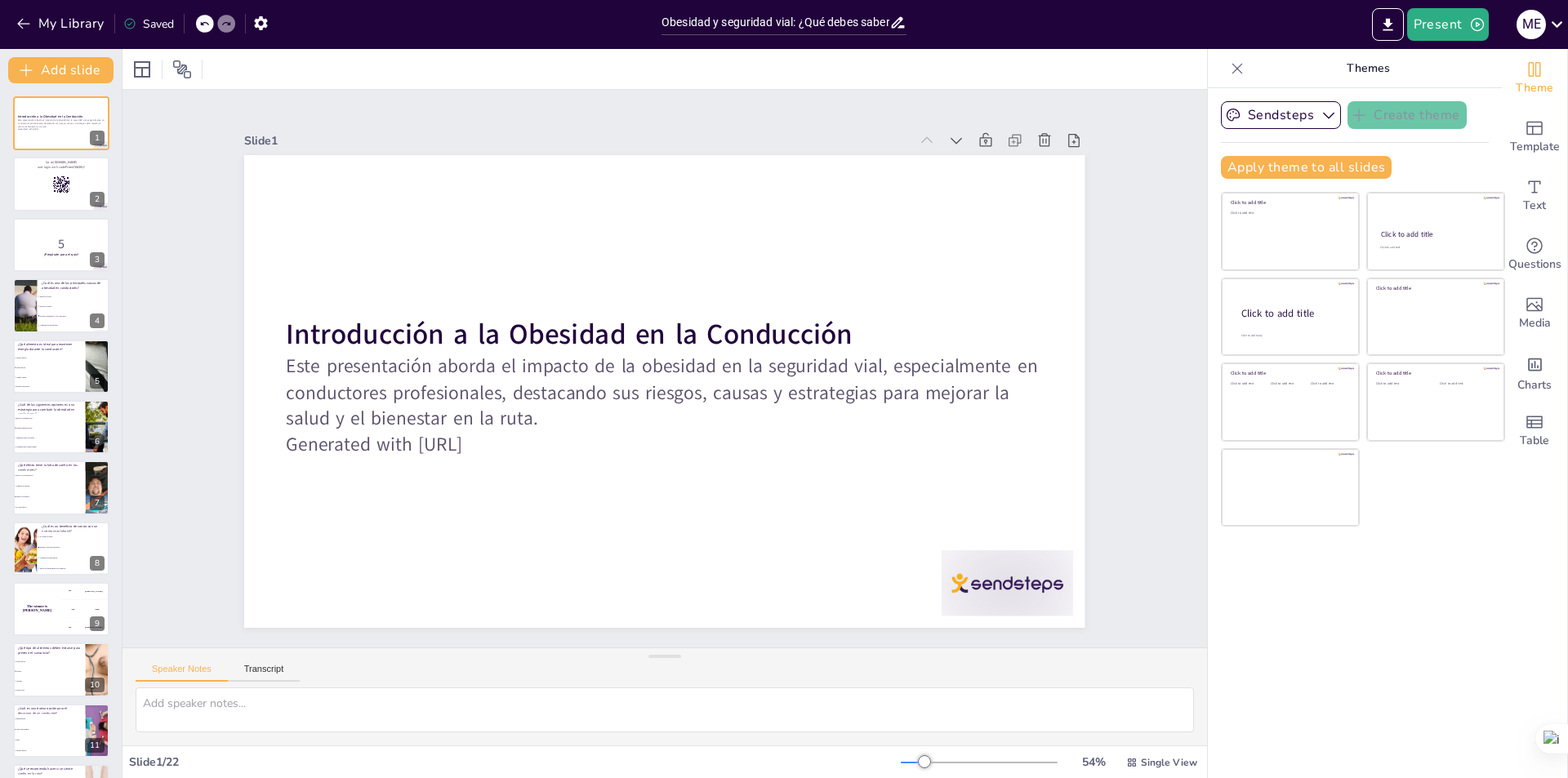
checkbox input "true"
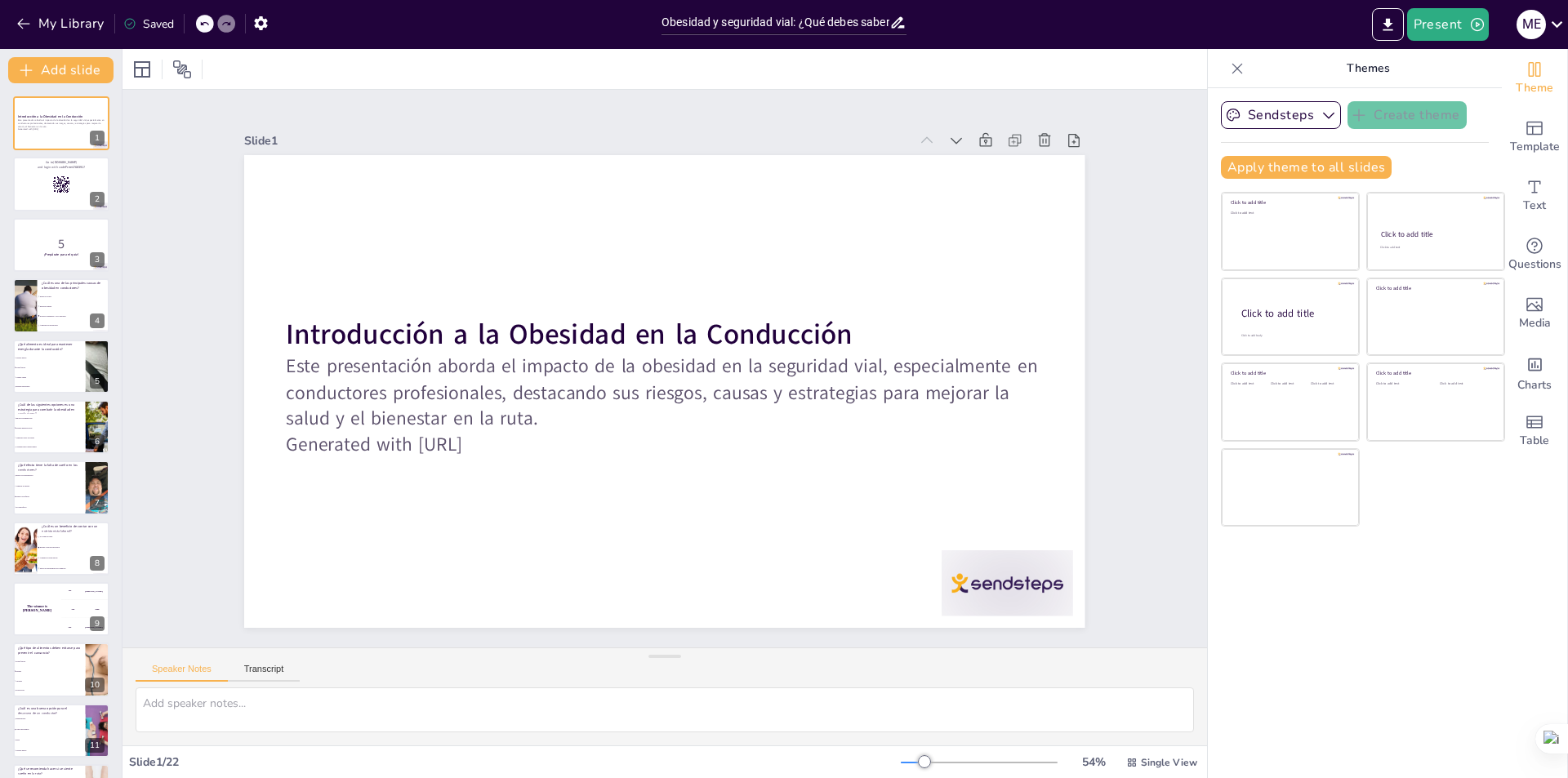
checkbox input "true"
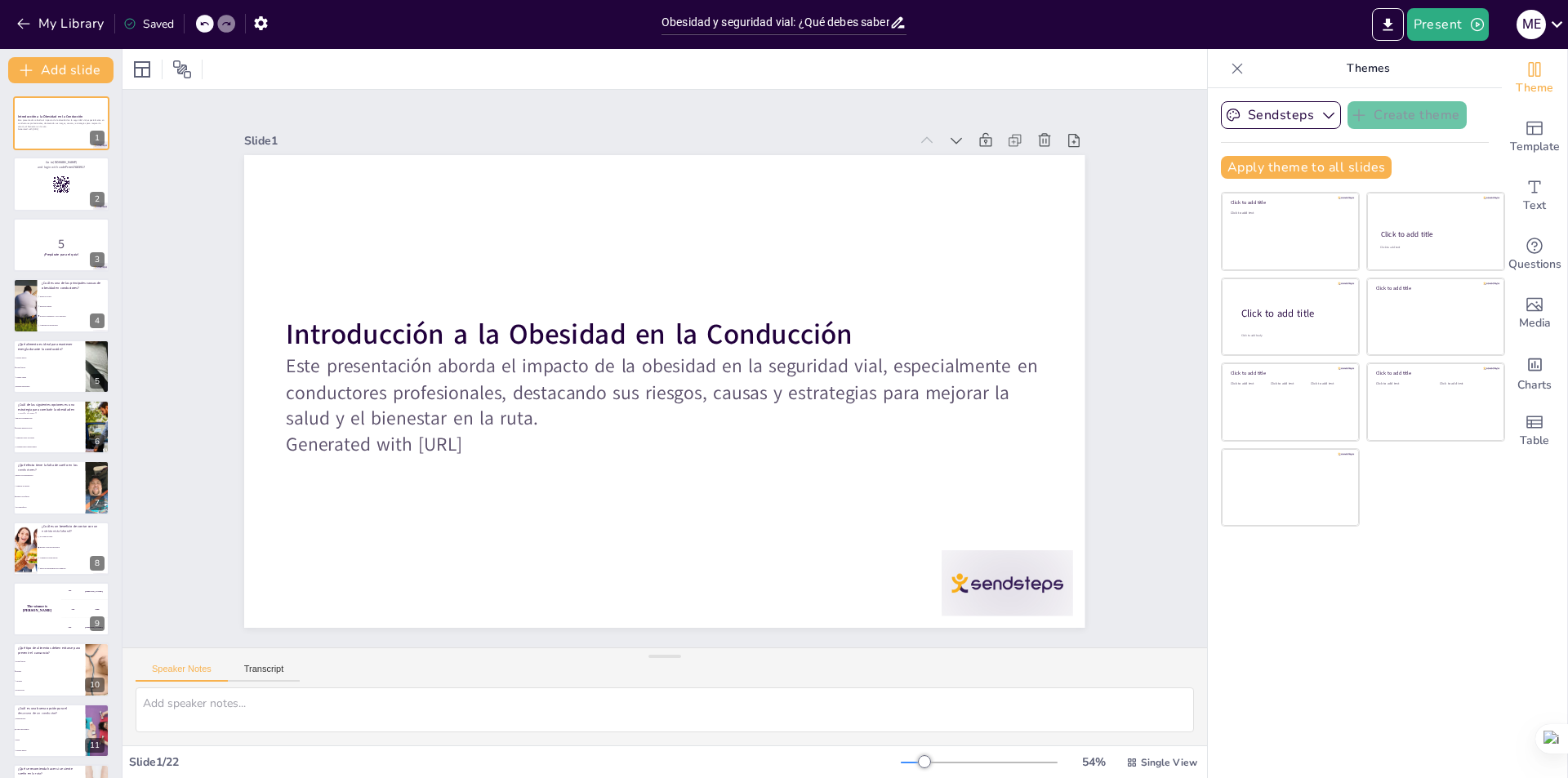
checkbox input "true"
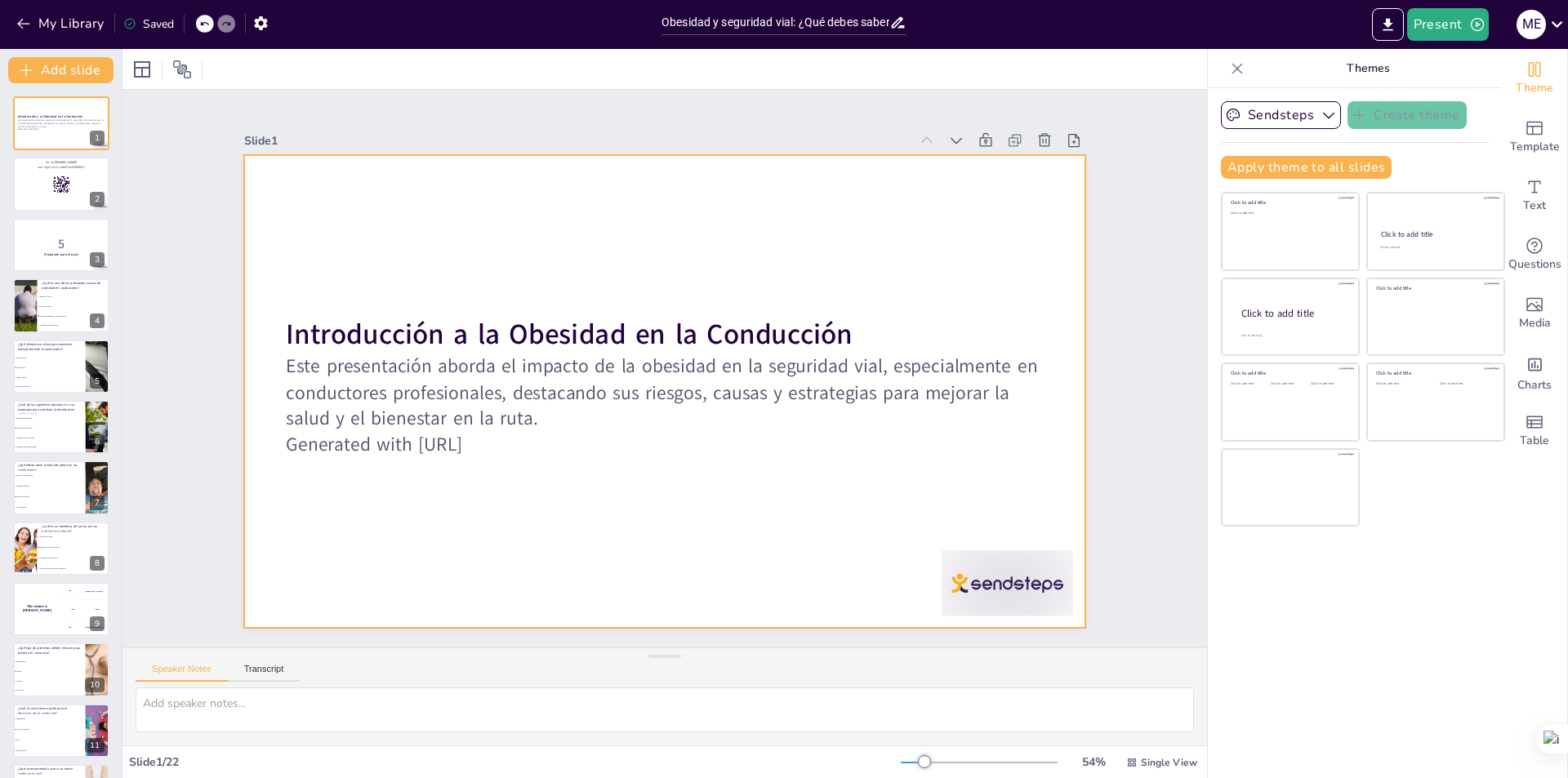
checkbox input "true"
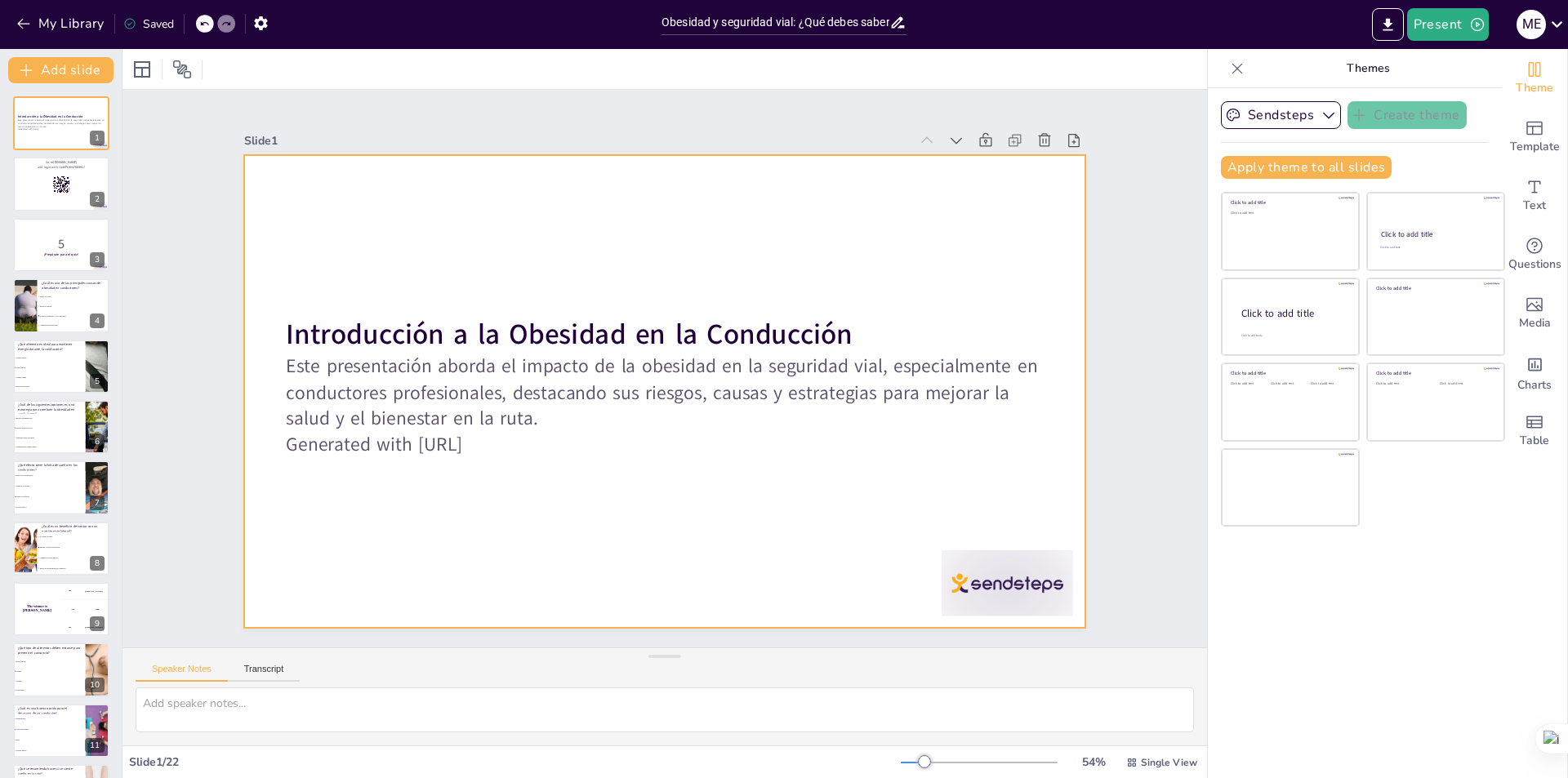
checkbox input "true"
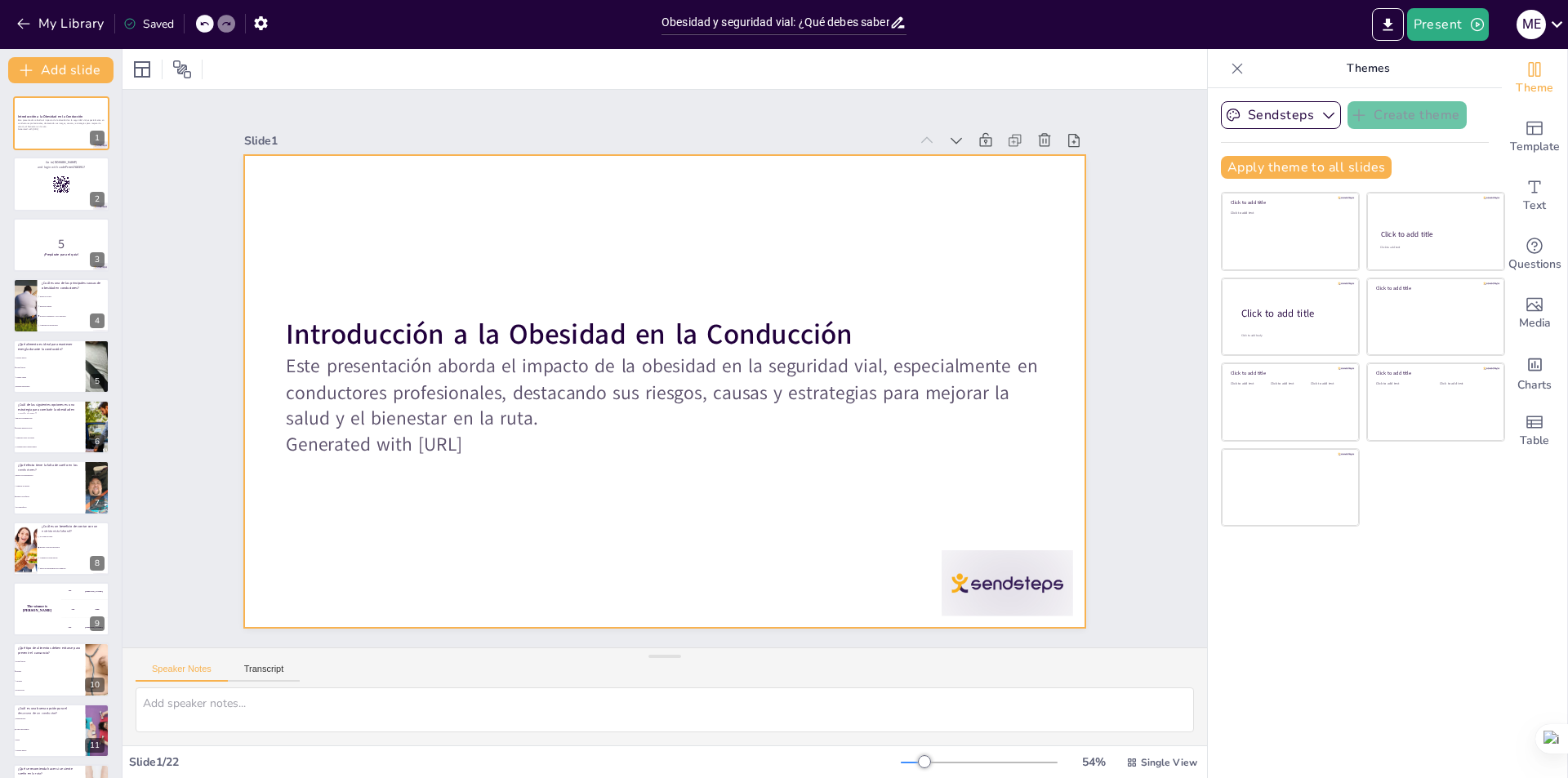
checkbox input "true"
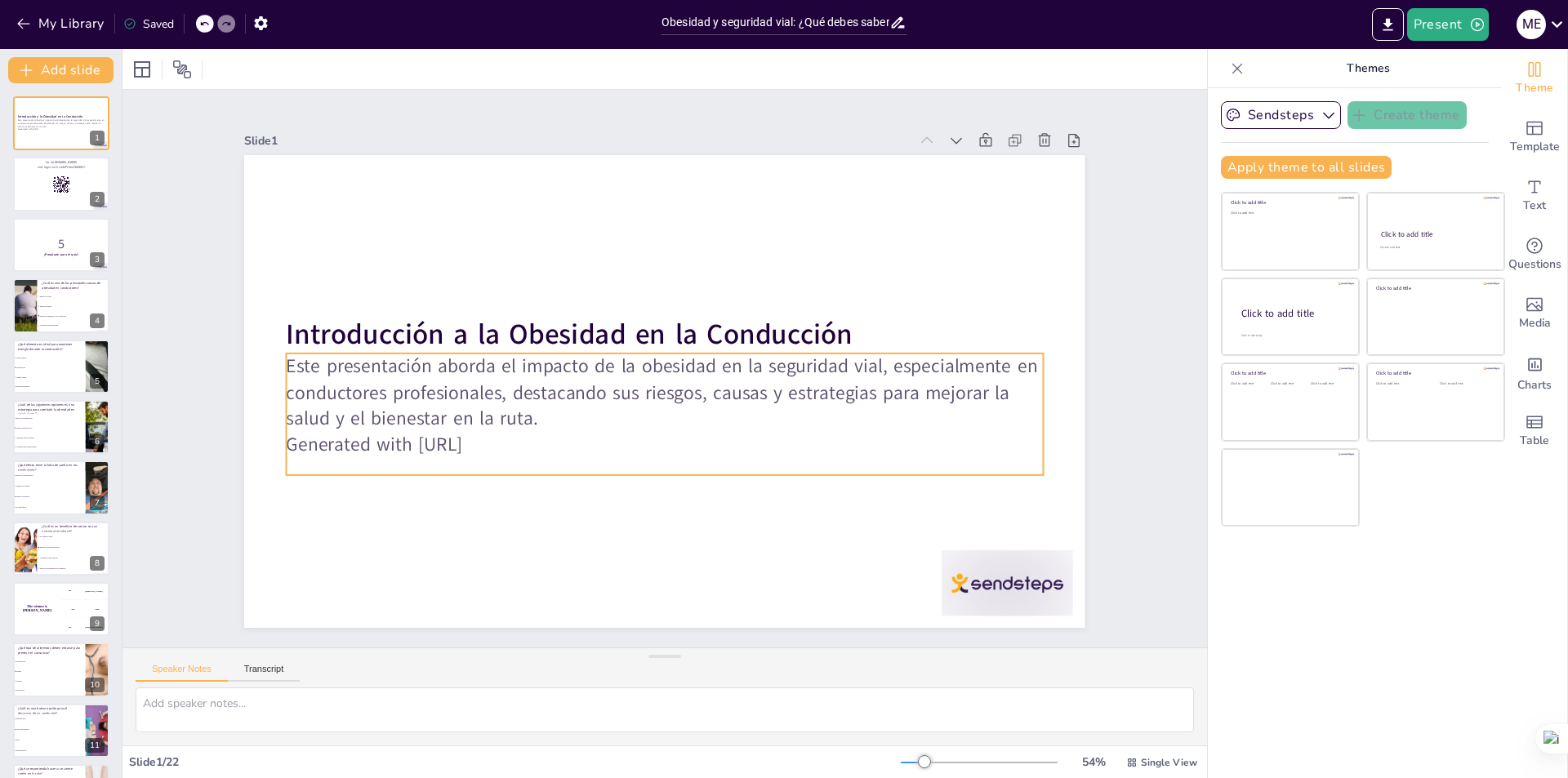
checkbox input "true"
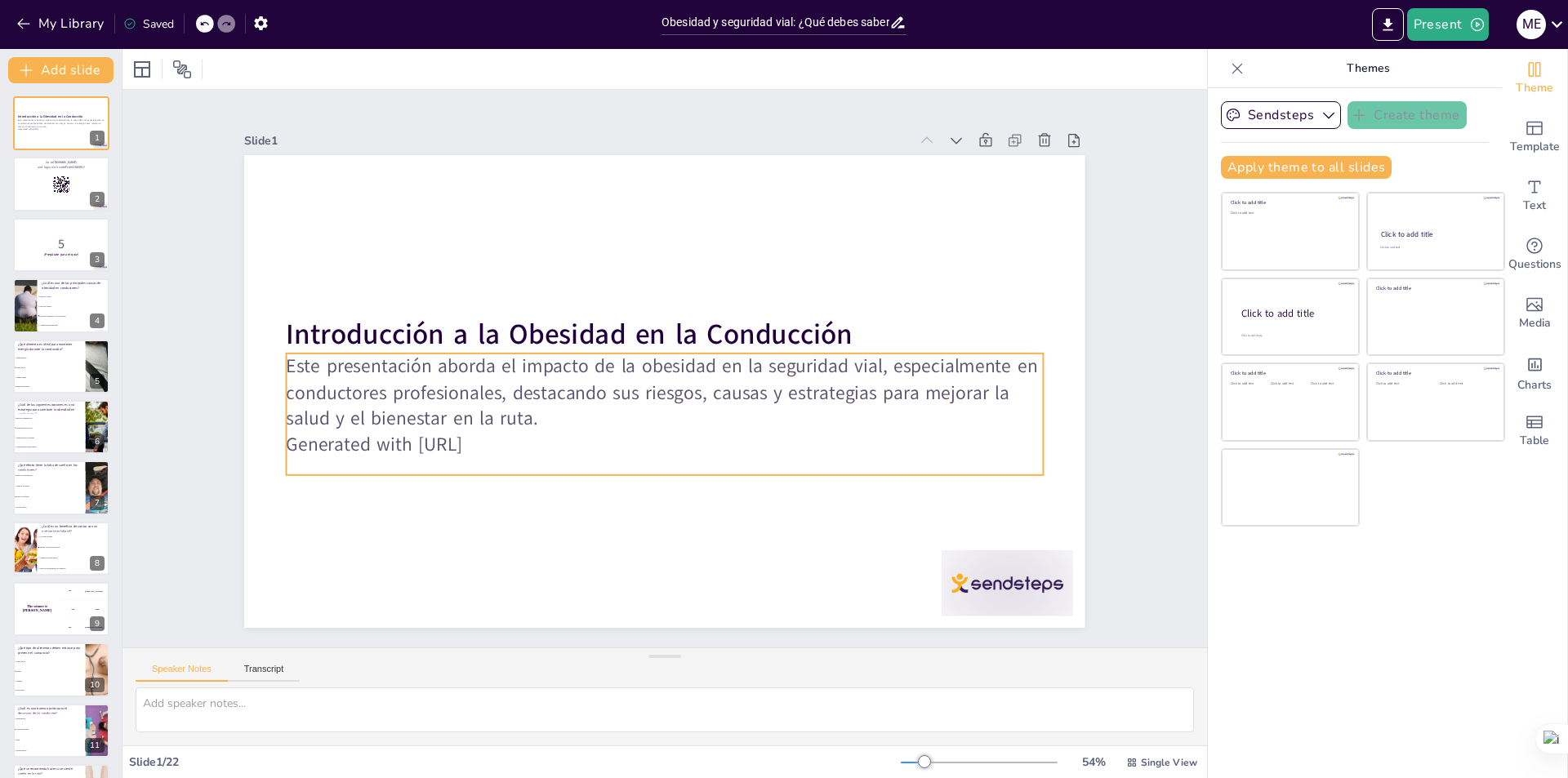
checkbox input "true"
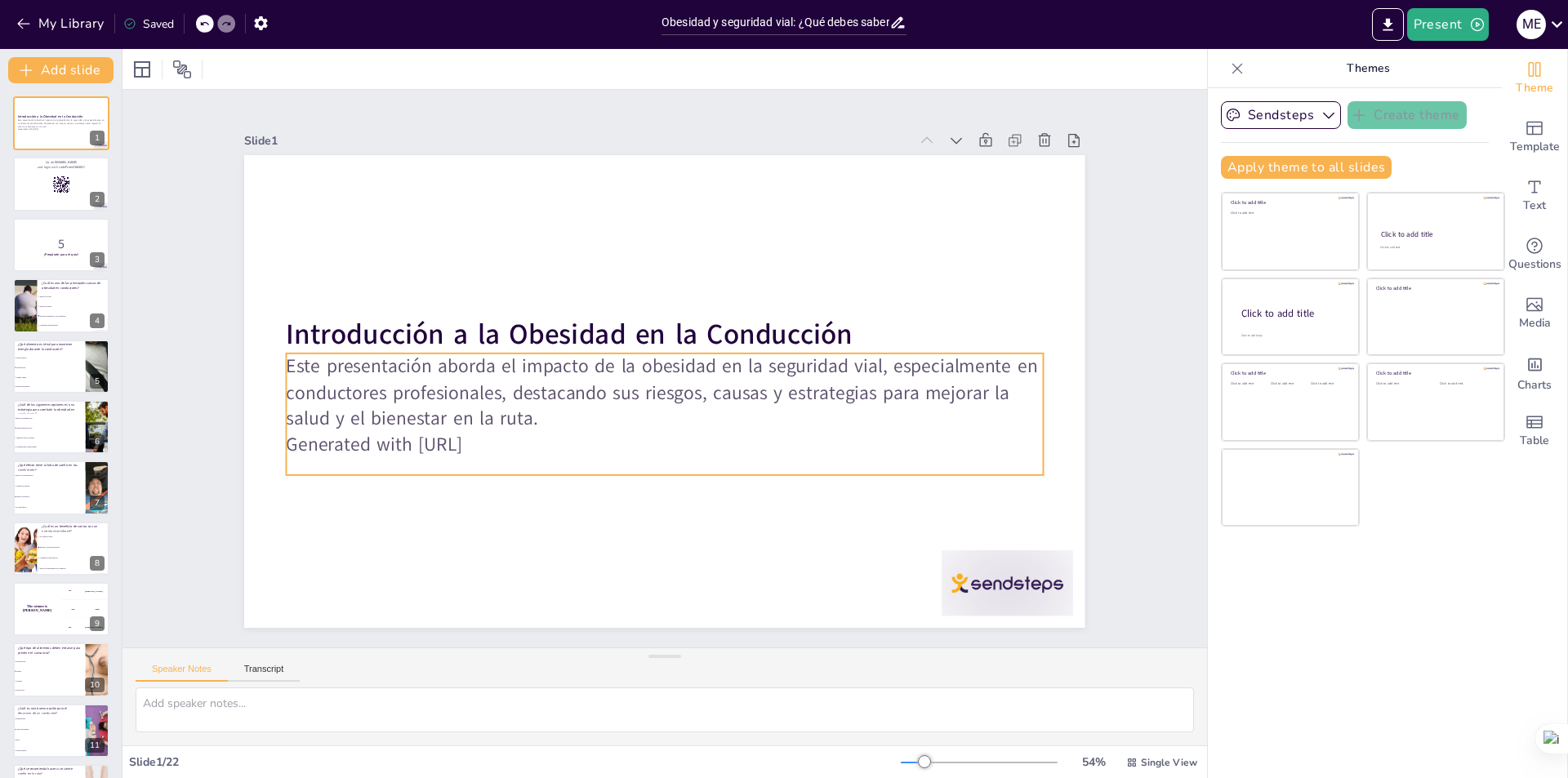
checkbox input "true"
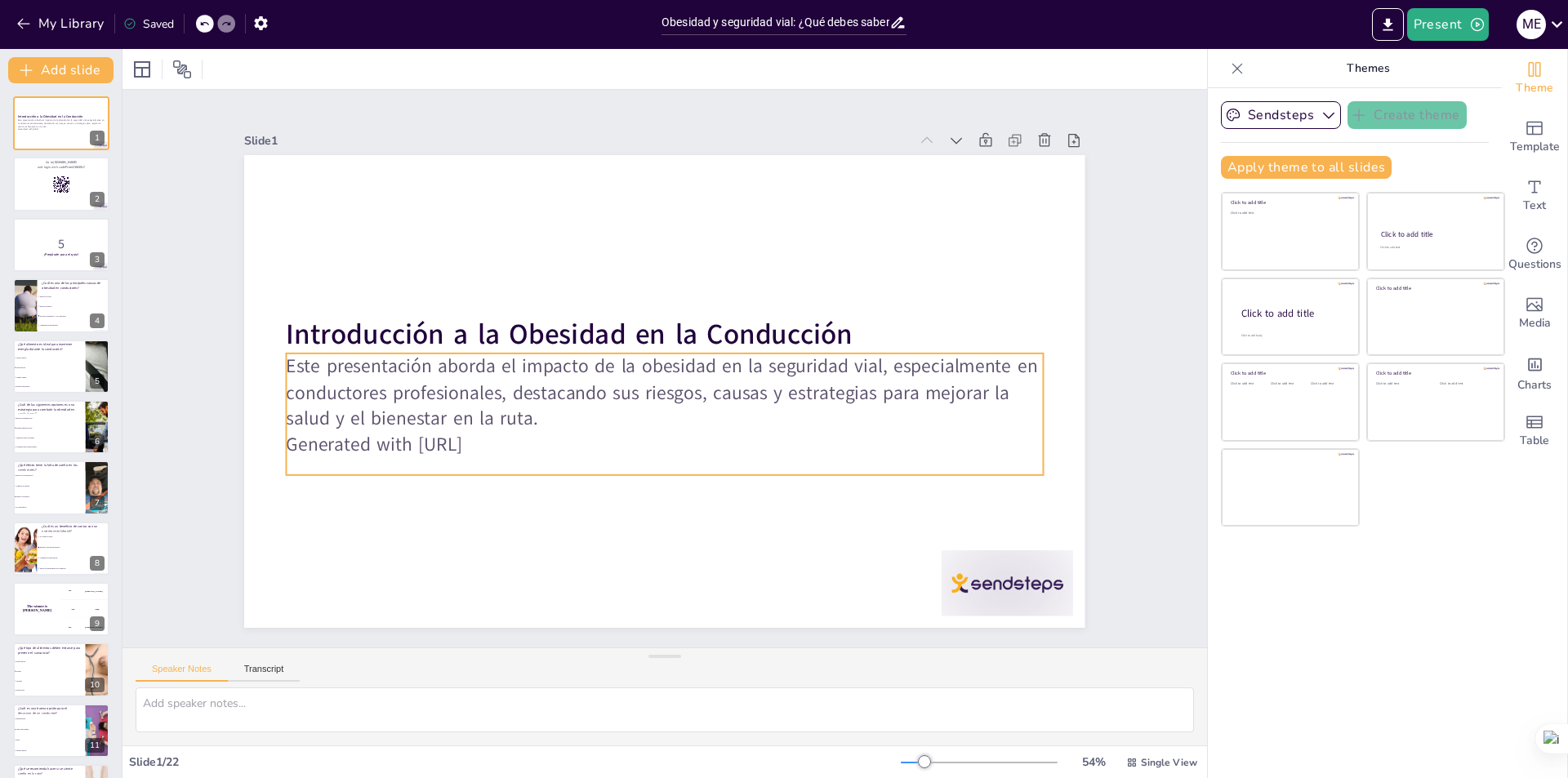
checkbox input "true"
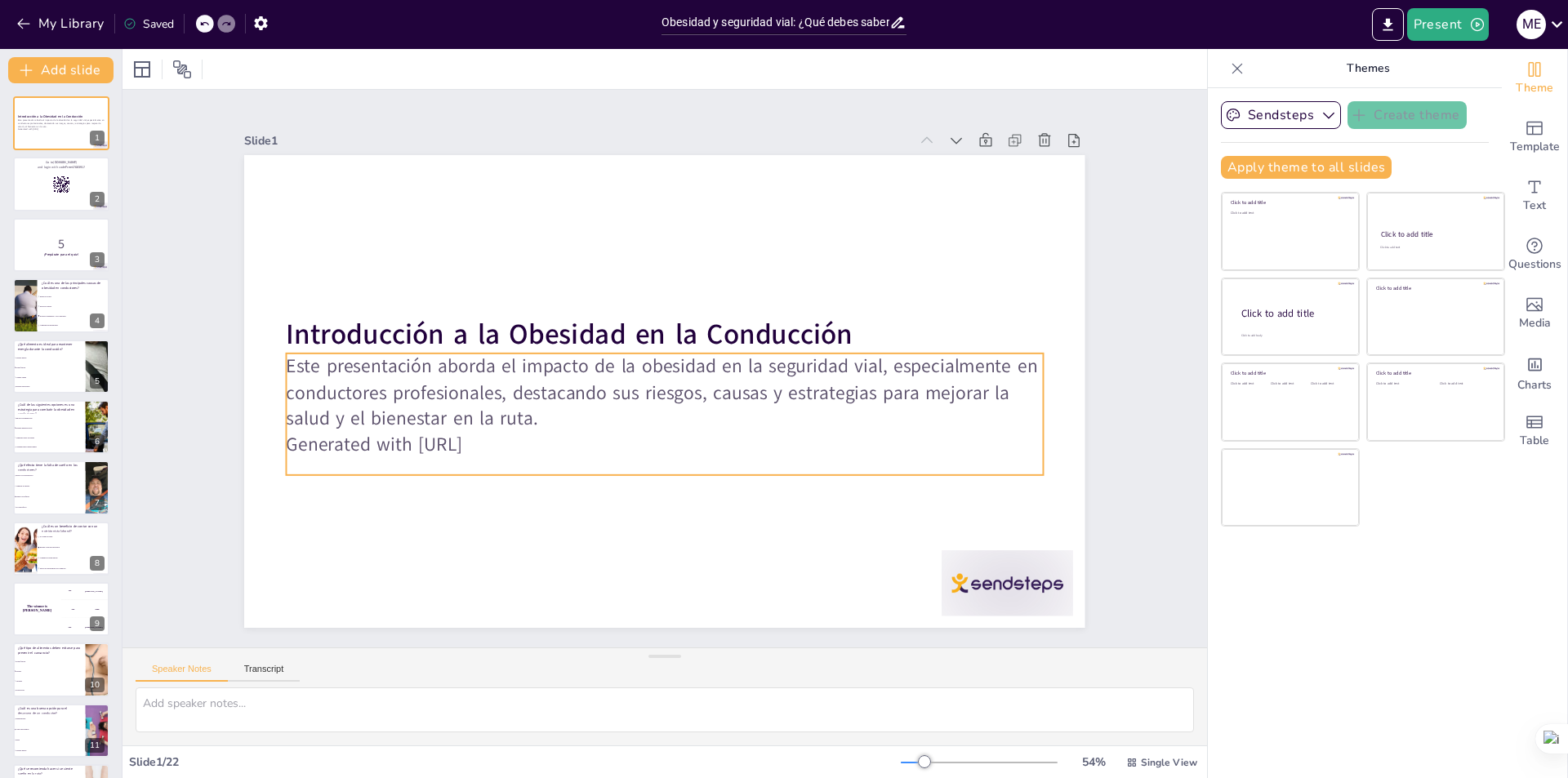
checkbox input "true"
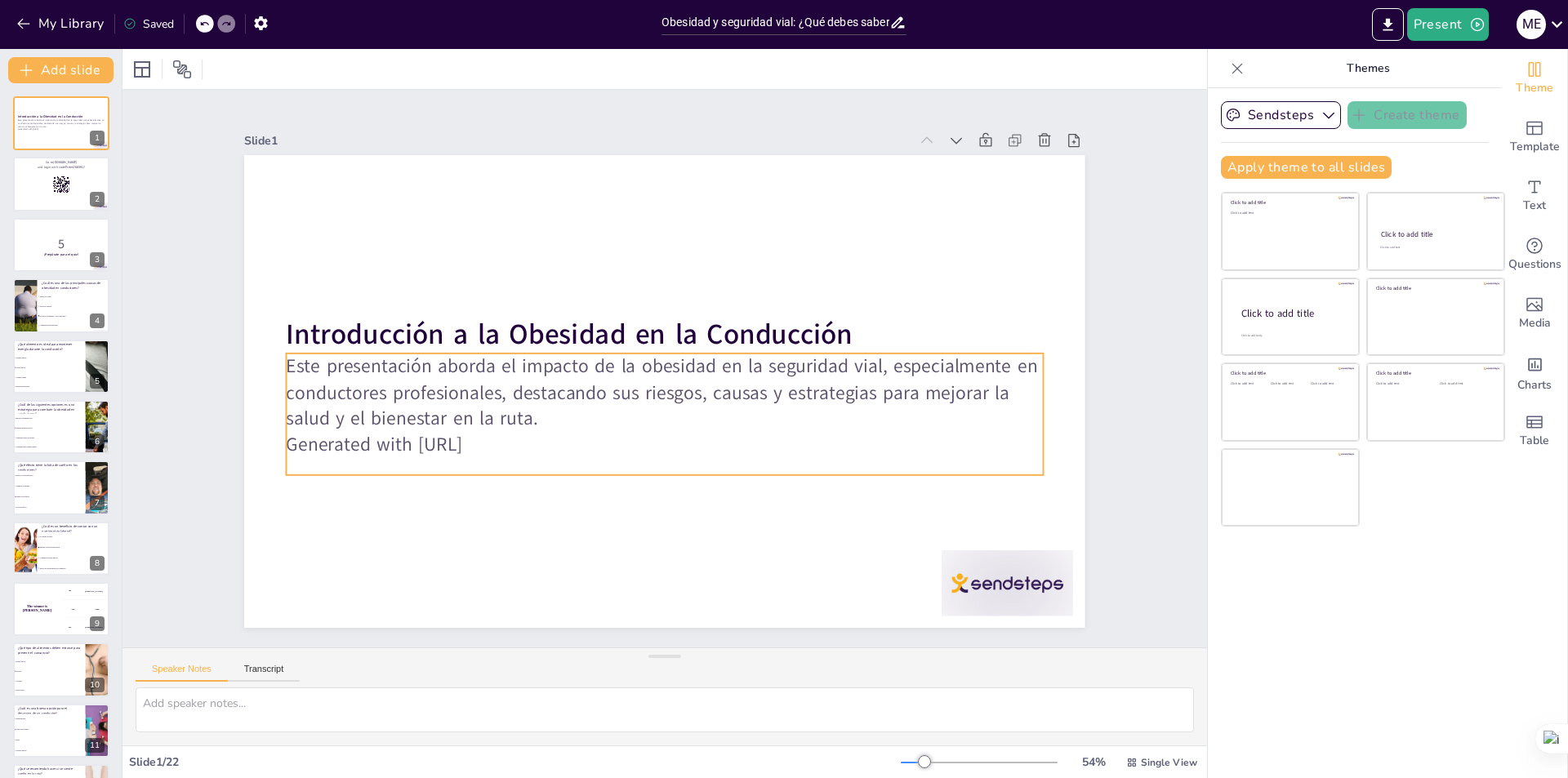
checkbox input "true"
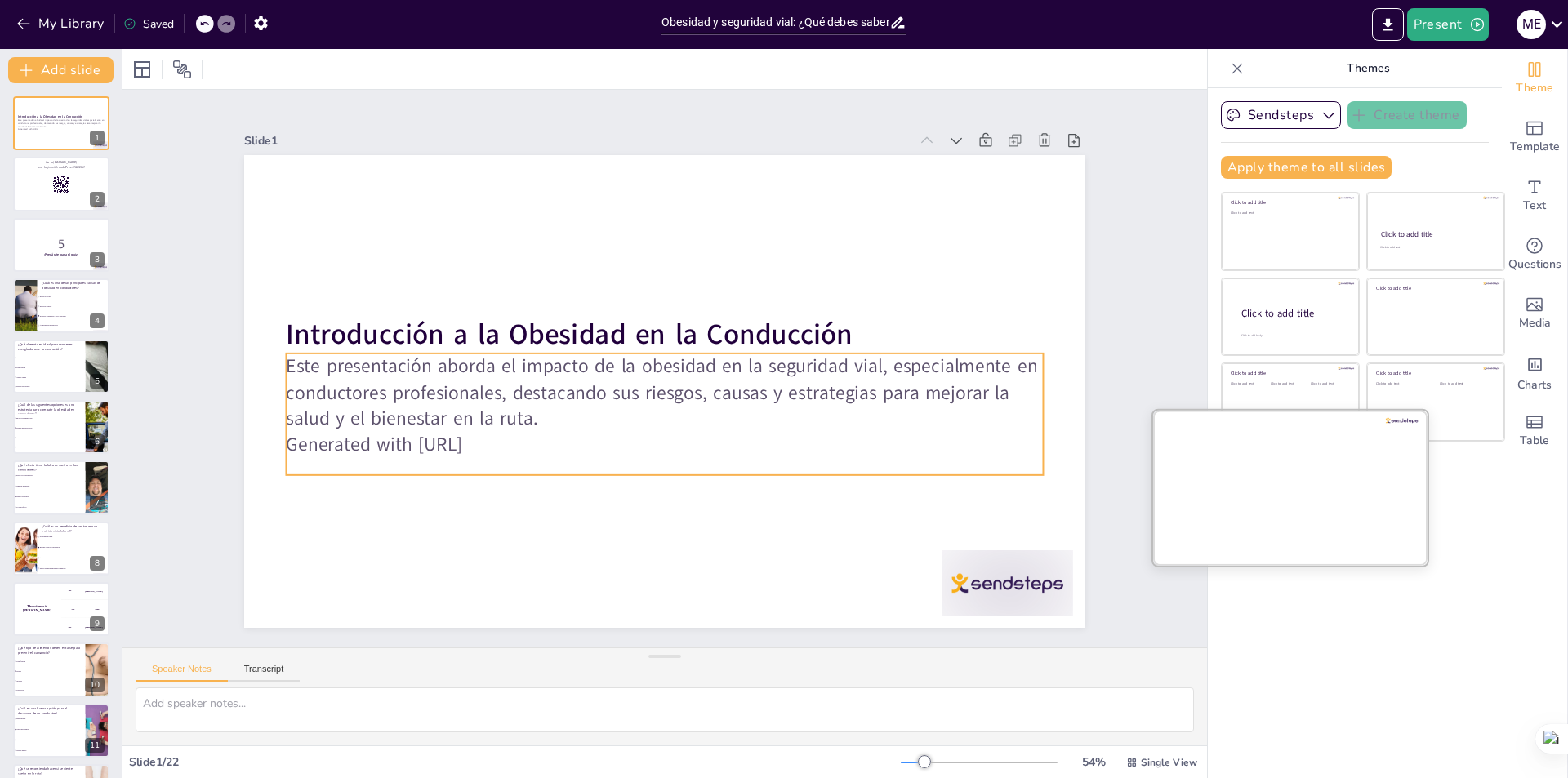
checkbox input "true"
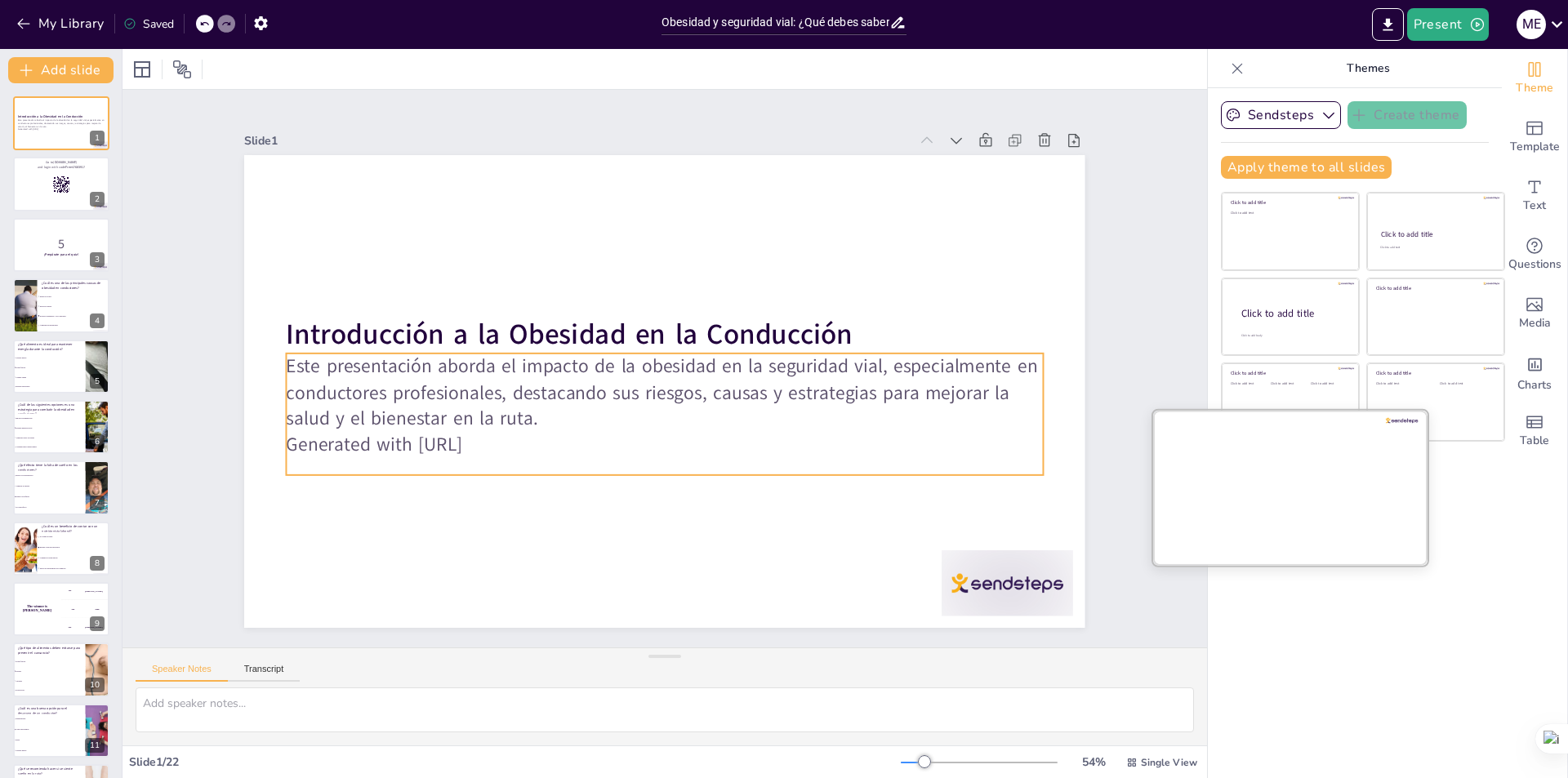
checkbox input "true"
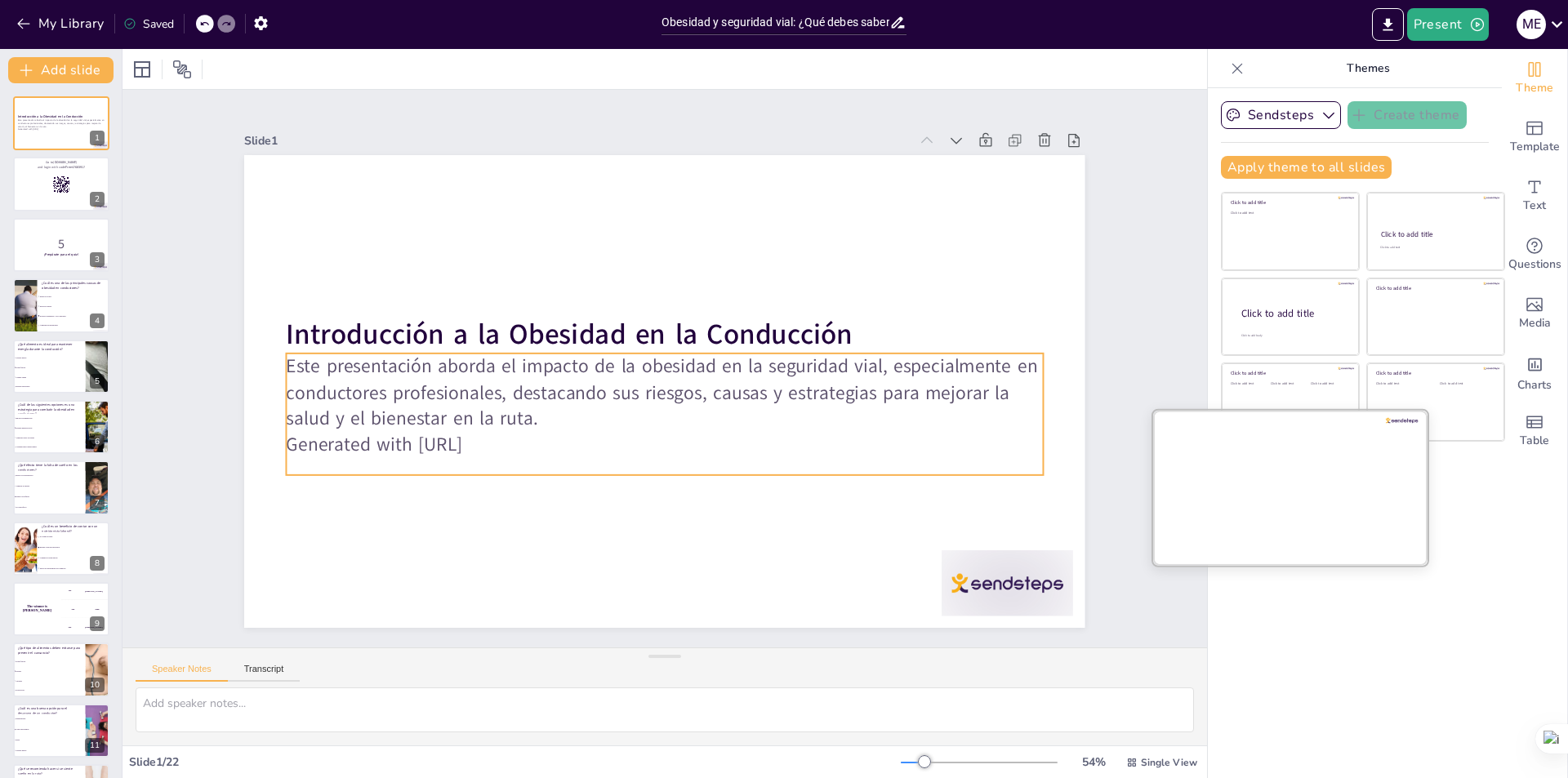
checkbox input "true"
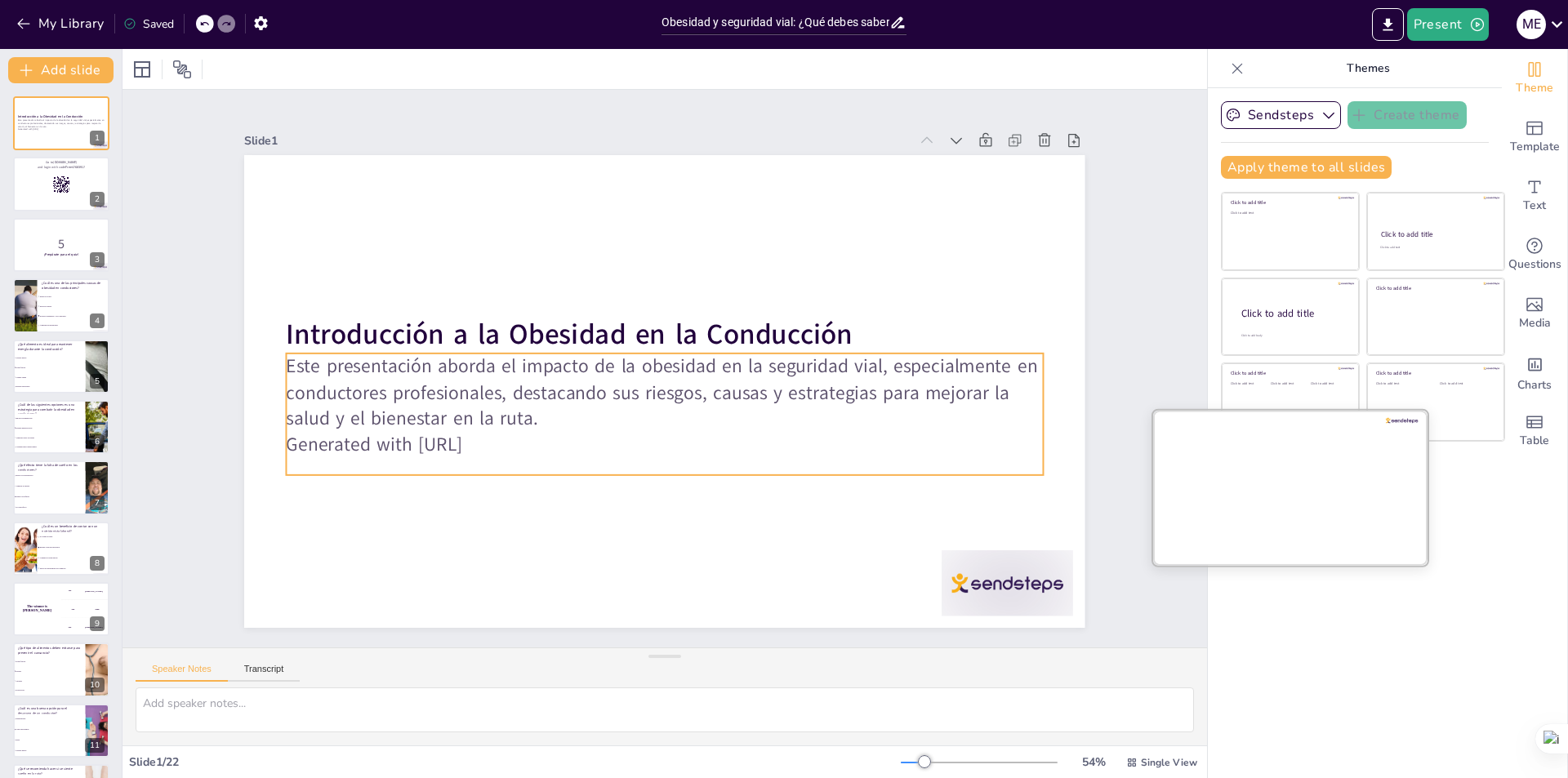
checkbox input "true"
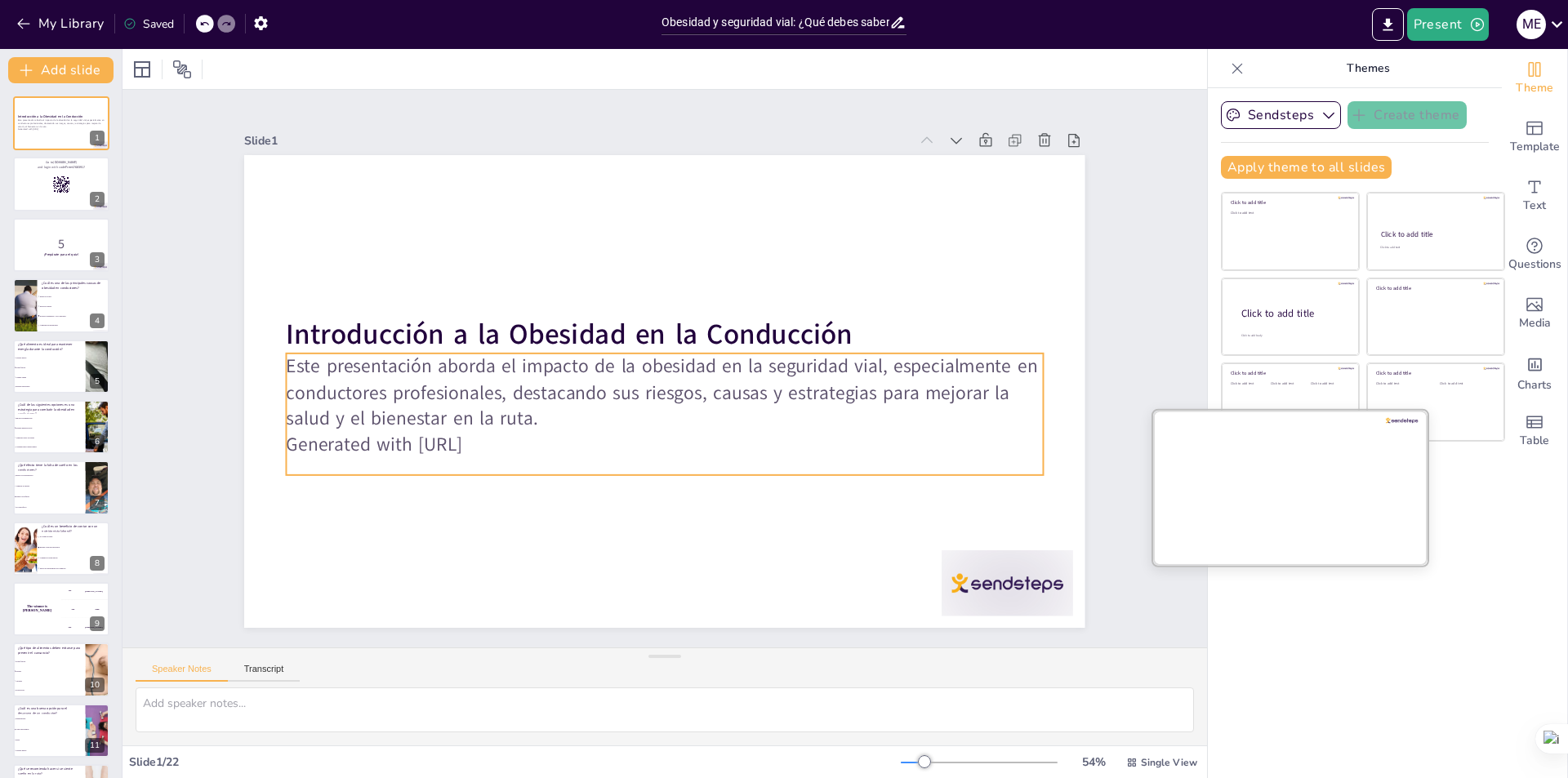
checkbox input "true"
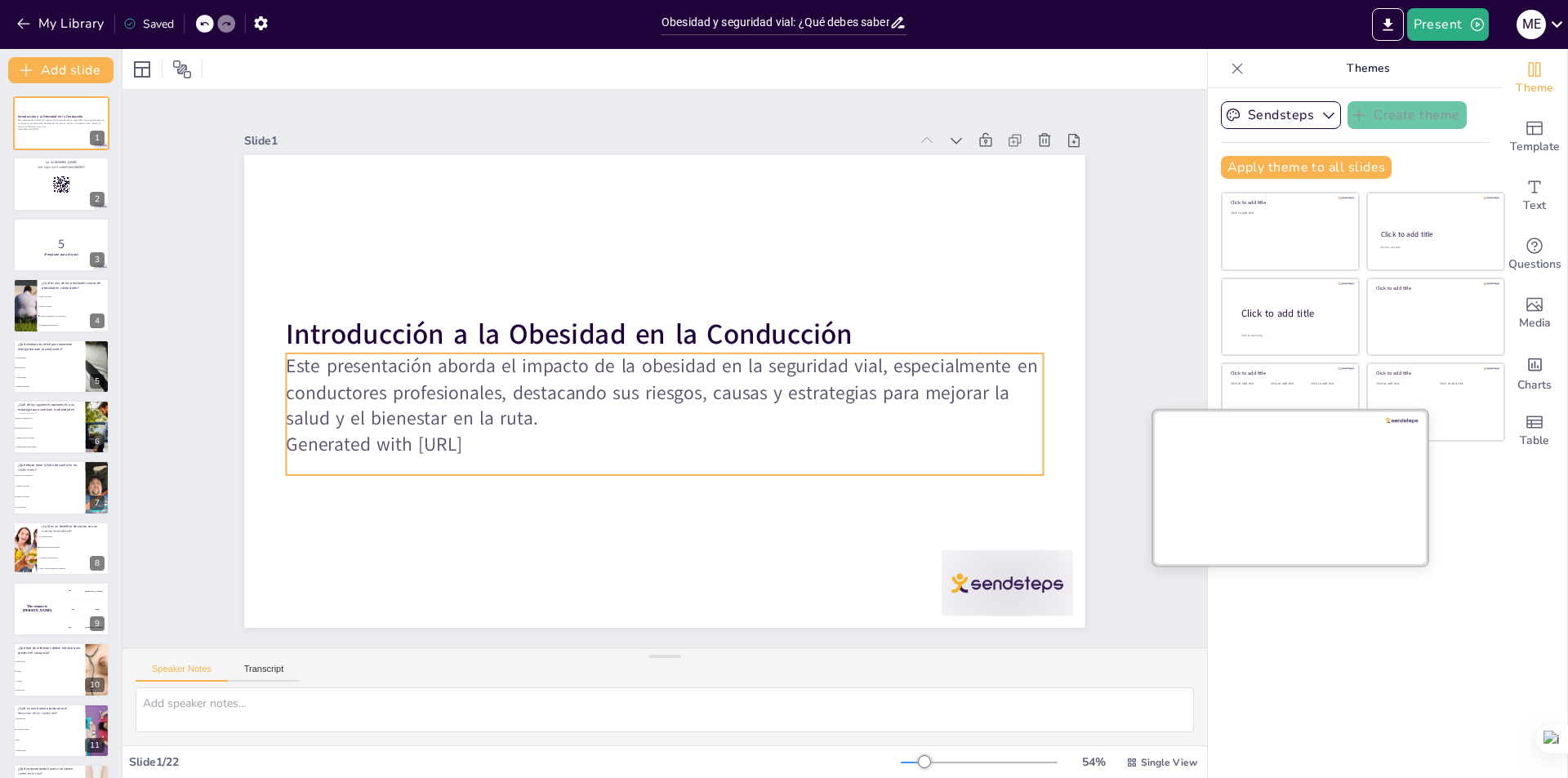
checkbox input "true"
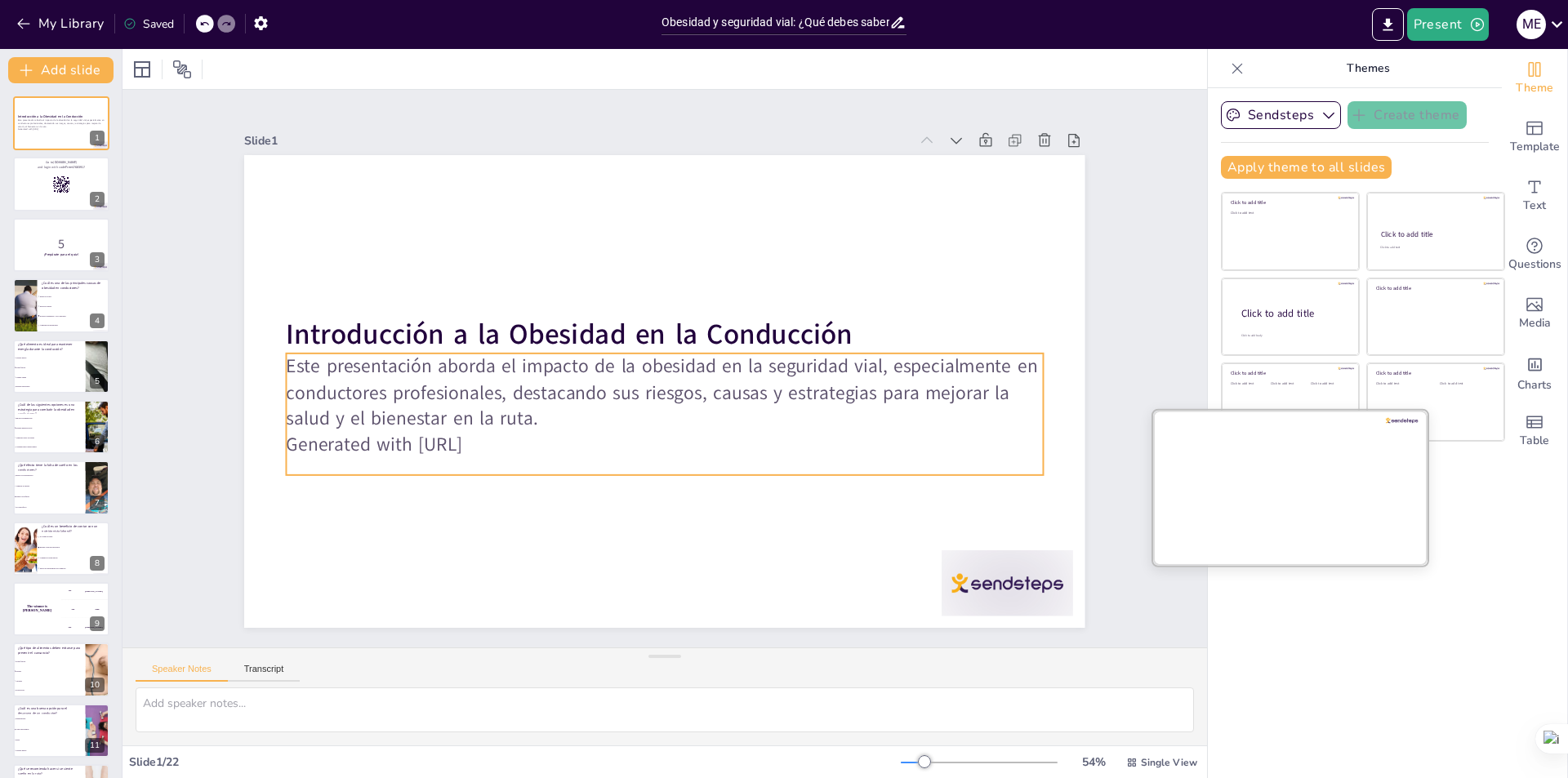
checkbox input "true"
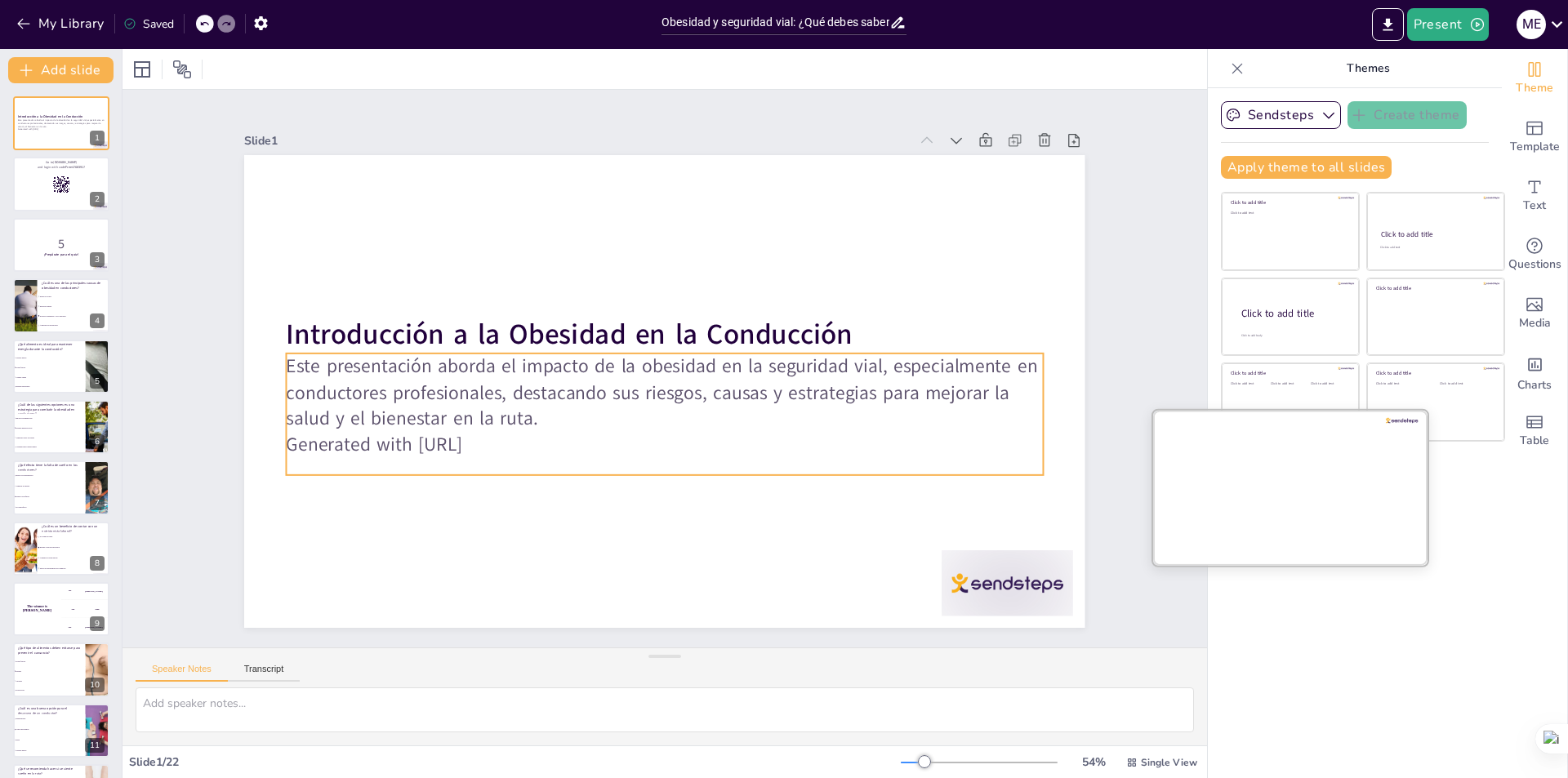
checkbox input "true"
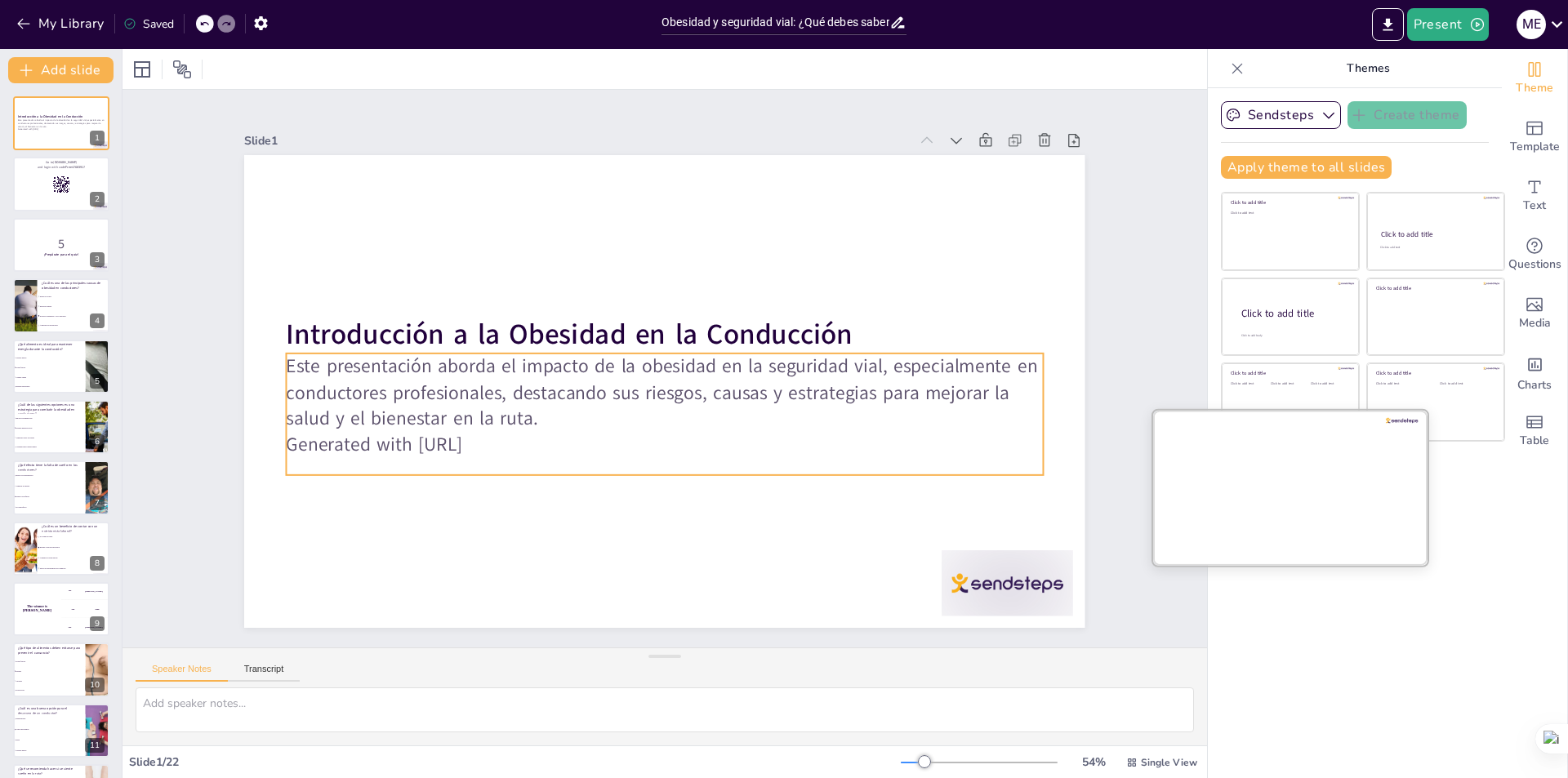
checkbox input "true"
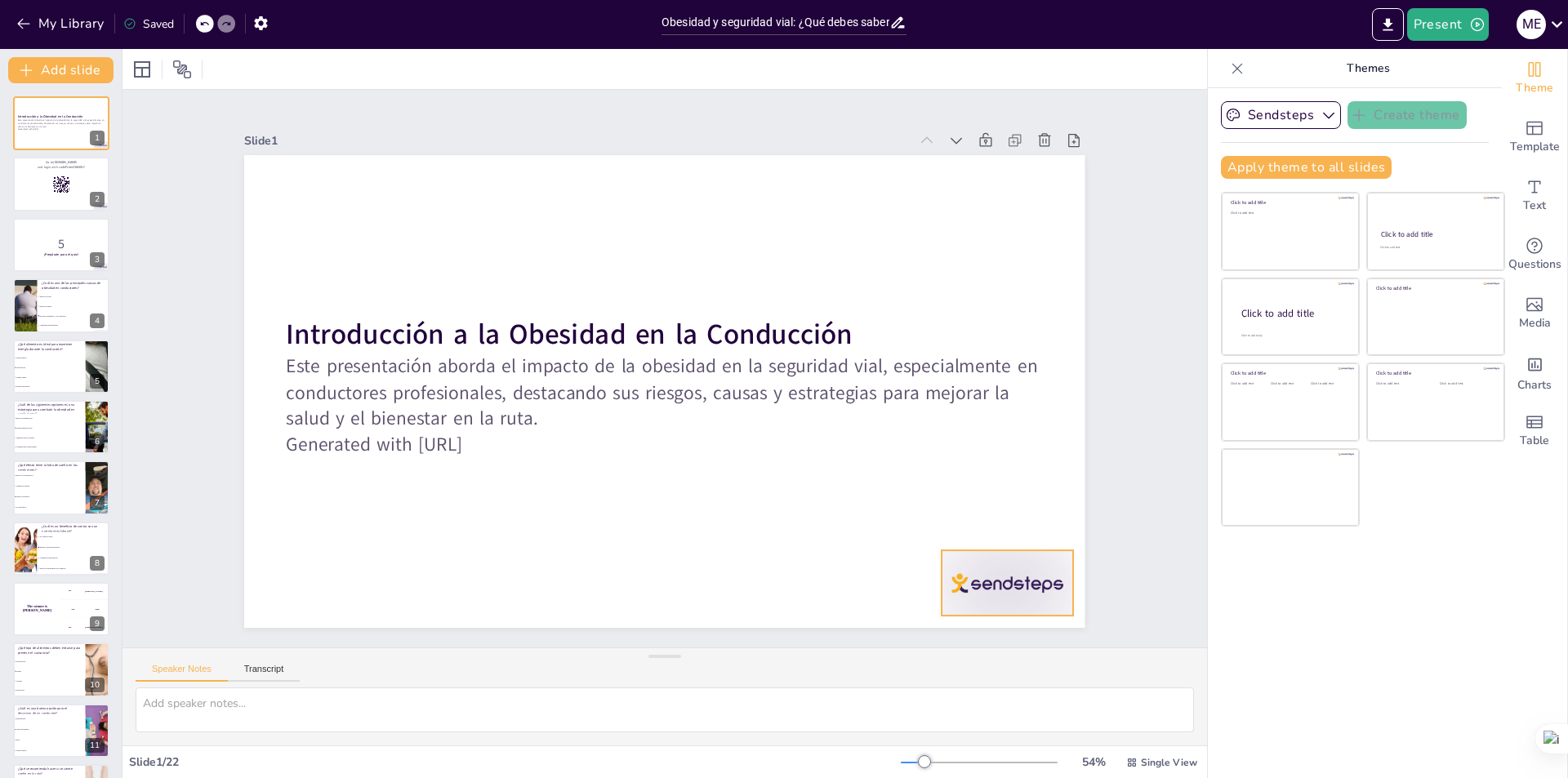
checkbox input "true"
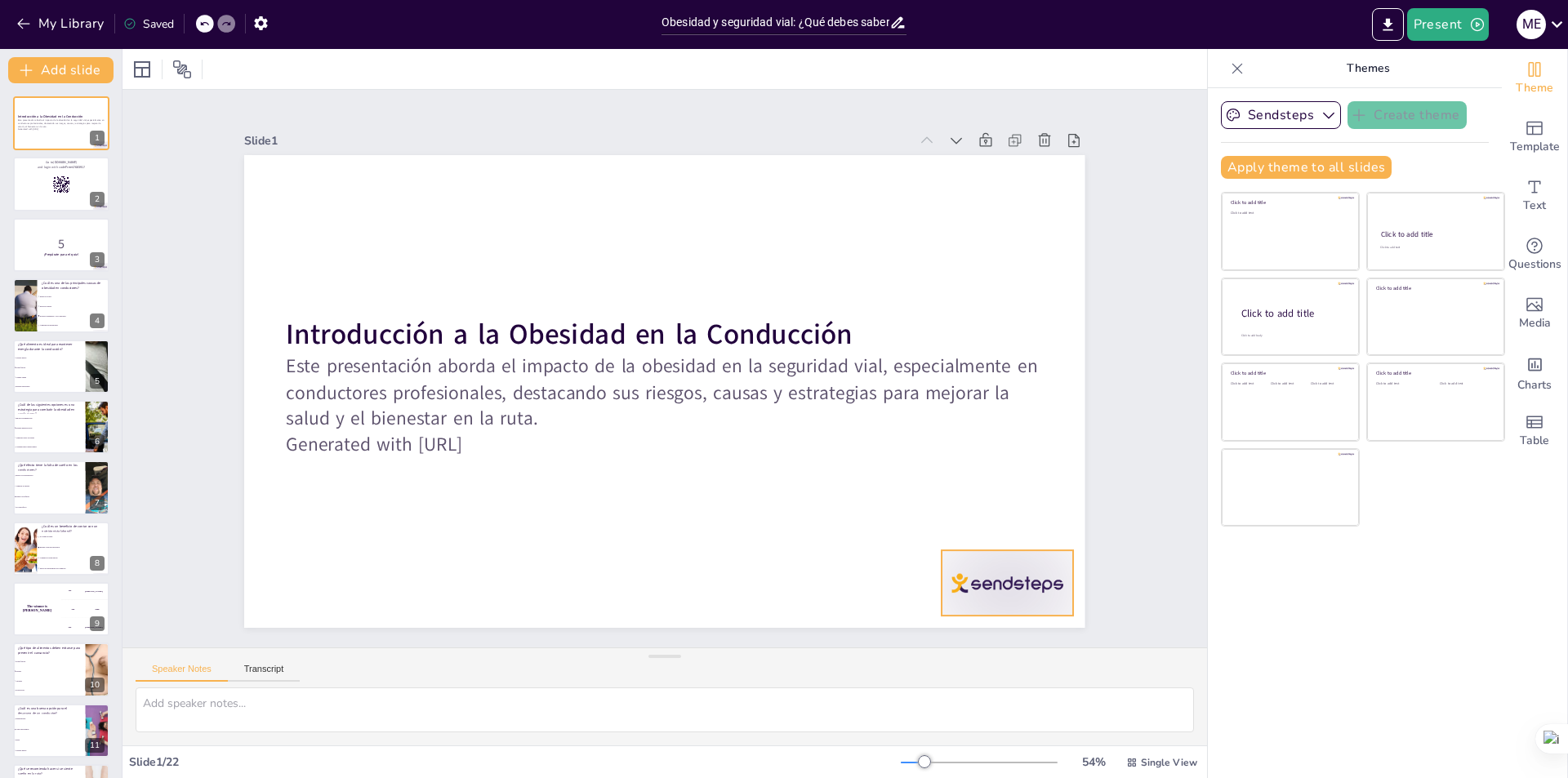
checkbox input "true"
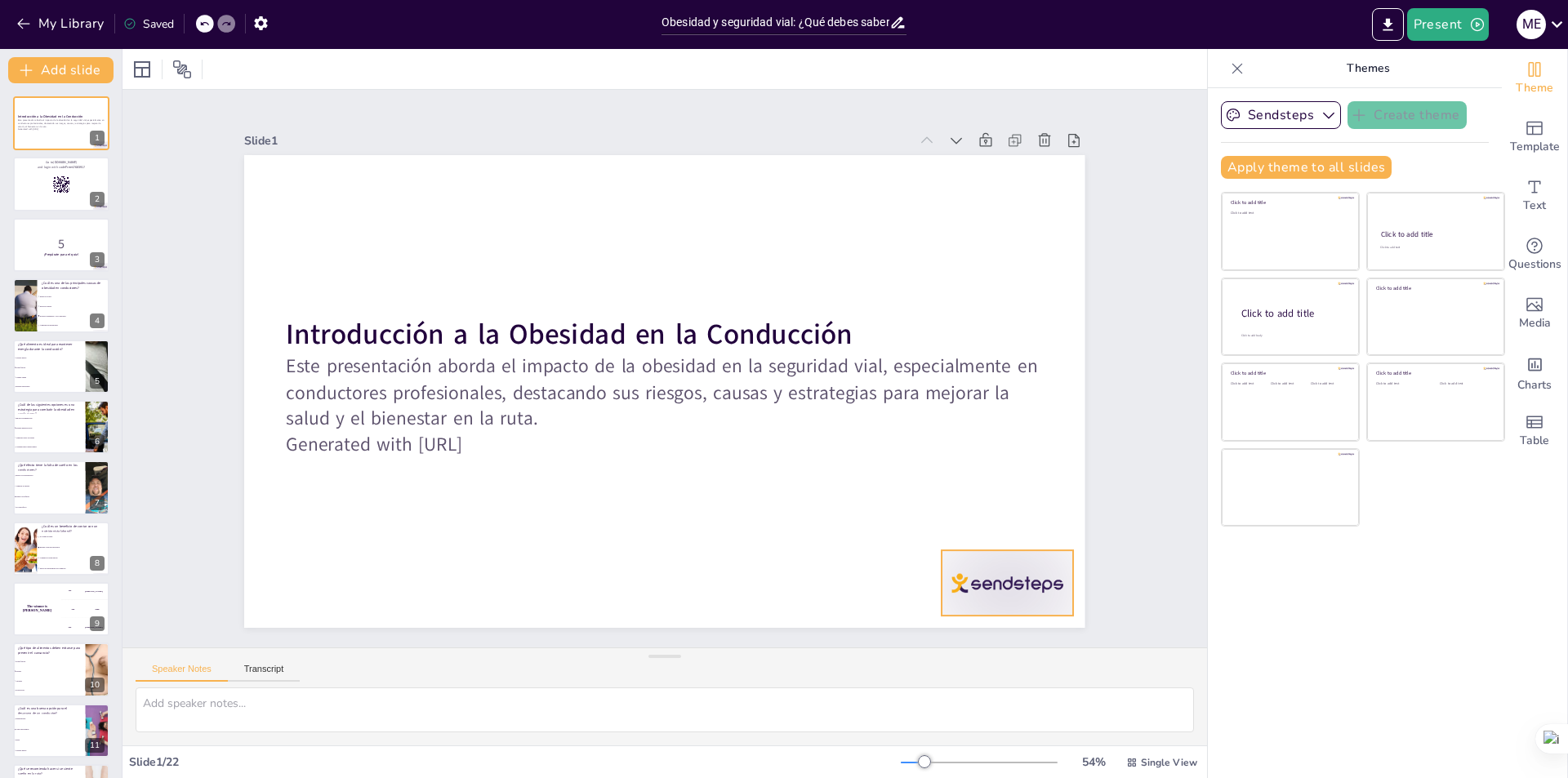
checkbox input "true"
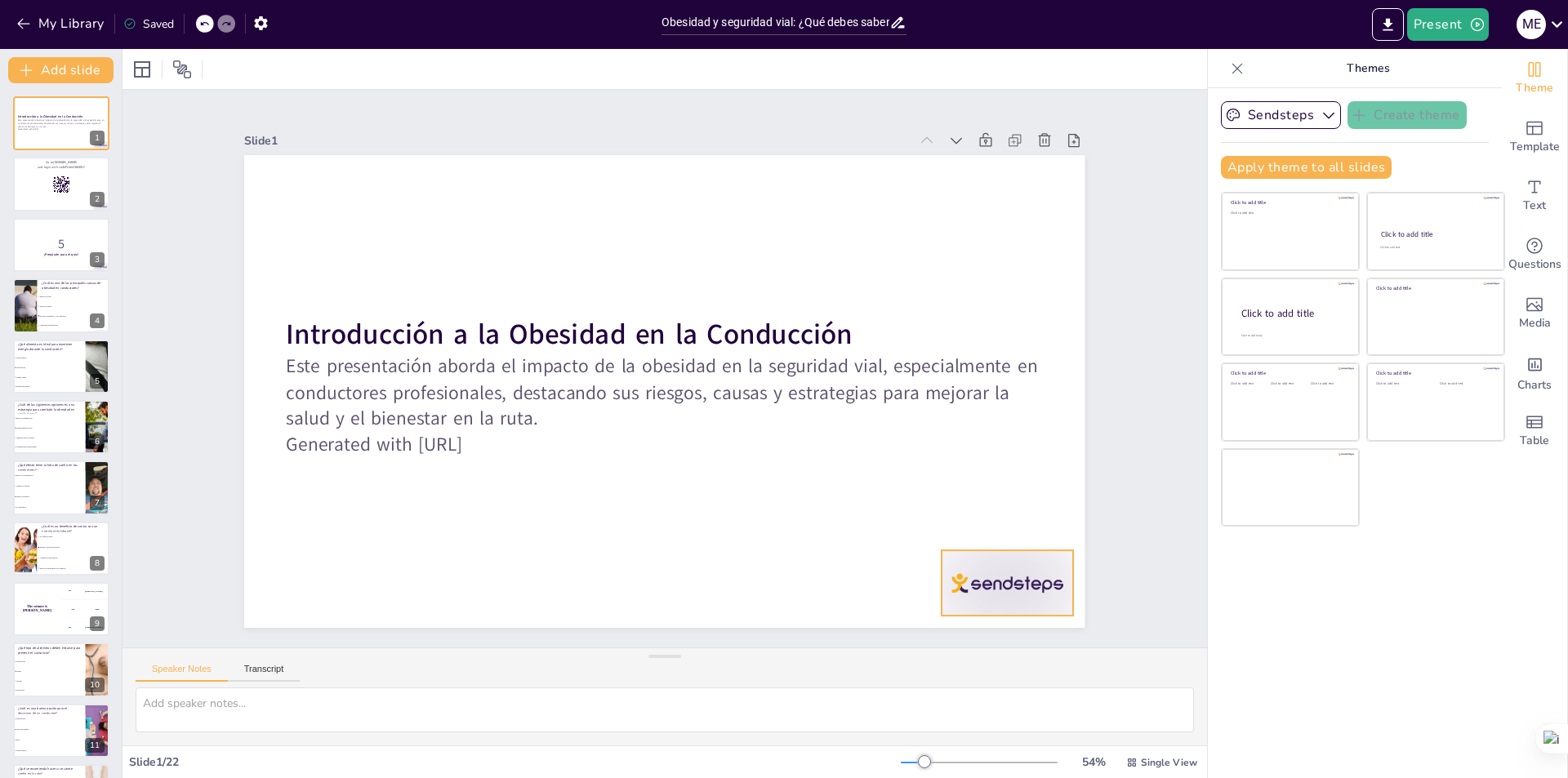
checkbox input "true"
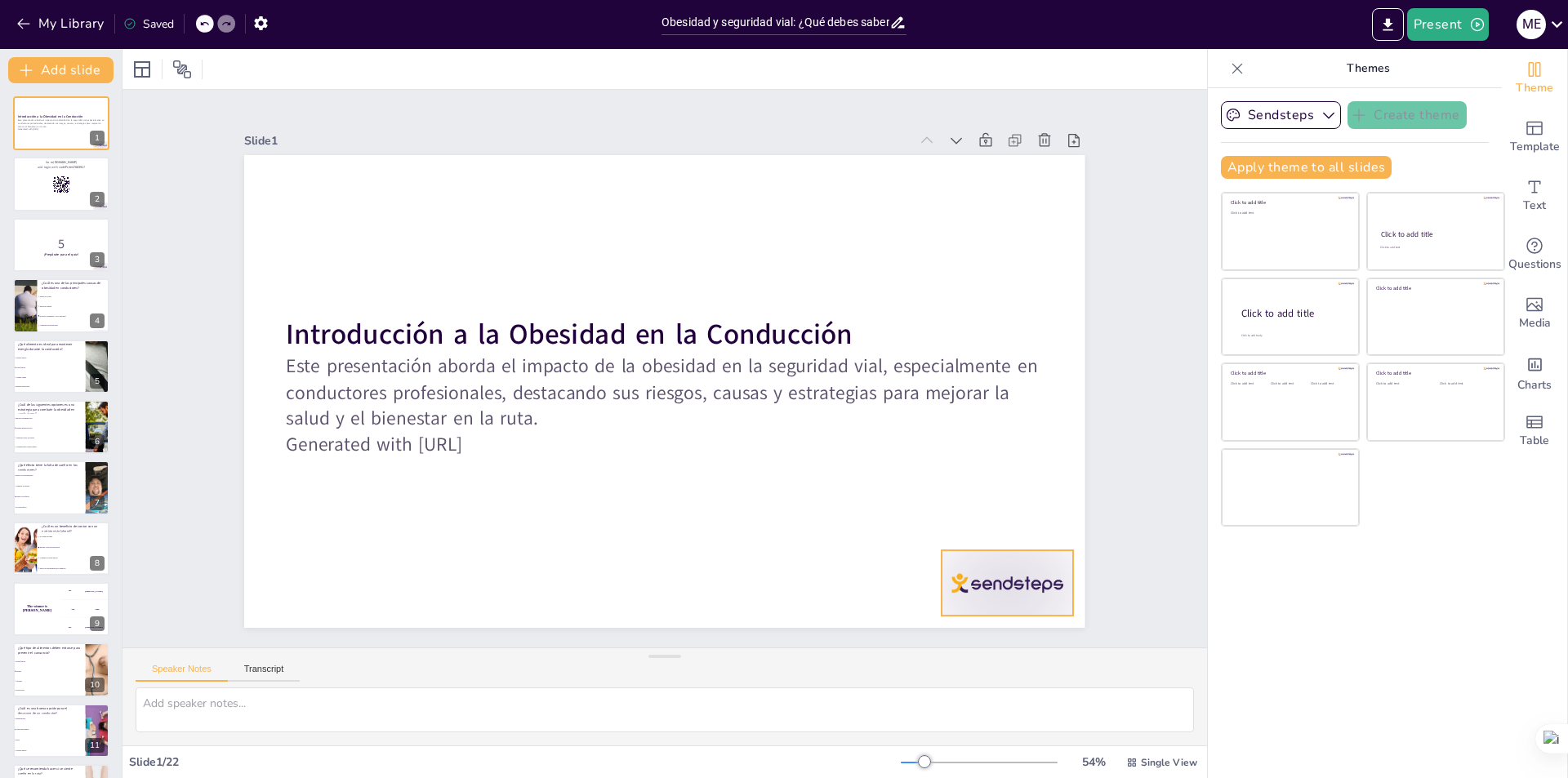
checkbox input "true"
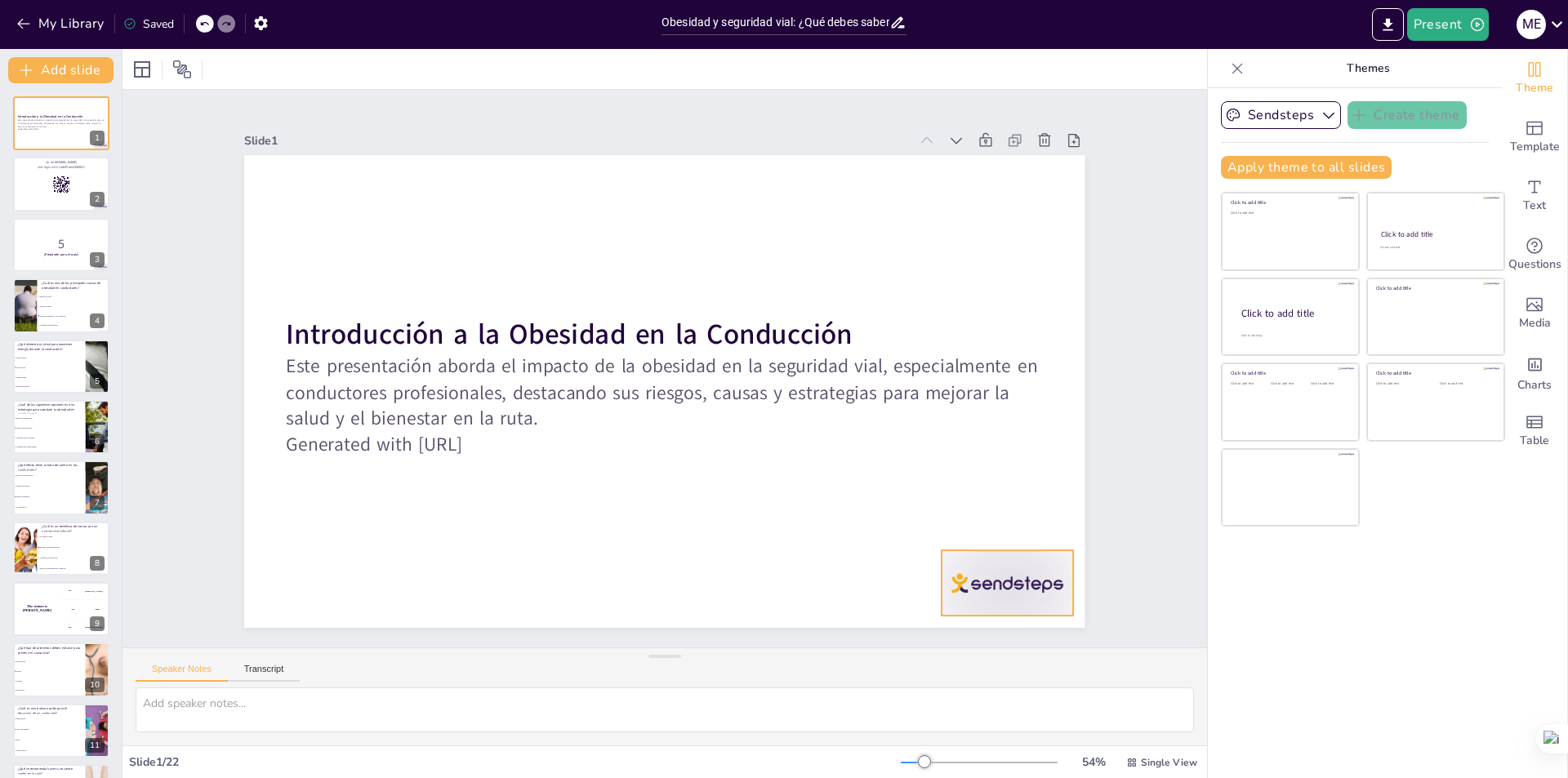
checkbox input "true"
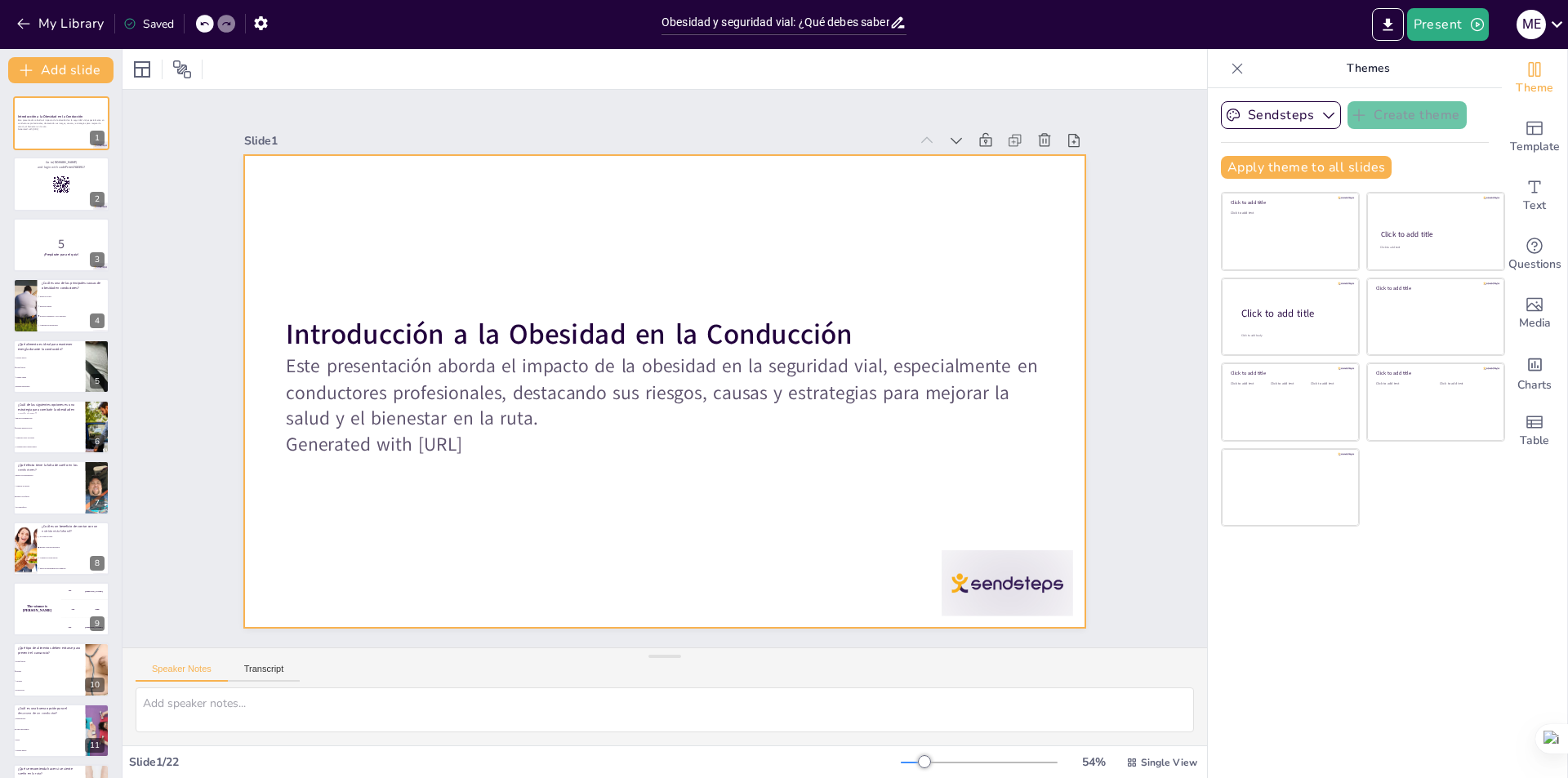
checkbox input "true"
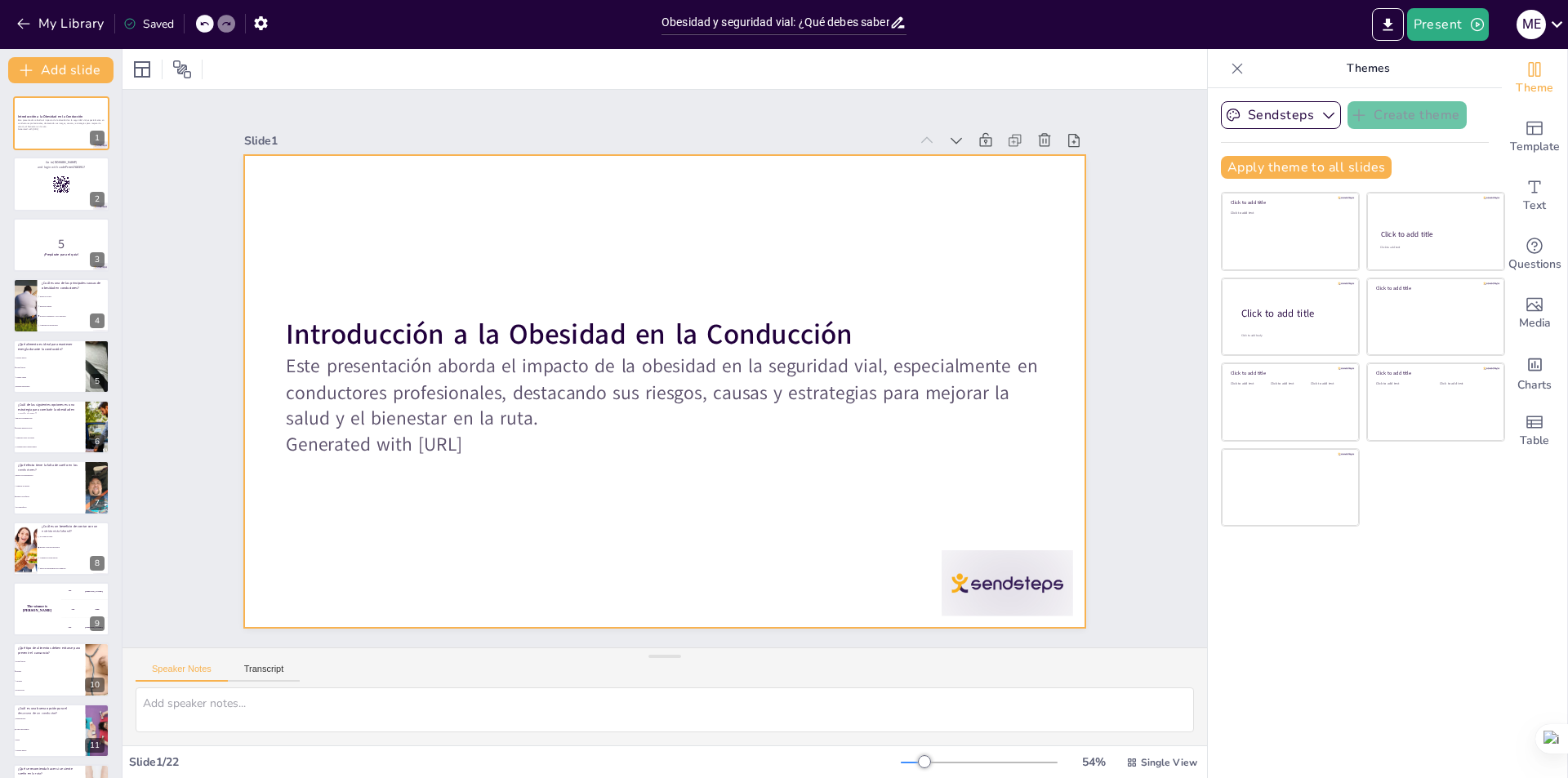
checkbox input "true"
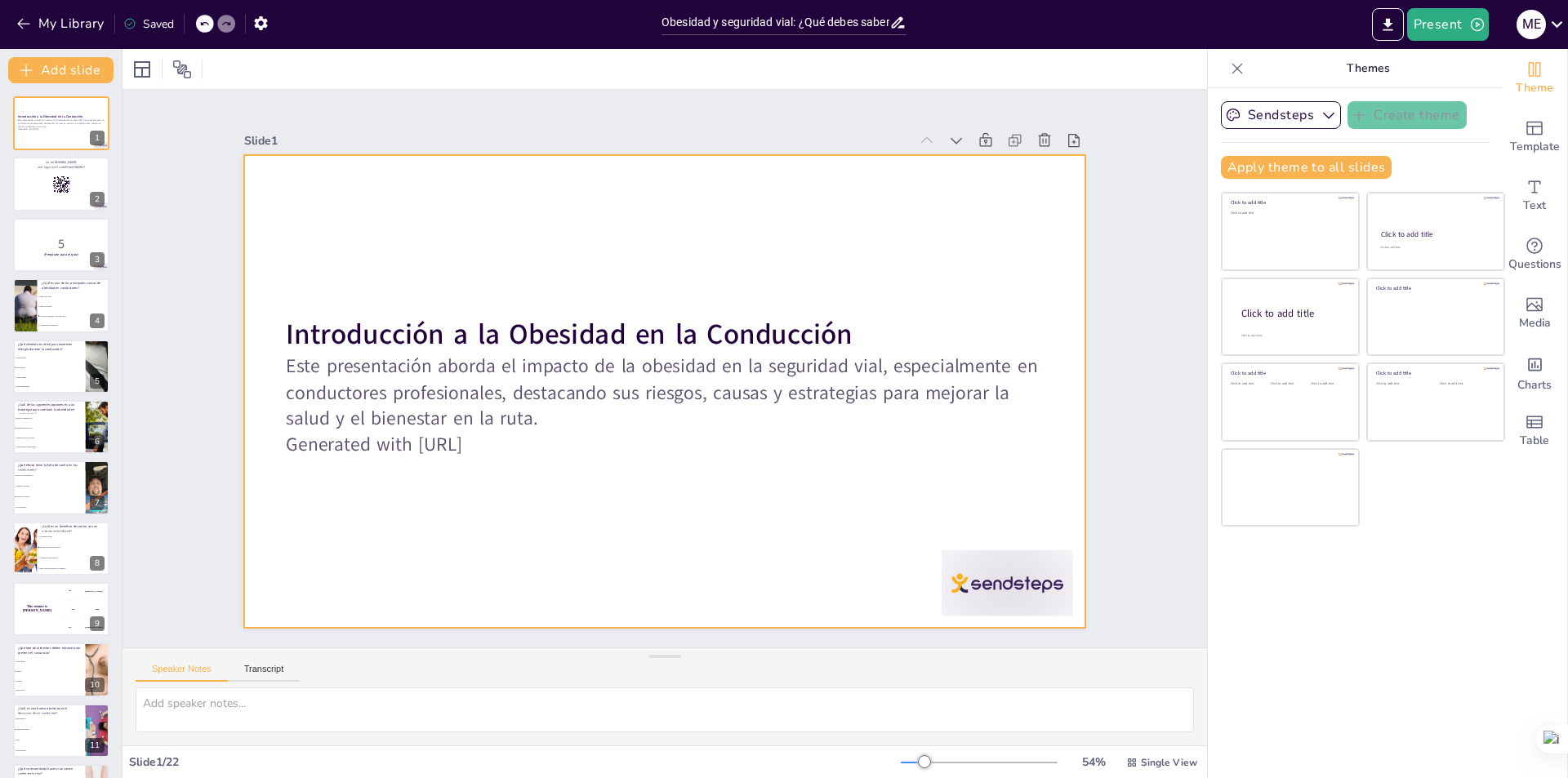
checkbox input "true"
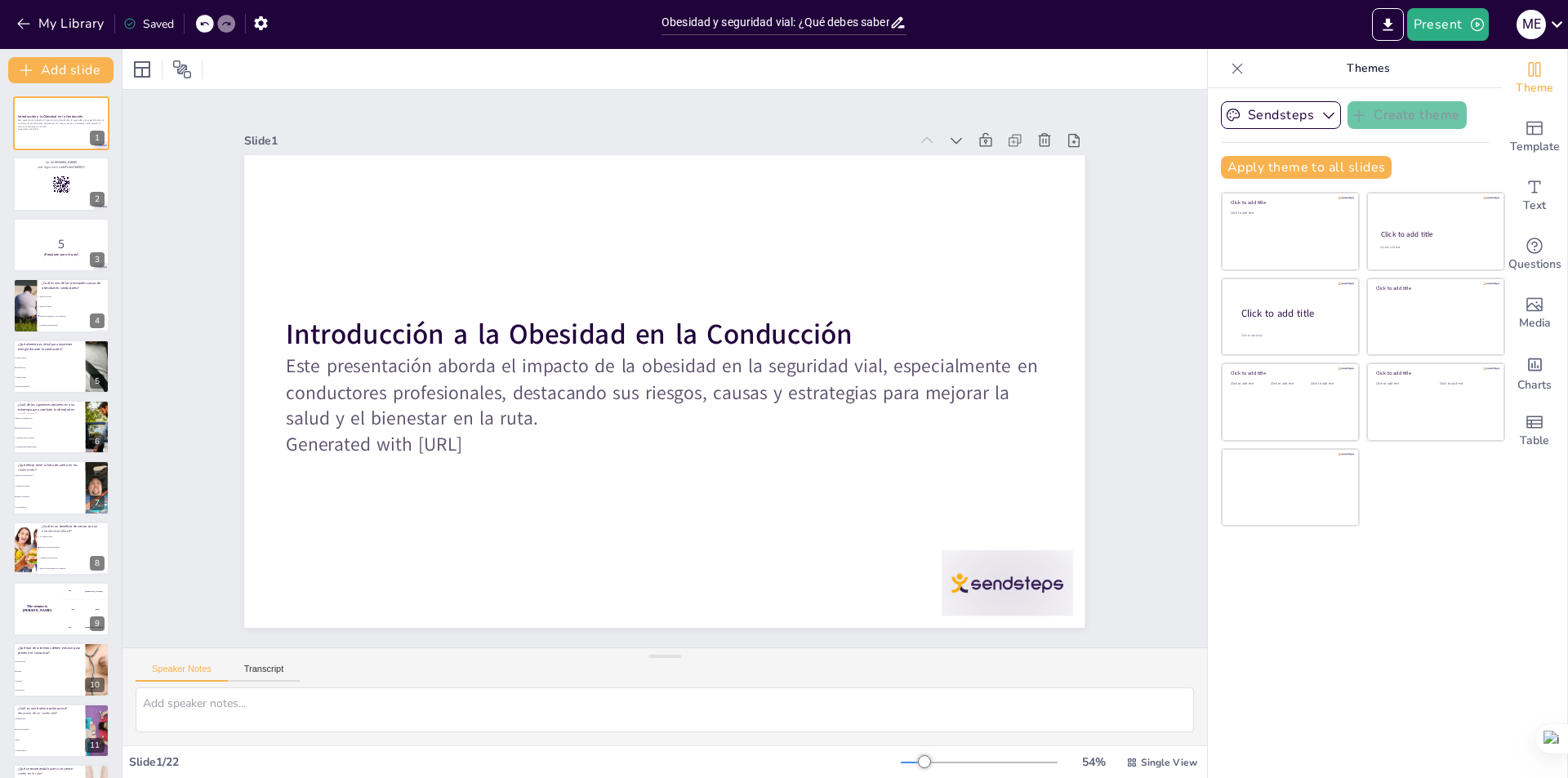
checkbox input "true"
click at [1448, 26] on button "Present" at bounding box center [1448, 24] width 82 height 33
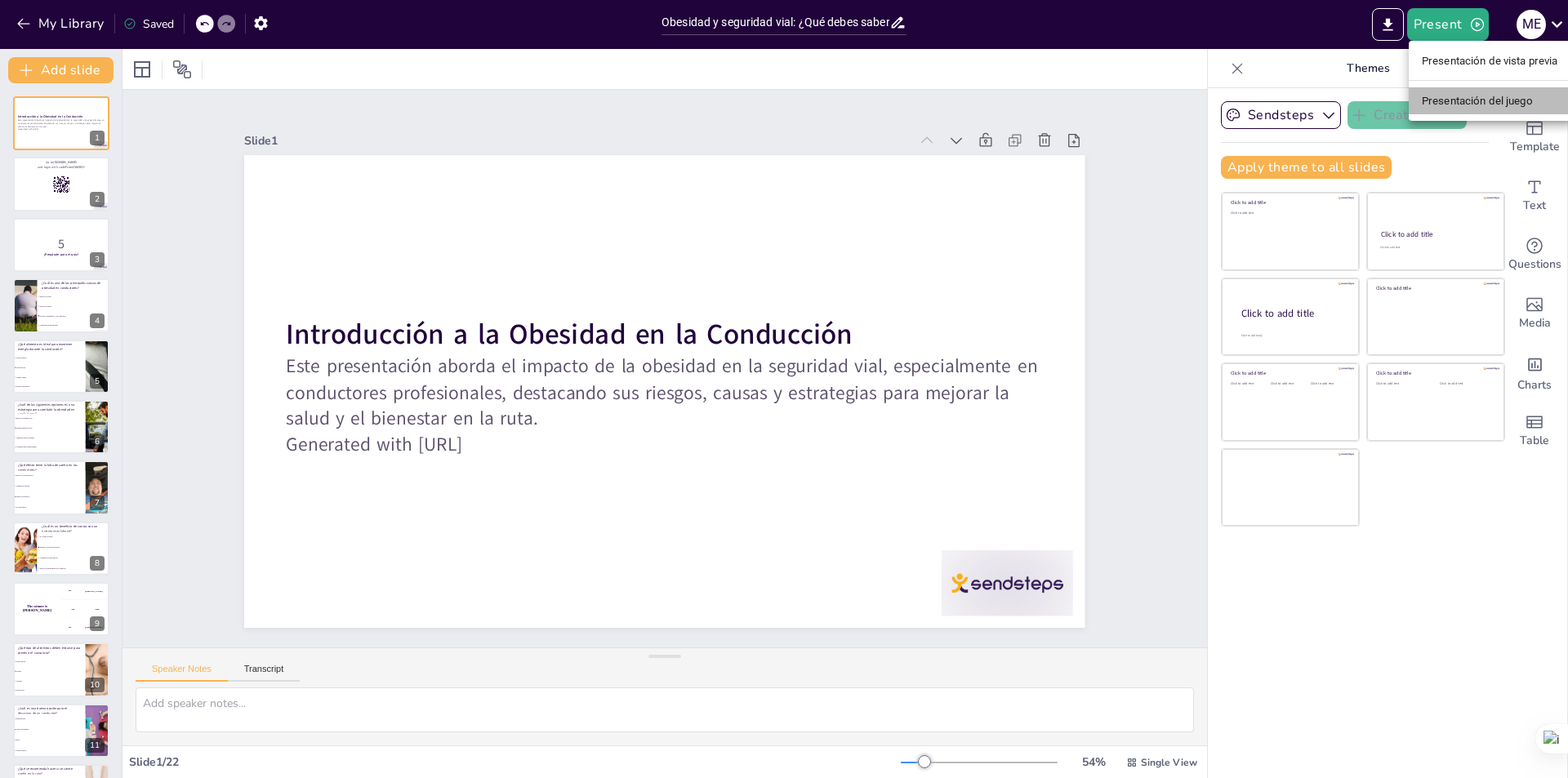
click at [1478, 98] on font "Presentación del juego" at bounding box center [1477, 100] width 111 height 13
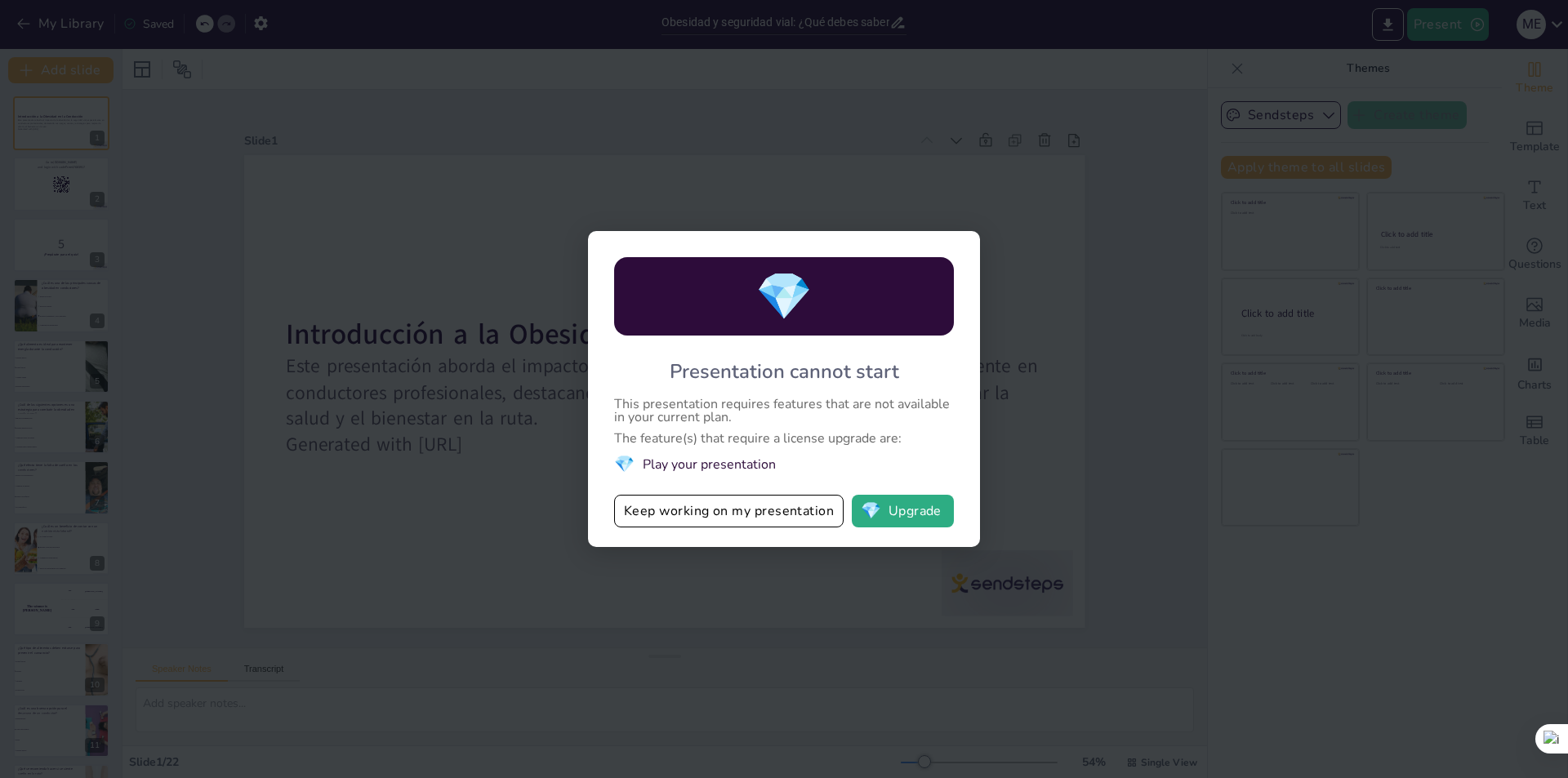
click at [1062, 433] on div "💎 Presentation cannot start This presentation requires features that are not av…" at bounding box center [784, 389] width 1568 height 778
click at [1259, 645] on div "💎 Presentation cannot start This presentation requires features that are not av…" at bounding box center [784, 389] width 1568 height 778
click at [653, 507] on button "Keep working on my presentation" at bounding box center [729, 510] width 229 height 33
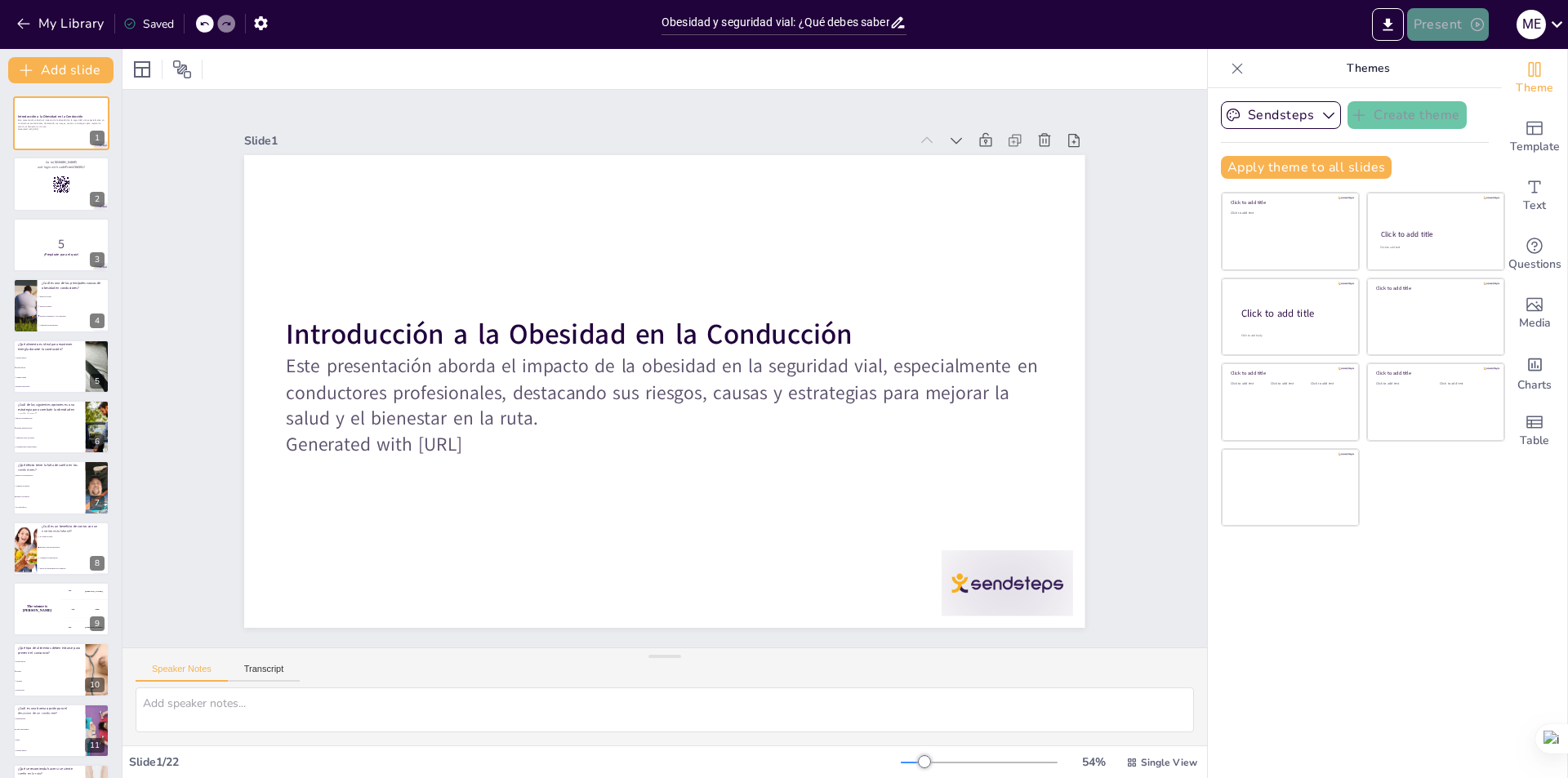
click at [1435, 22] on button "Present" at bounding box center [1448, 24] width 82 height 33
click at [1468, 58] on font "Presentación de vista previa" at bounding box center [1489, 60] width 136 height 13
